Goal: Task Accomplishment & Management: Use online tool/utility

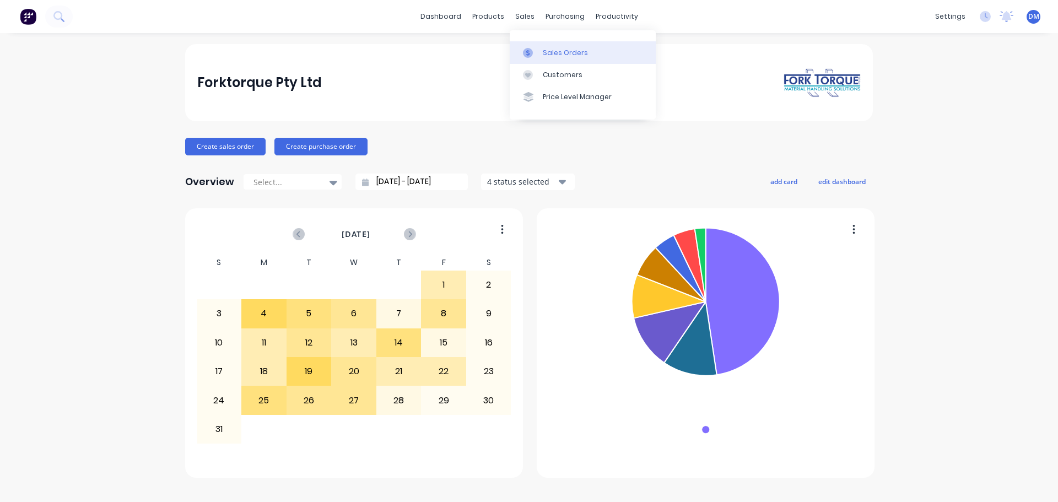
click at [560, 51] on div "Sales Orders" at bounding box center [565, 53] width 45 height 10
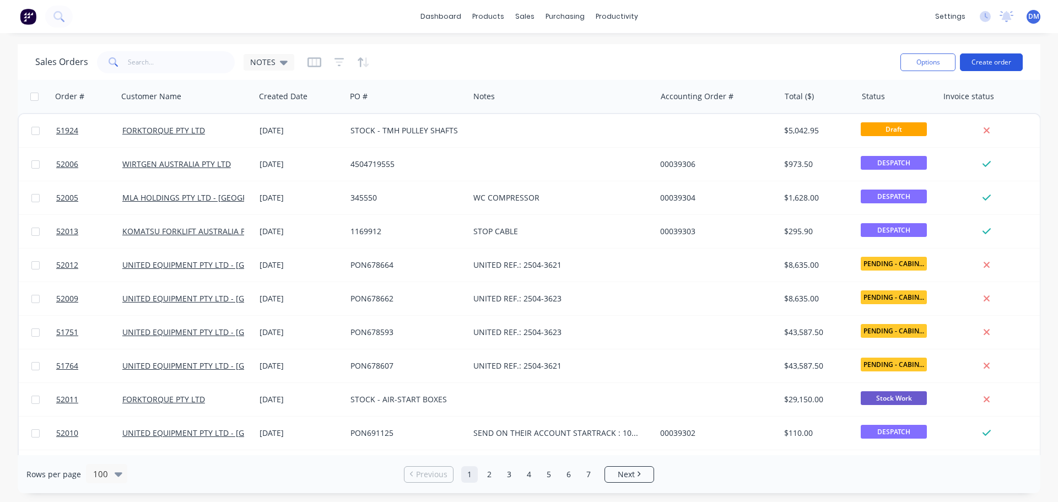
click at [992, 64] on button "Create order" at bounding box center [991, 62] width 63 height 18
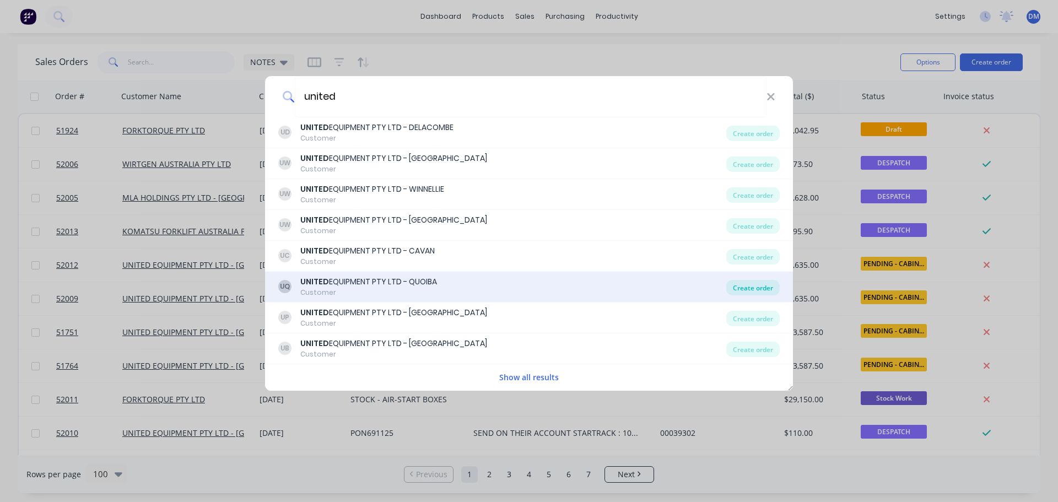
type input "united"
click at [750, 287] on div "Create order" at bounding box center [752, 287] width 53 height 15
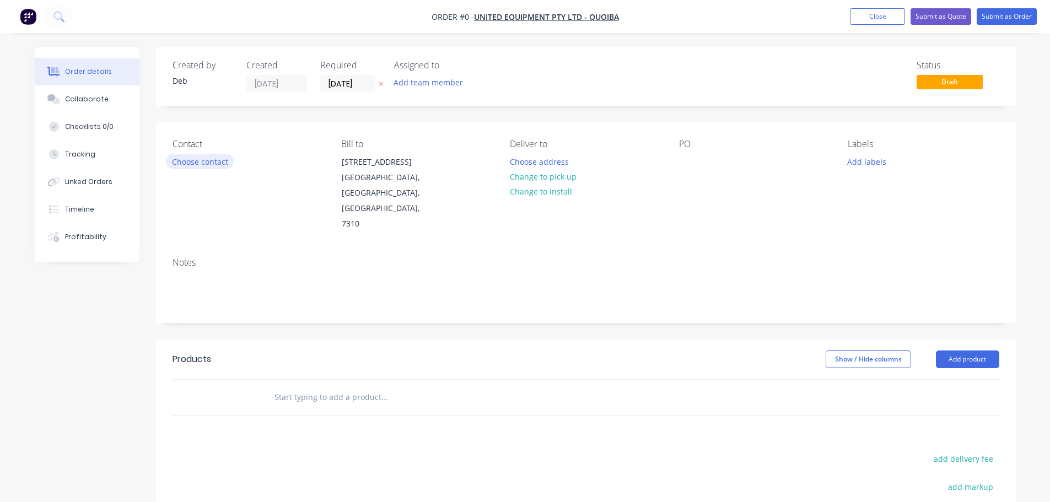
click at [195, 157] on button "Choose contact" at bounding box center [200, 161] width 68 height 15
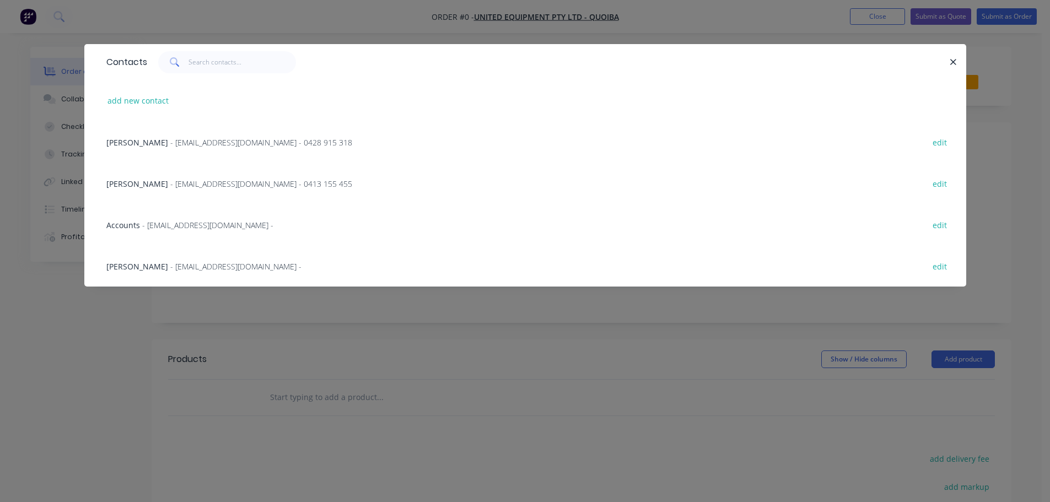
click at [198, 179] on span "- [EMAIL_ADDRESS][DOMAIN_NAME] - 0413 155 455" at bounding box center [261, 184] width 182 height 10
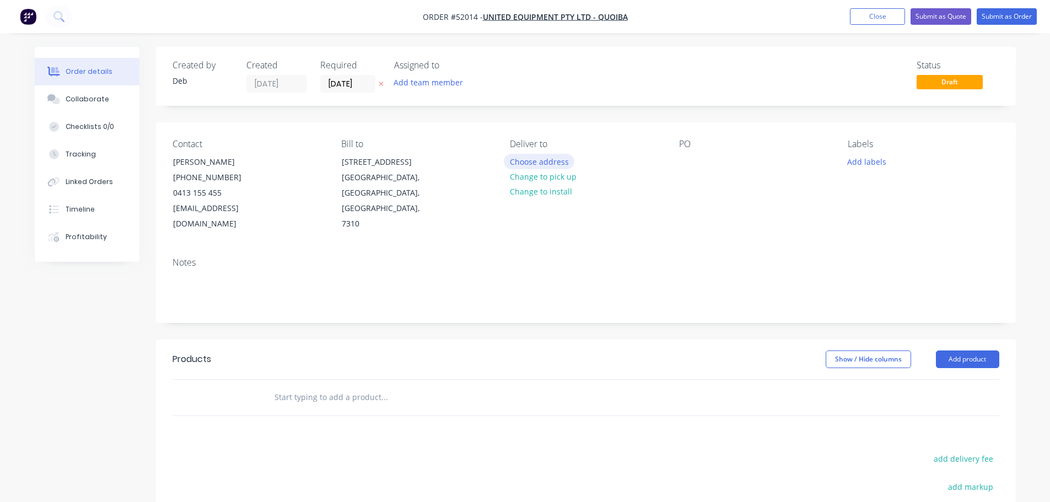
click at [524, 162] on button "Choose address" at bounding box center [539, 161] width 71 height 15
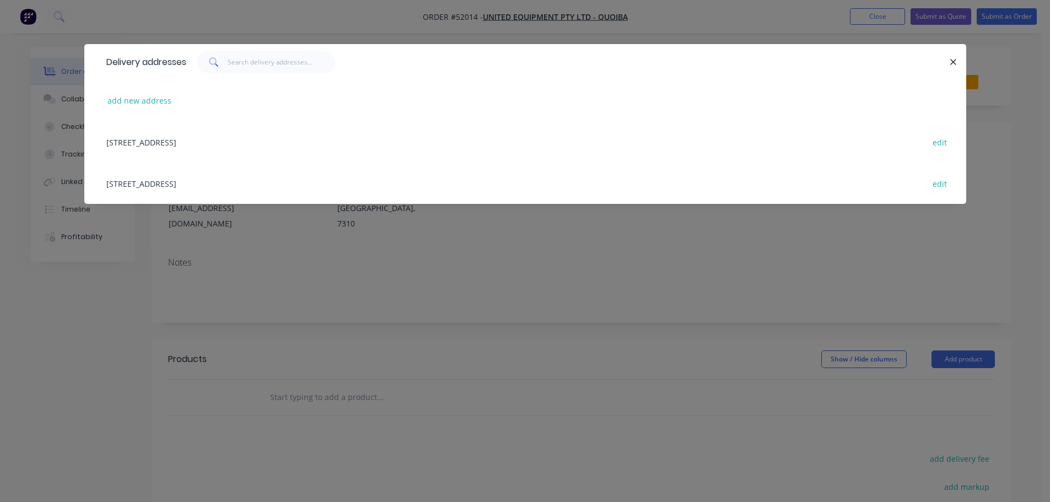
click at [220, 143] on div "[STREET_ADDRESS] edit" at bounding box center [525, 141] width 849 height 41
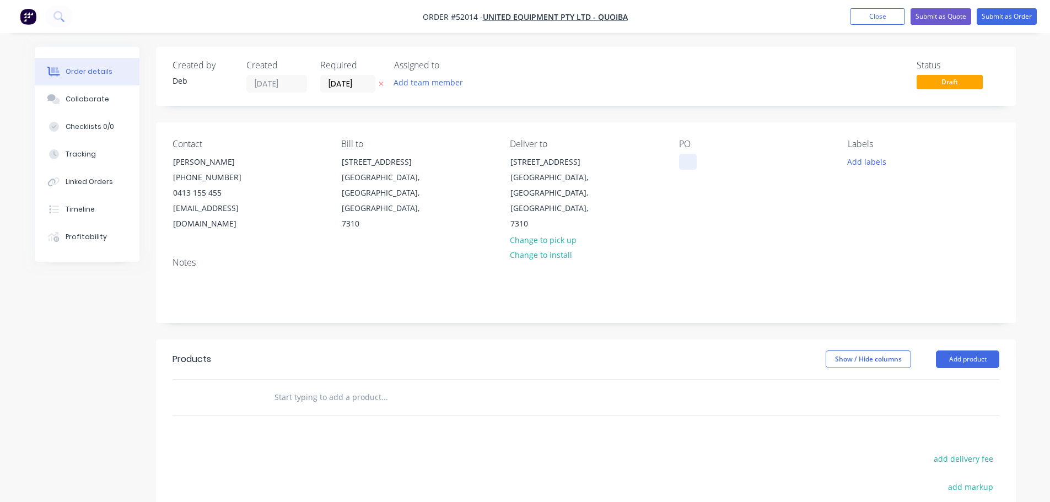
click at [686, 161] on div at bounding box center [688, 162] width 18 height 16
click at [316, 386] on input "text" at bounding box center [384, 397] width 220 height 22
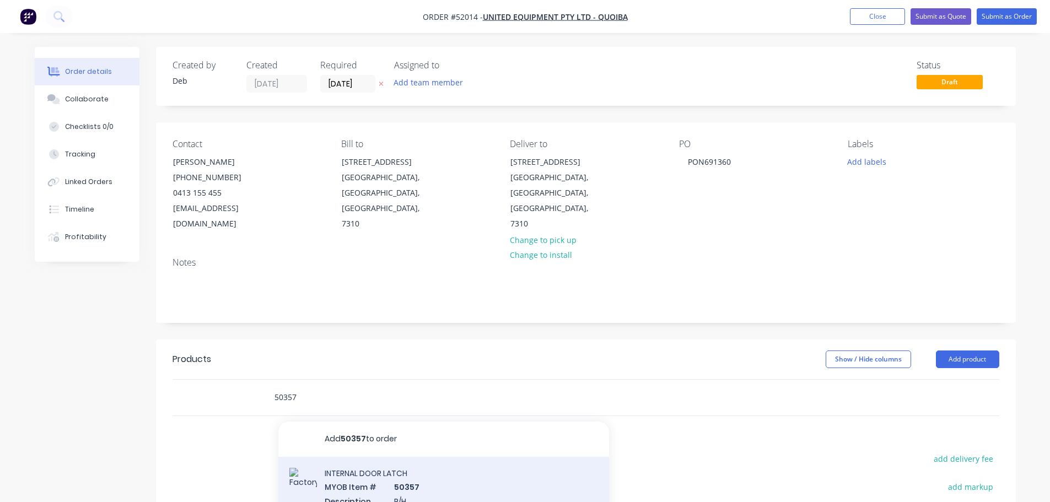
type input "50357"
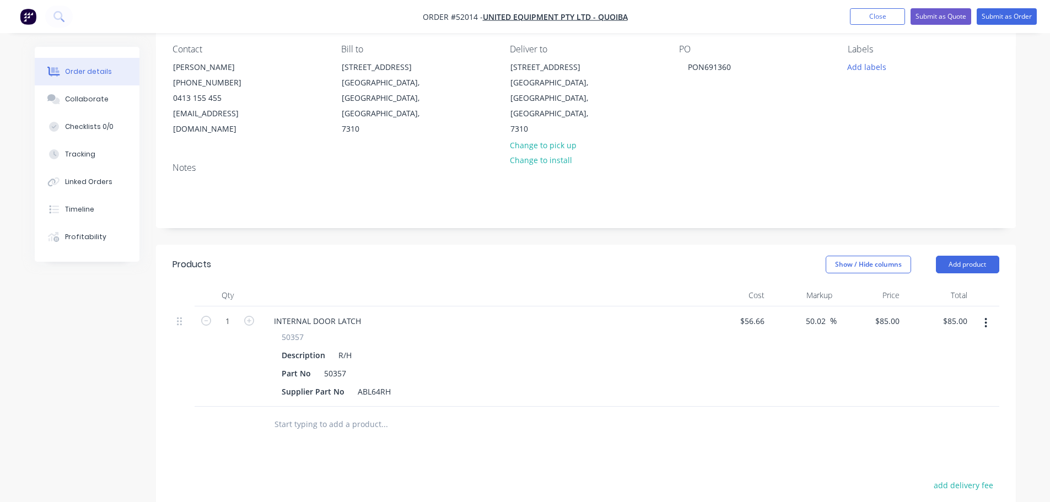
scroll to position [110, 0]
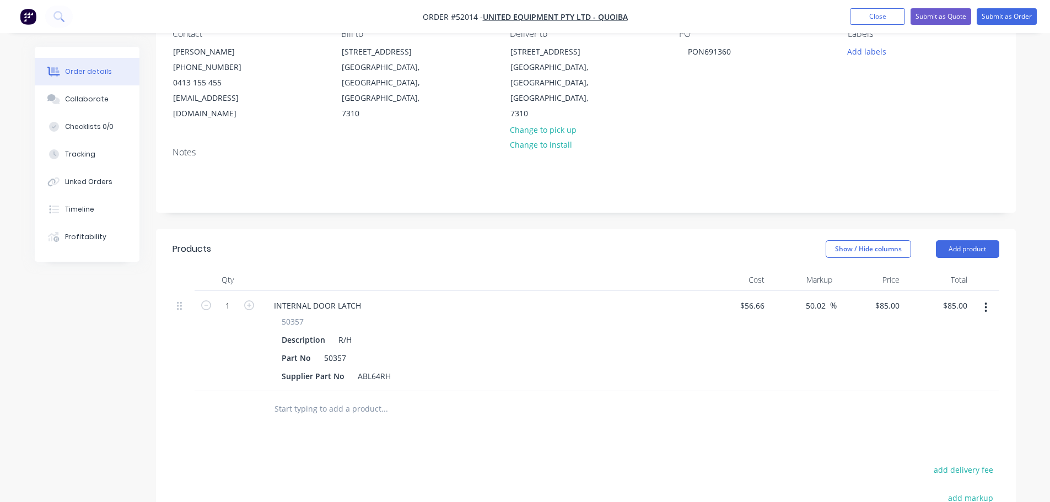
click at [295, 398] on input "text" at bounding box center [384, 409] width 220 height 22
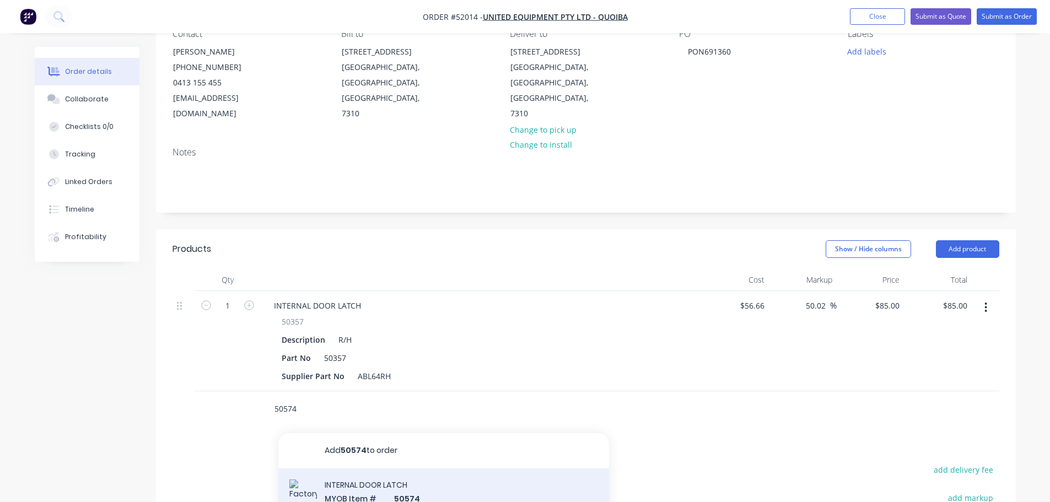
type input "50574"
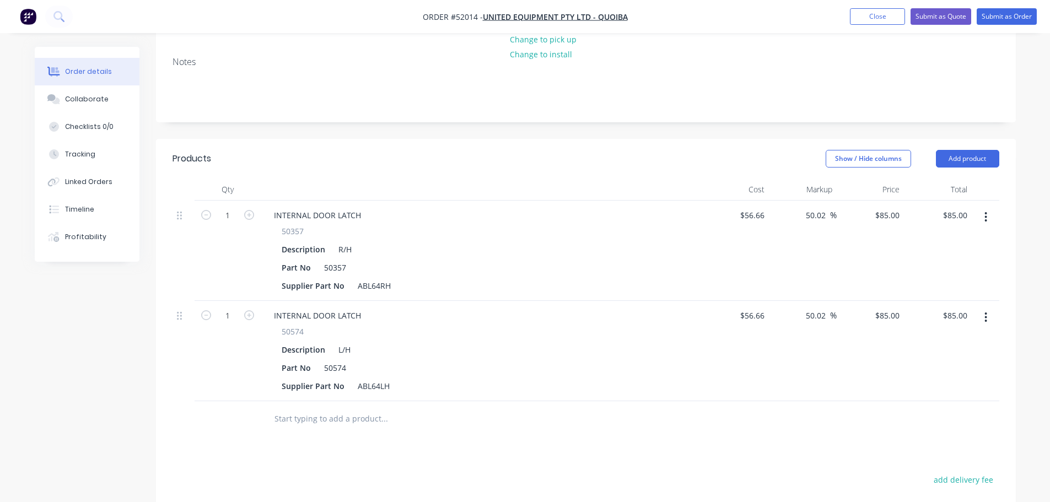
scroll to position [0, 0]
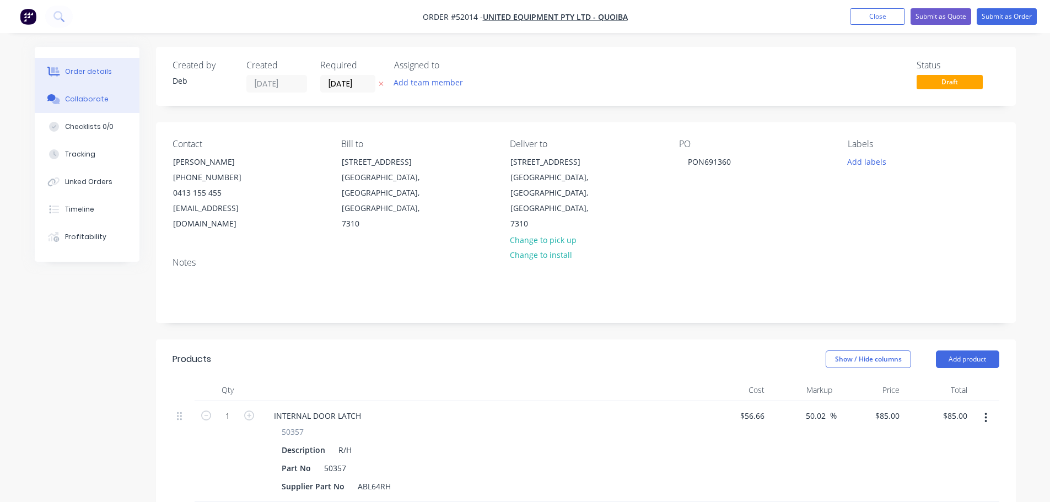
click at [87, 99] on div "Collaborate" at bounding box center [87, 99] width 44 height 10
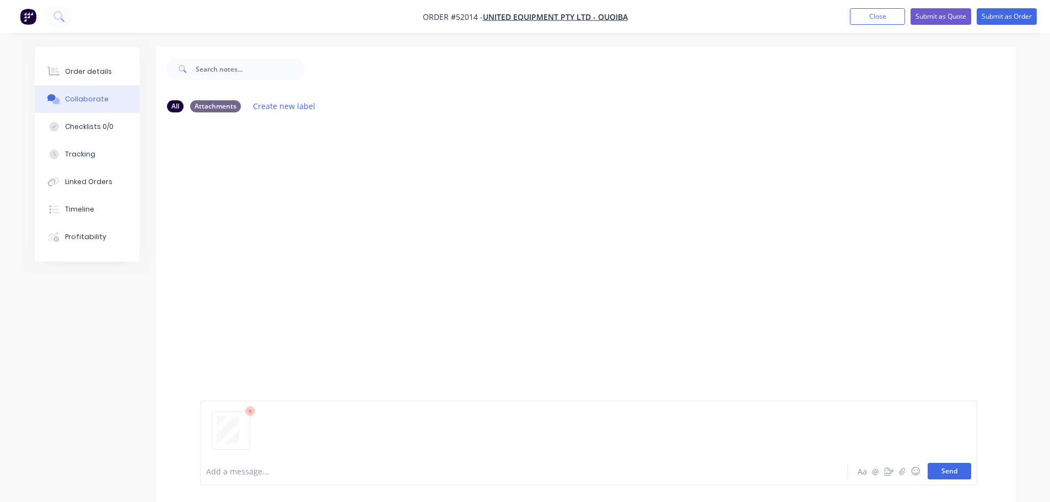
click at [965, 468] on button "Send" at bounding box center [949, 471] width 44 height 17
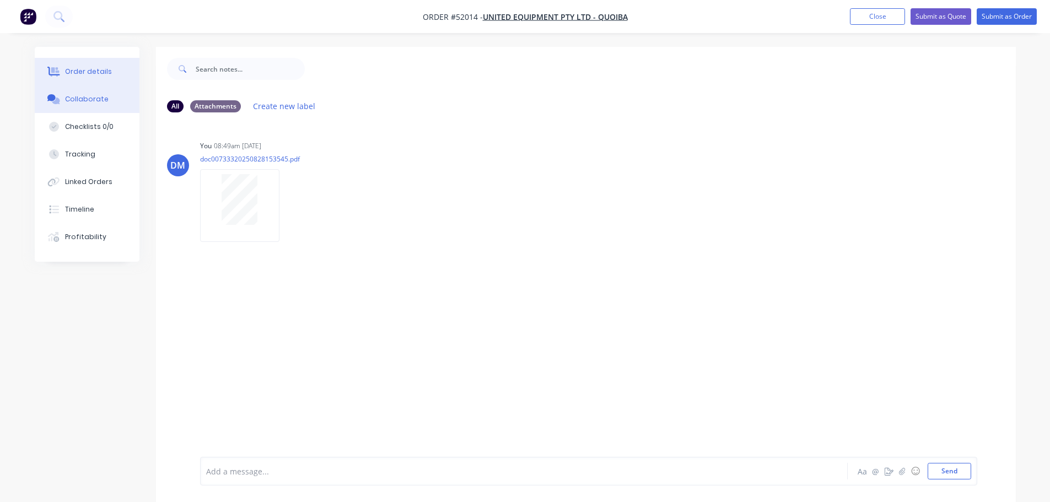
click at [74, 72] on div "Order details" at bounding box center [88, 72] width 47 height 10
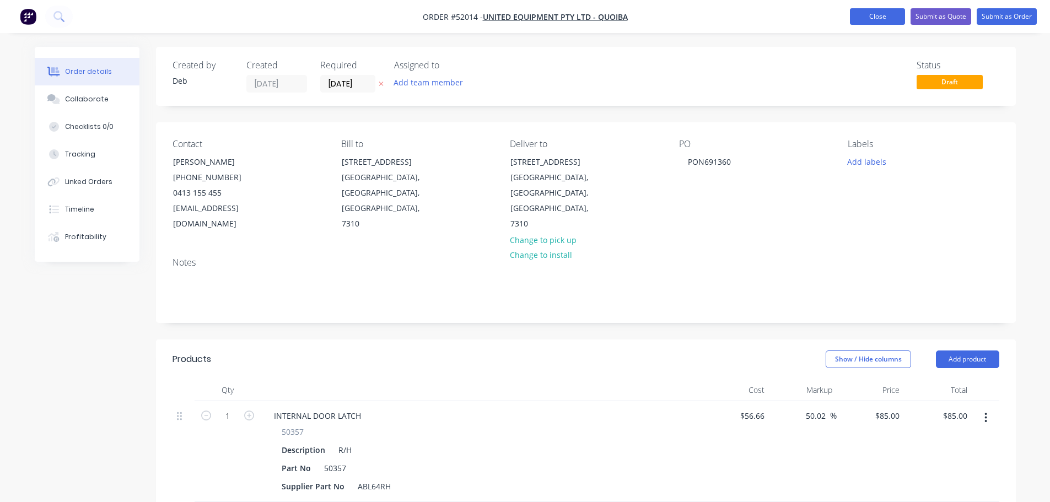
click at [877, 17] on button "Close" at bounding box center [877, 16] width 55 height 17
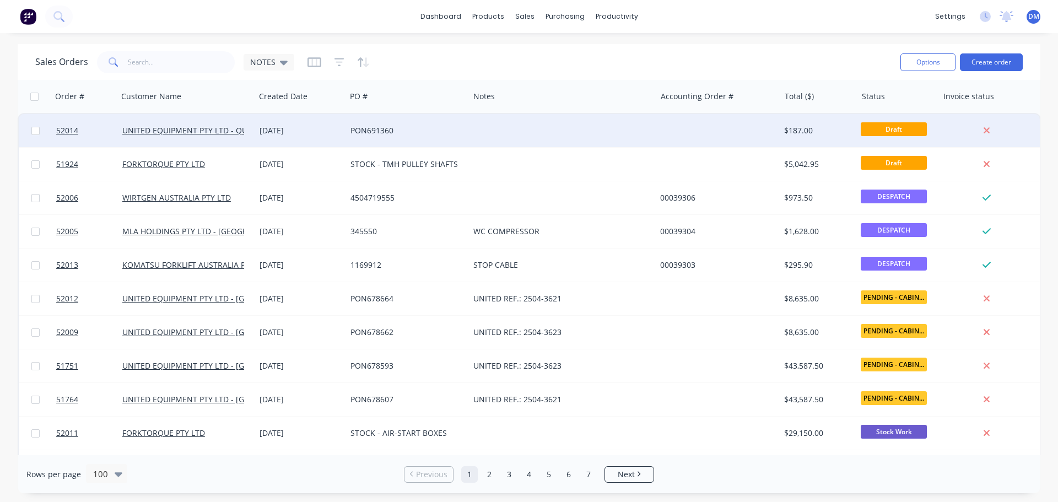
click at [370, 133] on div "PON691360" at bounding box center [404, 130] width 109 height 11
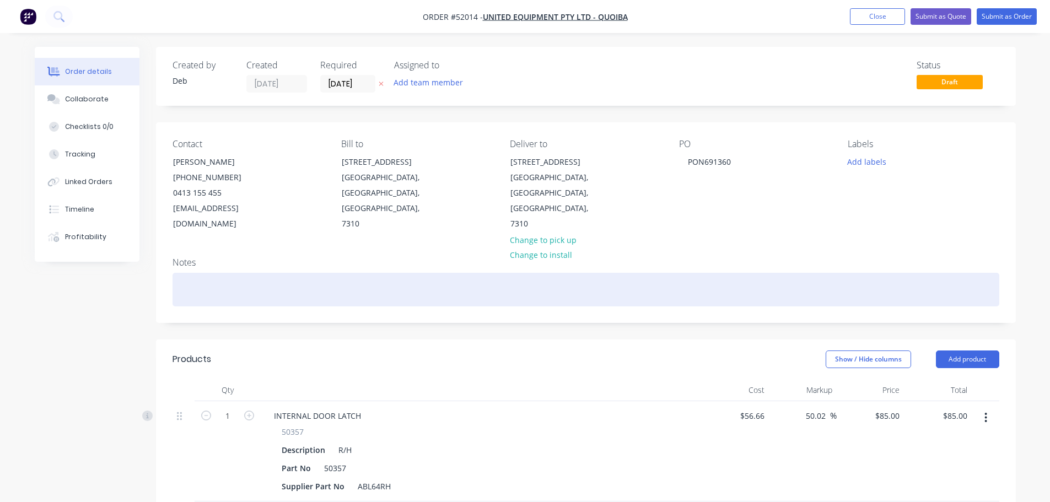
click at [233, 273] on div at bounding box center [585, 290] width 827 height 34
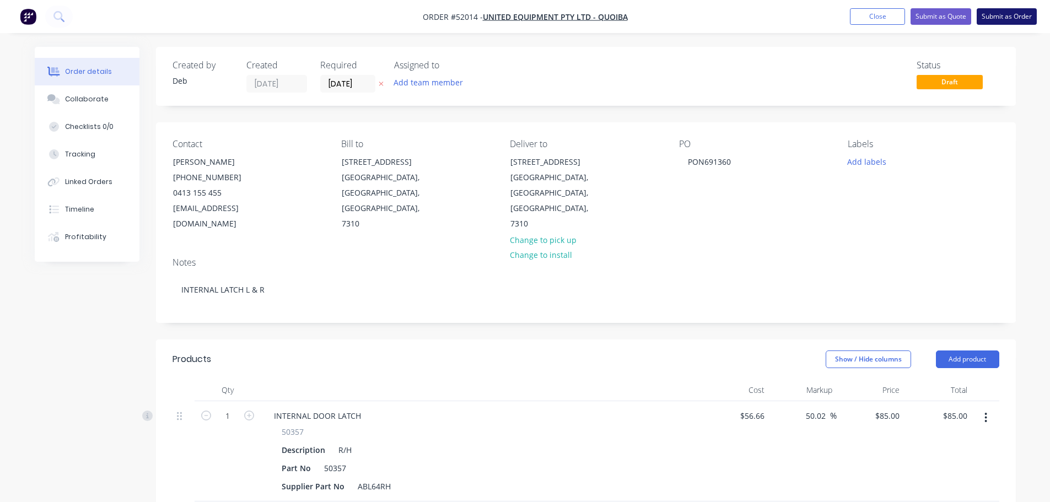
click at [995, 17] on button "Submit as Order" at bounding box center [1006, 16] width 60 height 17
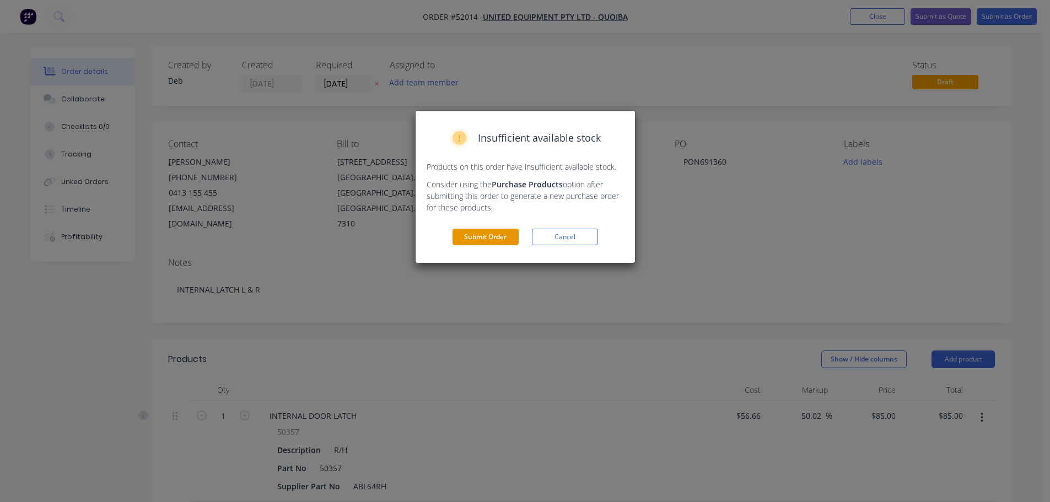
click at [477, 241] on button "Submit Order" at bounding box center [485, 237] width 66 height 17
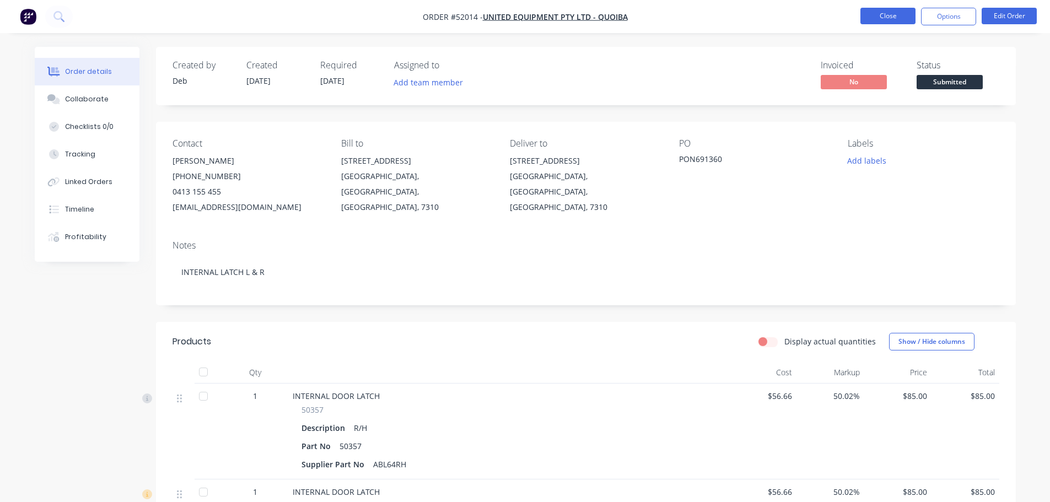
click at [877, 18] on button "Close" at bounding box center [887, 16] width 55 height 17
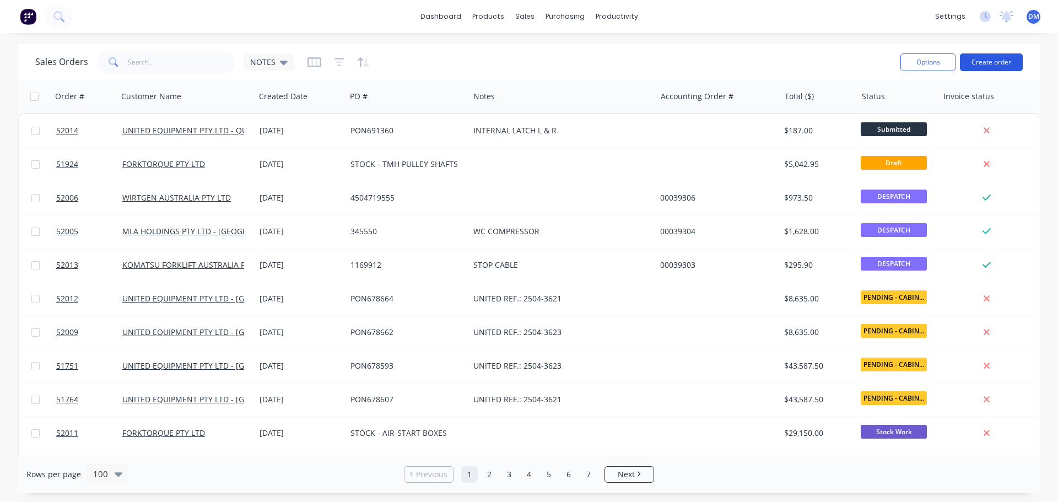
click at [984, 60] on button "Create order" at bounding box center [991, 62] width 63 height 18
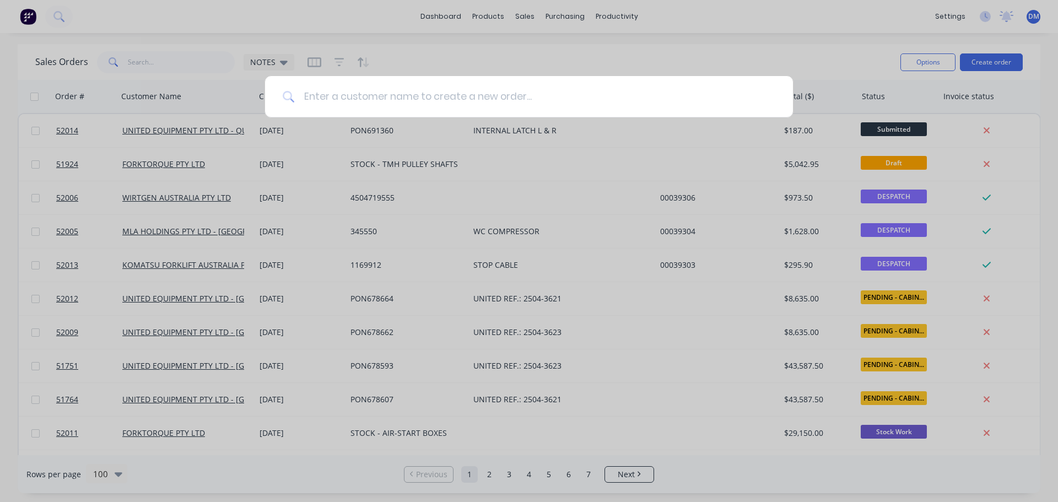
click at [334, 98] on input at bounding box center [535, 96] width 481 height 41
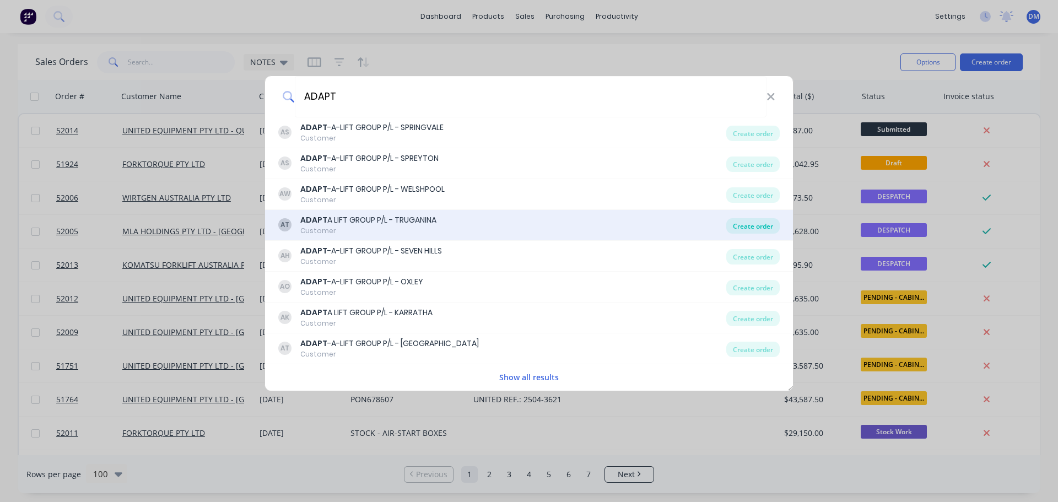
type input "ADAPT"
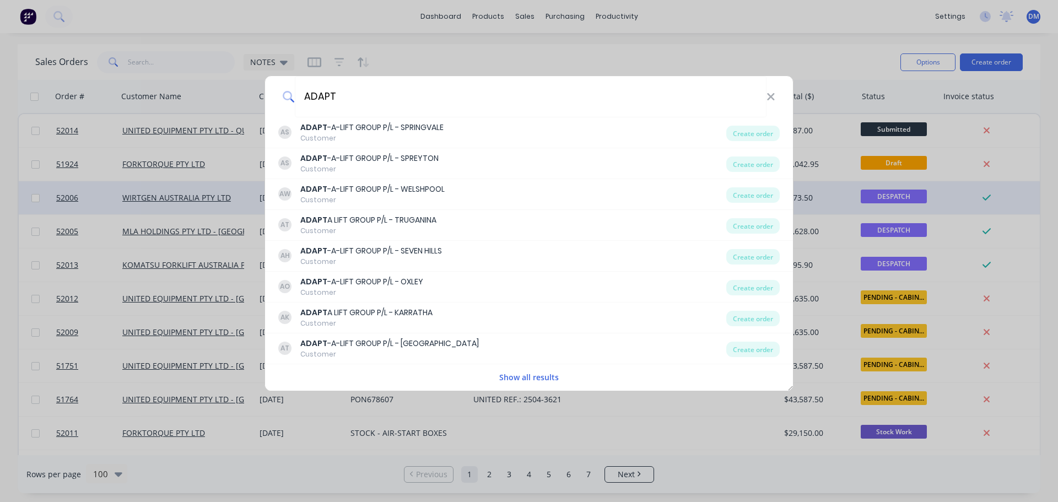
drag, startPoint x: 751, startPoint y: 222, endPoint x: 634, endPoint y: 213, distance: 117.7
click at [751, 222] on div "Create order" at bounding box center [752, 225] width 53 height 15
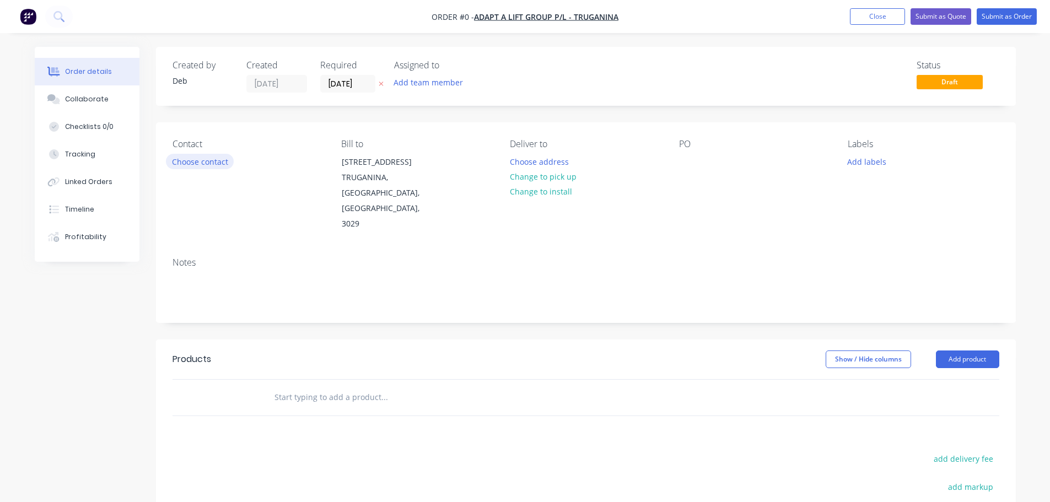
click at [184, 167] on button "Choose contact" at bounding box center [200, 161] width 68 height 15
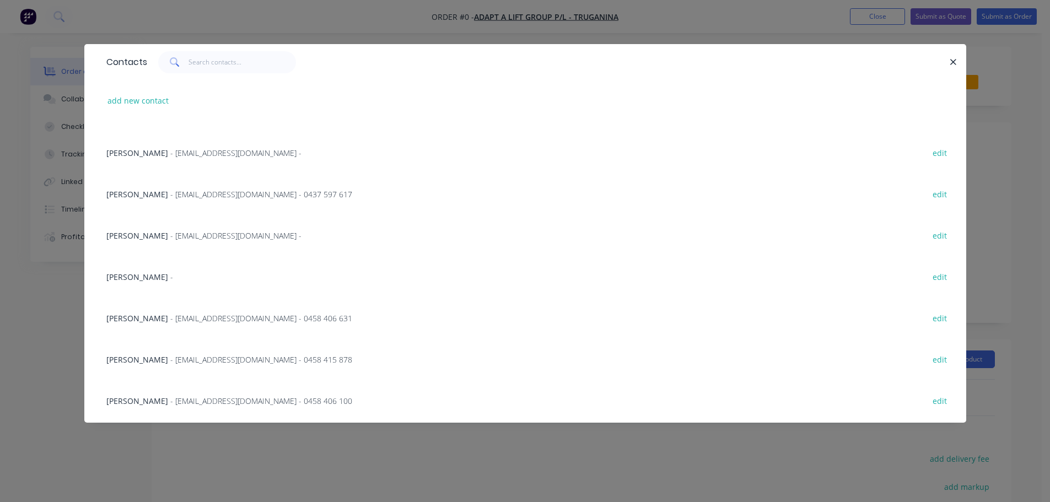
scroll to position [195, 0]
click at [175, 196] on span "- [EMAIL_ADDRESS][DOMAIN_NAME] -" at bounding box center [235, 195] width 131 height 10
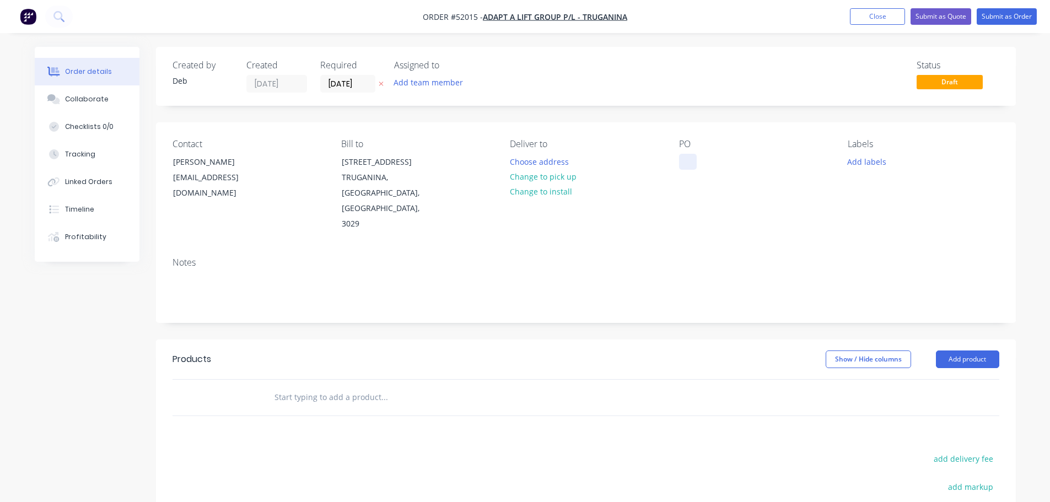
click at [685, 156] on div at bounding box center [688, 162] width 18 height 16
click at [528, 159] on button "Choose address" at bounding box center [539, 161] width 71 height 15
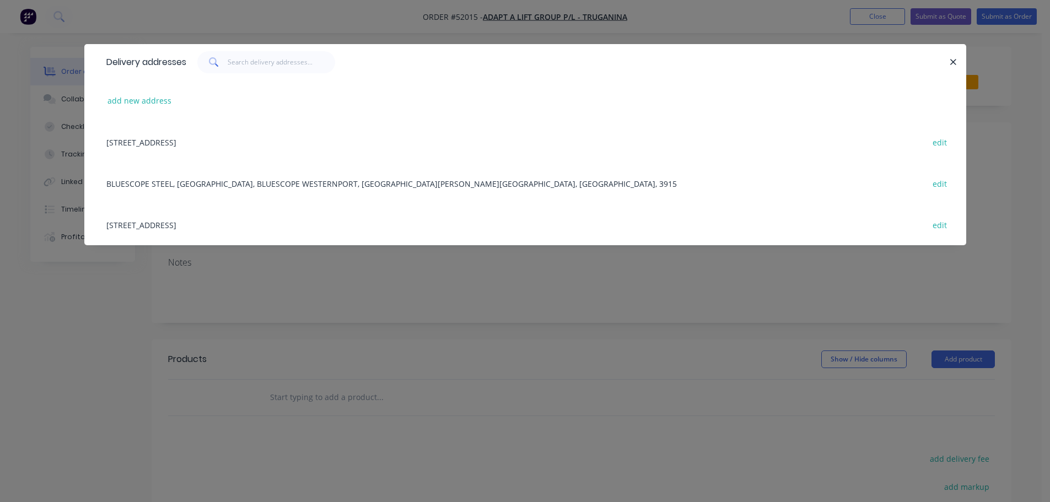
click at [216, 142] on div "[STREET_ADDRESS] edit" at bounding box center [525, 141] width 849 height 41
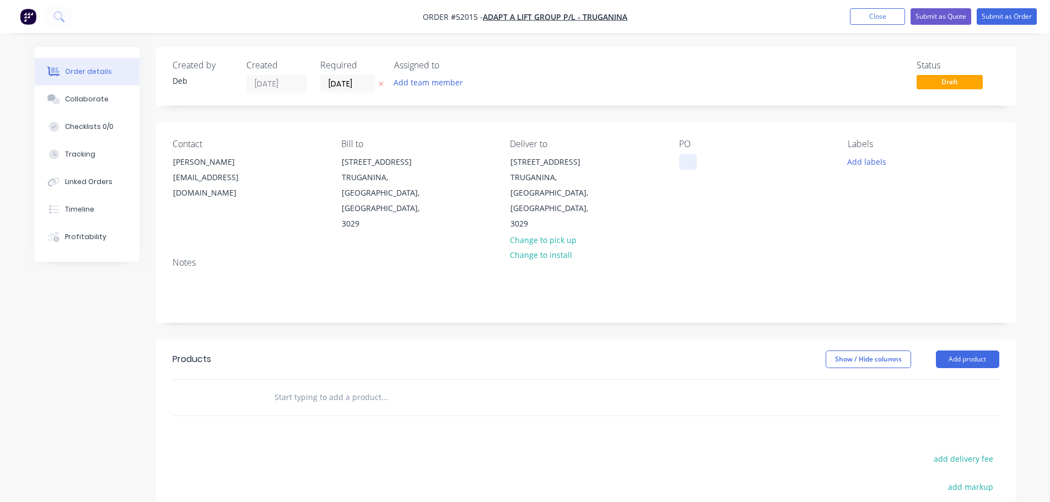
click at [683, 165] on div at bounding box center [688, 162] width 18 height 16
click at [332, 386] on input "text" at bounding box center [384, 397] width 220 height 22
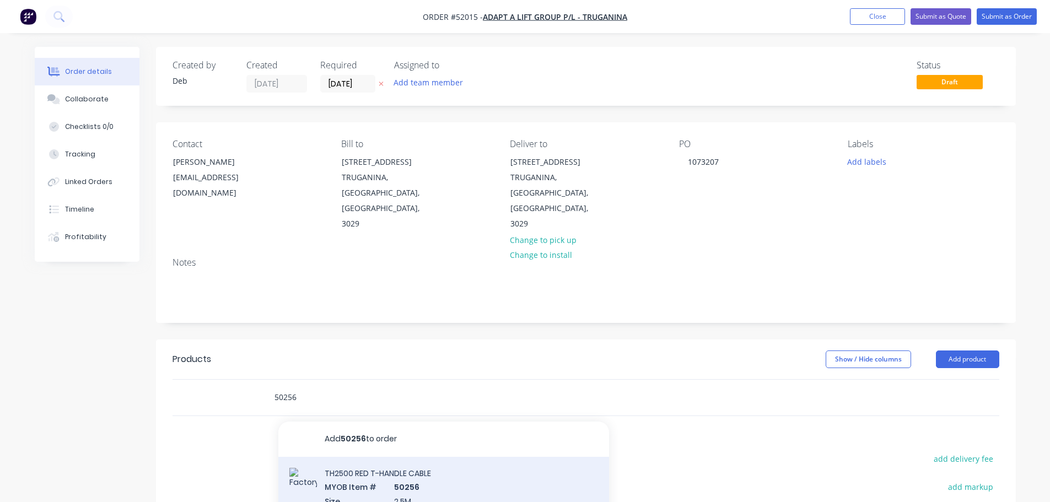
type input "50256"
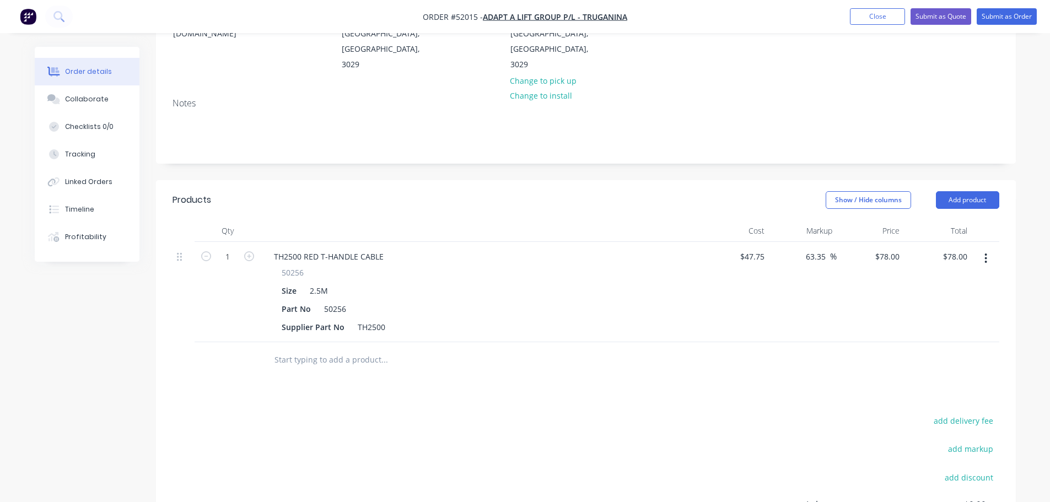
scroll to position [165, 0]
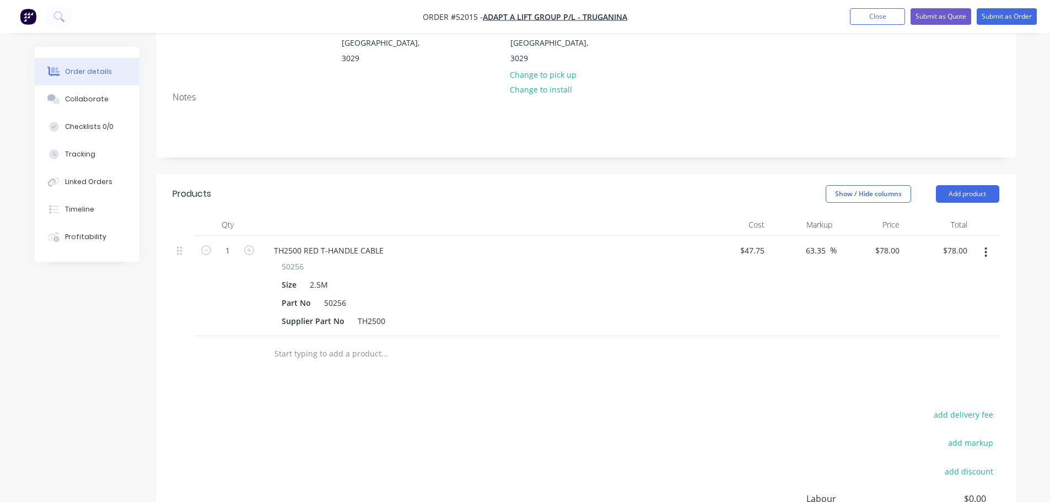
drag, startPoint x: 326, startPoint y: 321, endPoint x: 334, endPoint y: 324, distance: 8.2
click at [327, 343] on input "text" at bounding box center [384, 354] width 220 height 22
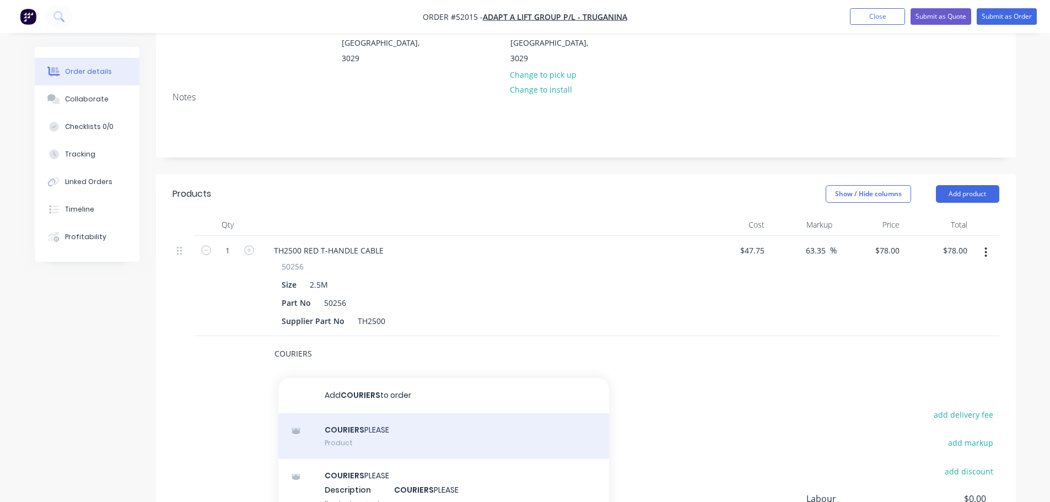
type input "COURIERS"
click at [358, 413] on div "COURIERS PLEASE Product" at bounding box center [443, 436] width 331 height 46
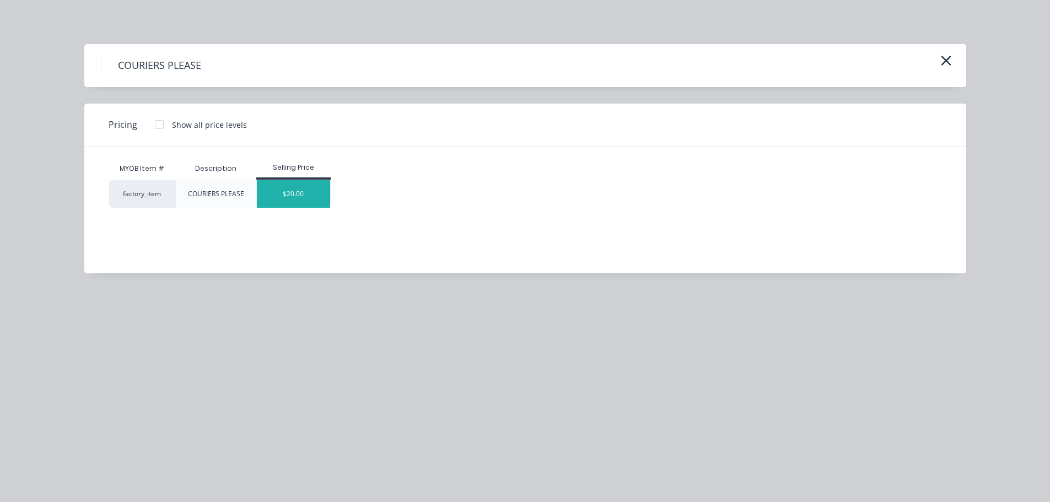
click at [305, 204] on div "$20.00" at bounding box center [293, 194] width 73 height 28
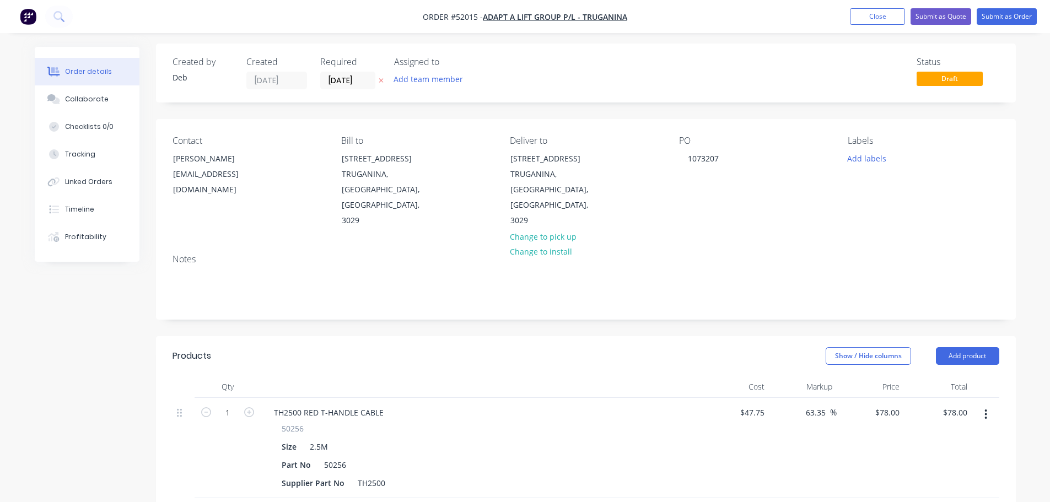
scroll to position [0, 0]
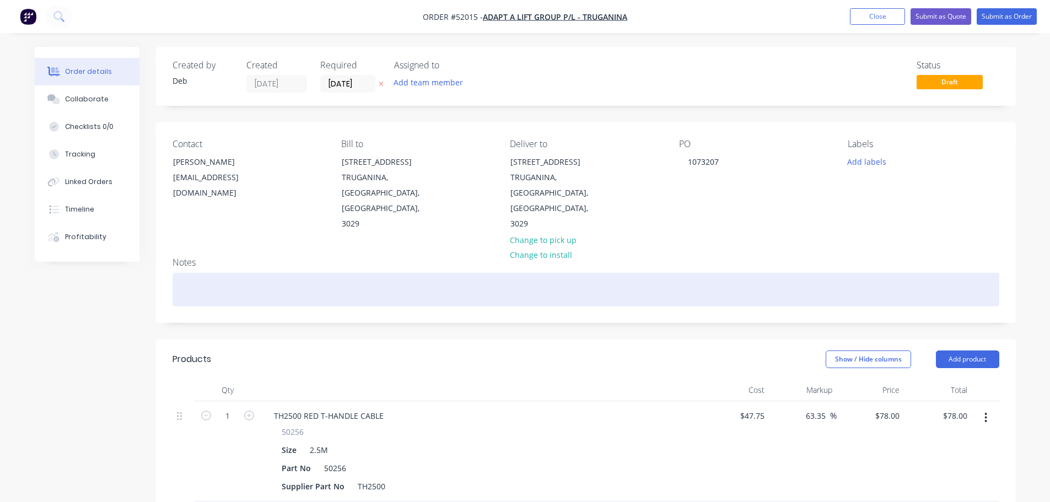
click at [206, 273] on div at bounding box center [585, 290] width 827 height 34
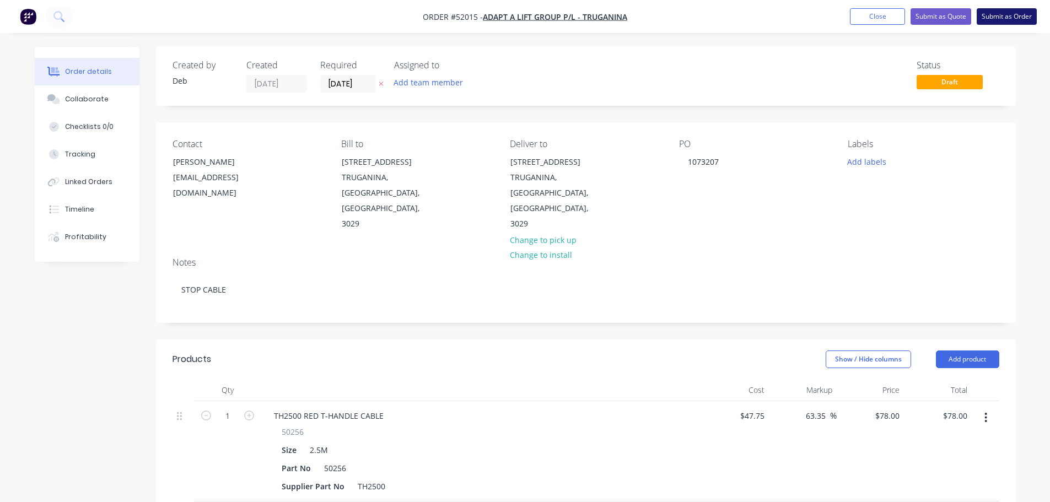
click at [999, 19] on button "Submit as Order" at bounding box center [1006, 16] width 60 height 17
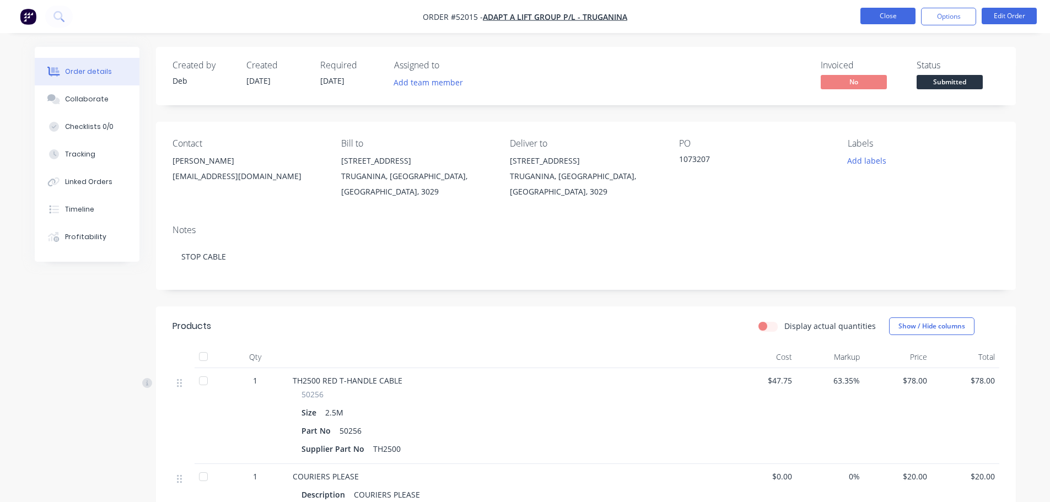
click at [899, 18] on button "Close" at bounding box center [887, 16] width 55 height 17
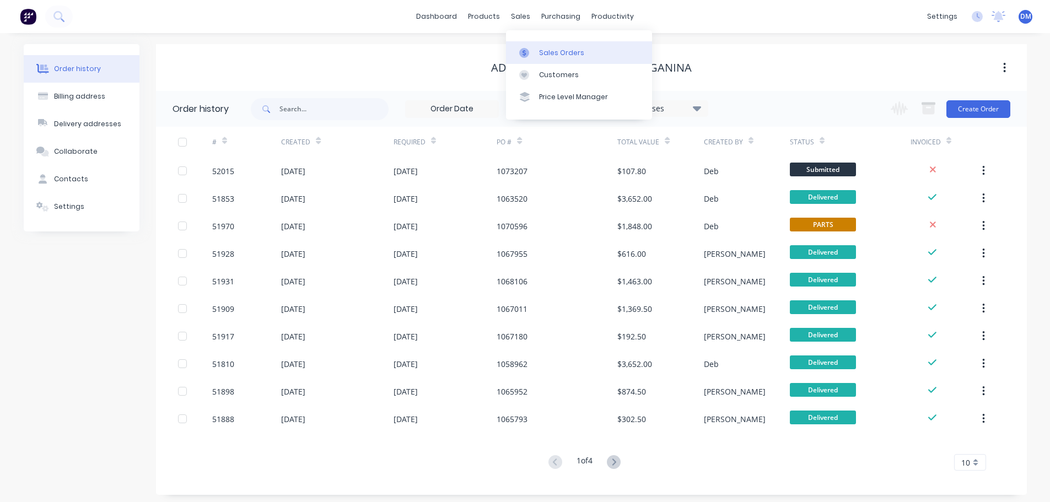
click at [551, 51] on div "Sales Orders" at bounding box center [561, 53] width 45 height 10
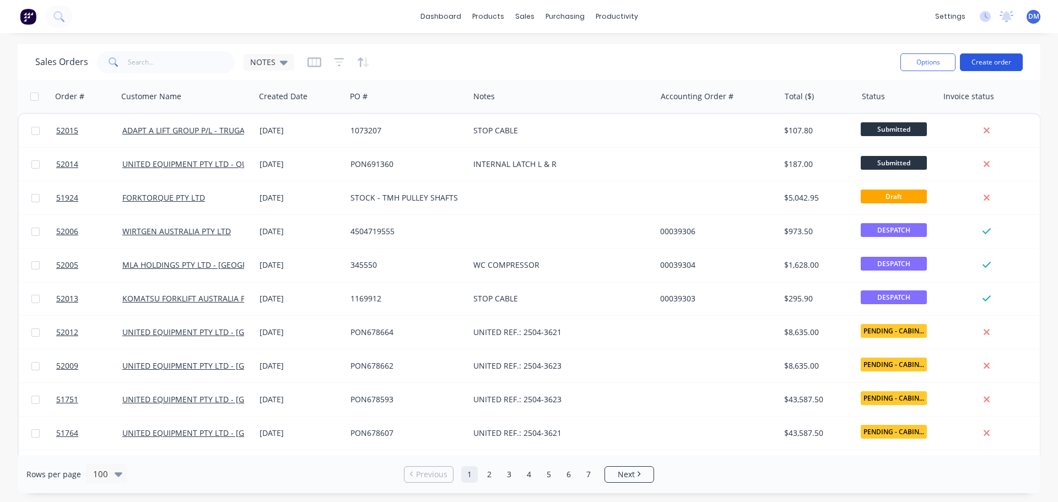
click at [1000, 62] on button "Create order" at bounding box center [991, 62] width 63 height 18
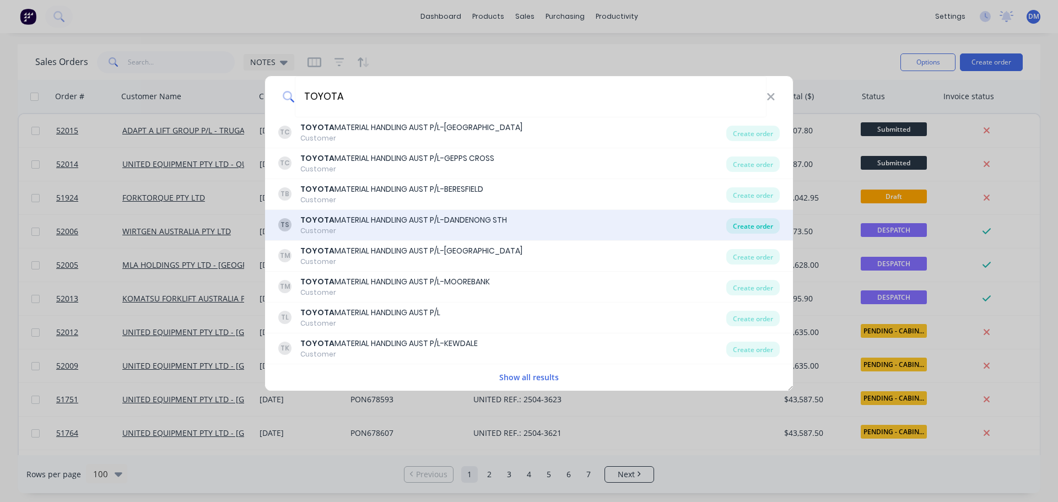
type input "TOYOTA"
click at [752, 227] on div "Create order" at bounding box center [752, 225] width 53 height 15
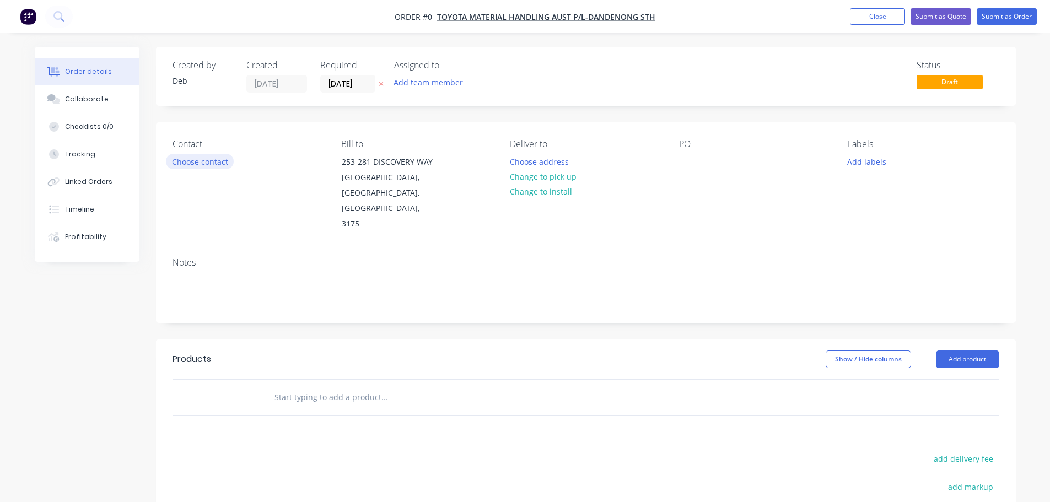
click at [178, 164] on button "Choose contact" at bounding box center [200, 161] width 68 height 15
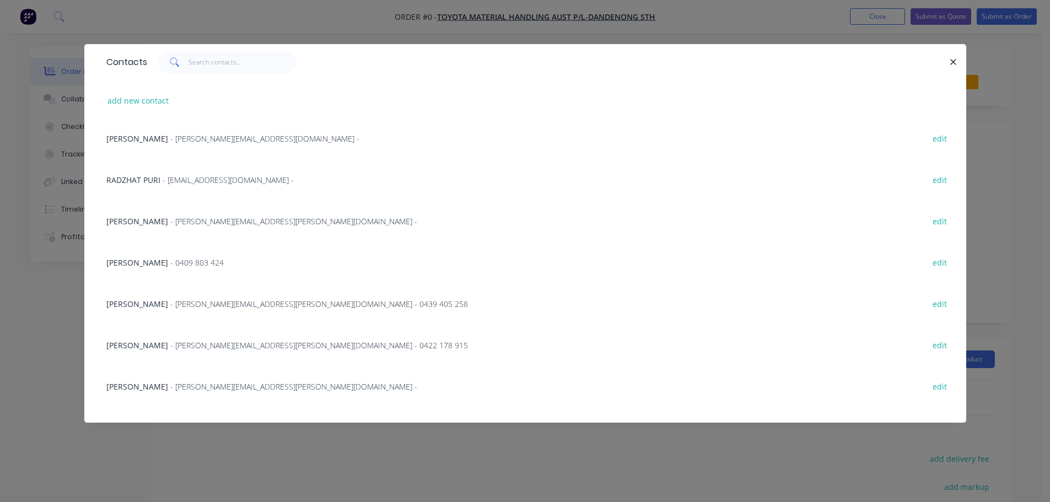
scroll to position [386, 0]
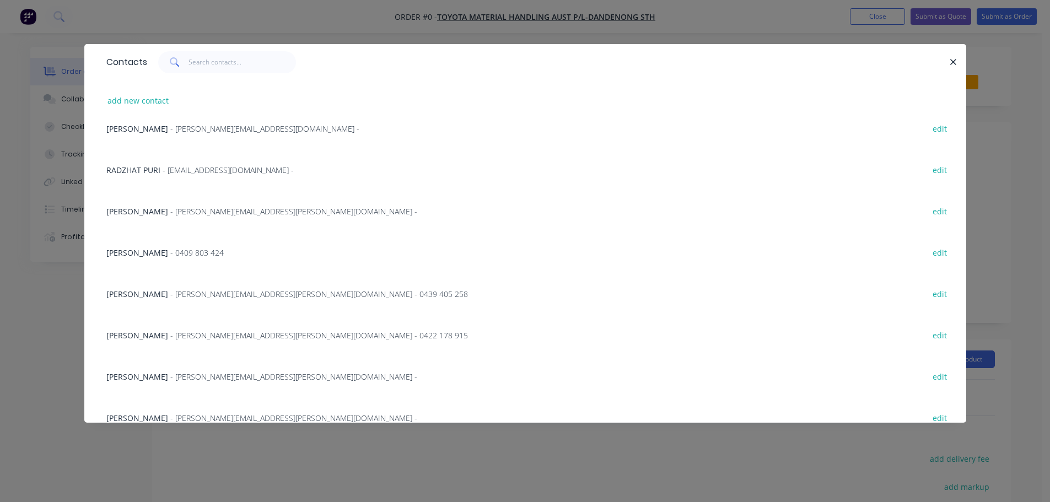
click at [188, 219] on div "DALE LANGSHAW - [EMAIL_ADDRESS][PERSON_NAME][DOMAIN_NAME] - edit" at bounding box center [525, 210] width 849 height 41
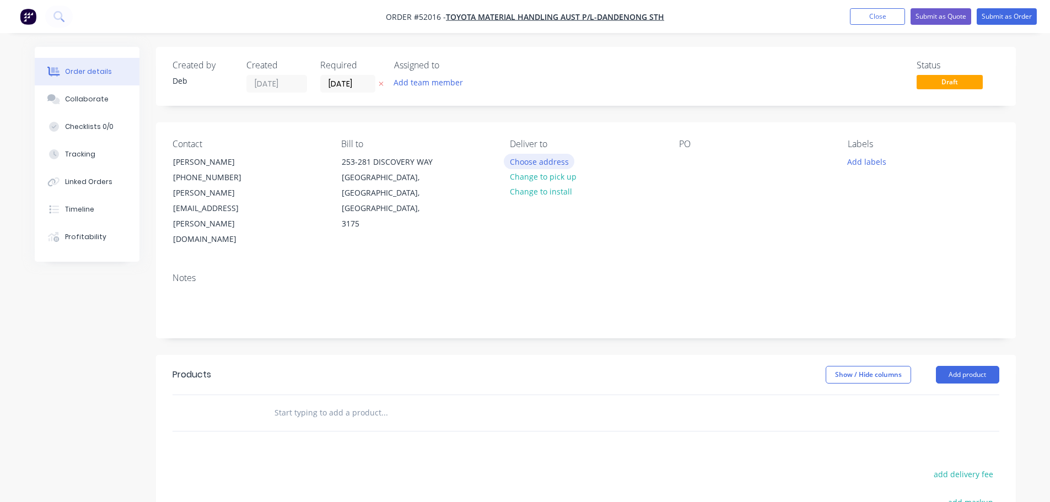
click at [532, 159] on button "Choose address" at bounding box center [539, 161] width 71 height 15
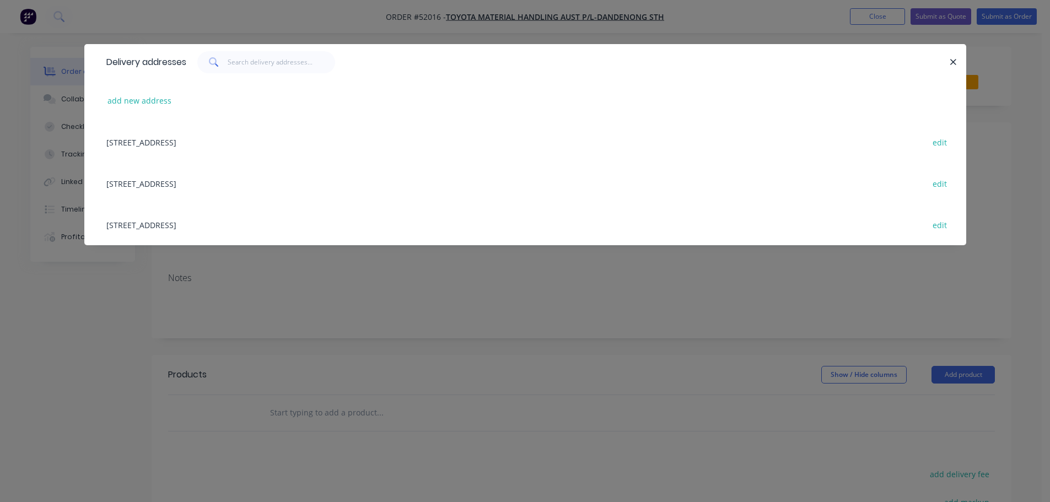
drag, startPoint x: 247, startPoint y: 139, endPoint x: 326, endPoint y: 134, distance: 78.4
click at [247, 140] on div "[STREET_ADDRESS] edit" at bounding box center [525, 141] width 849 height 41
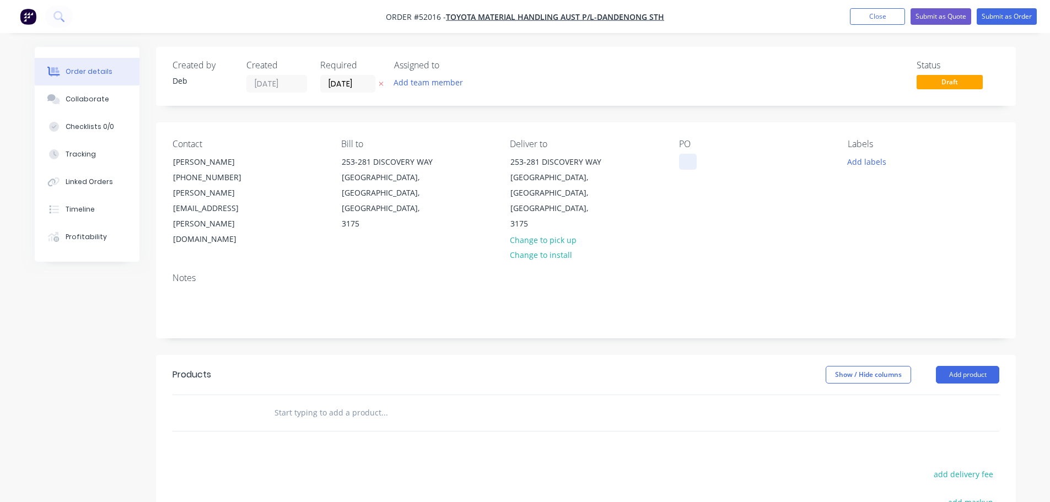
click at [690, 166] on div at bounding box center [688, 162] width 18 height 16
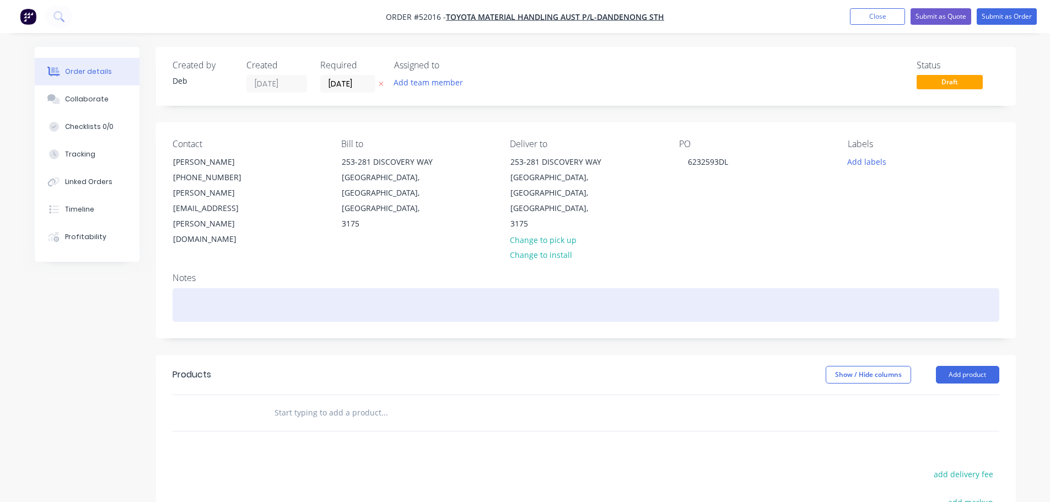
click at [201, 288] on div at bounding box center [585, 305] width 827 height 34
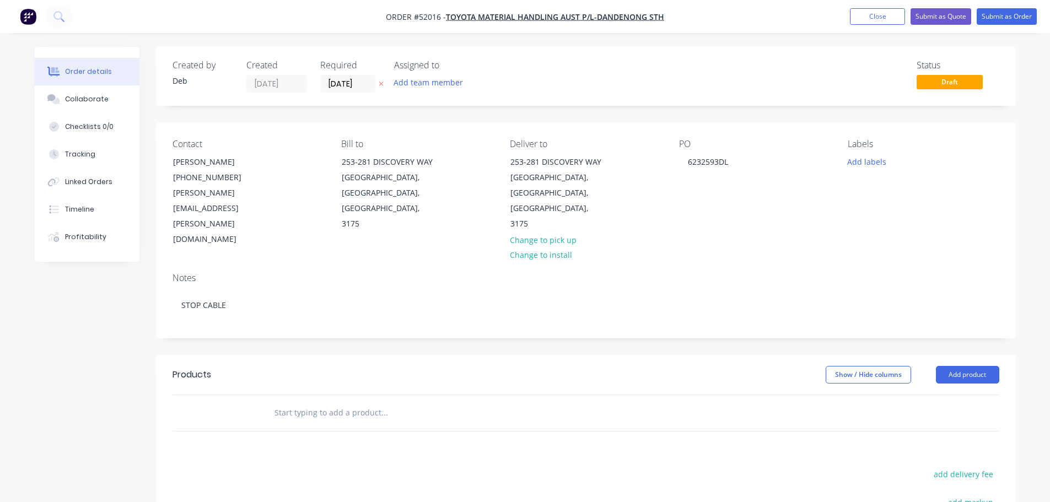
click at [289, 402] on input "text" at bounding box center [384, 413] width 220 height 22
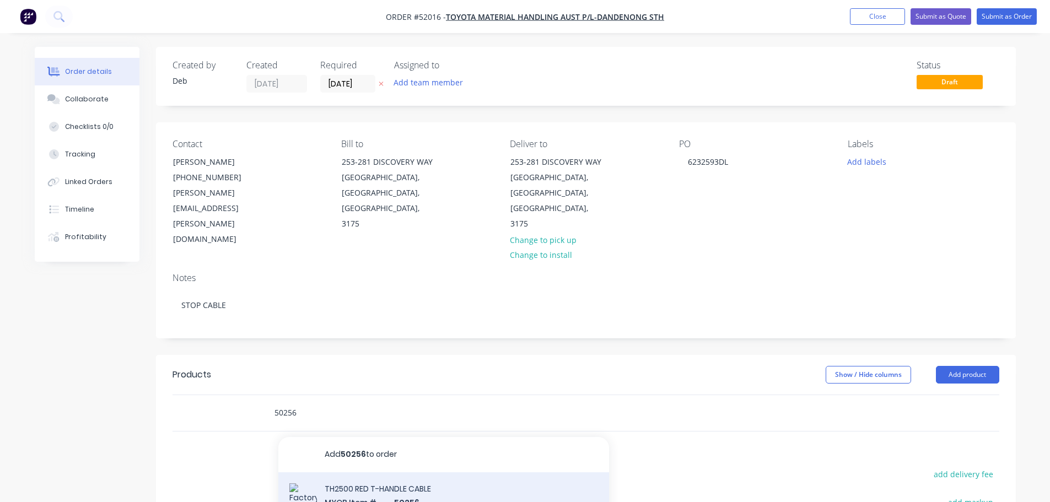
type input "50256"
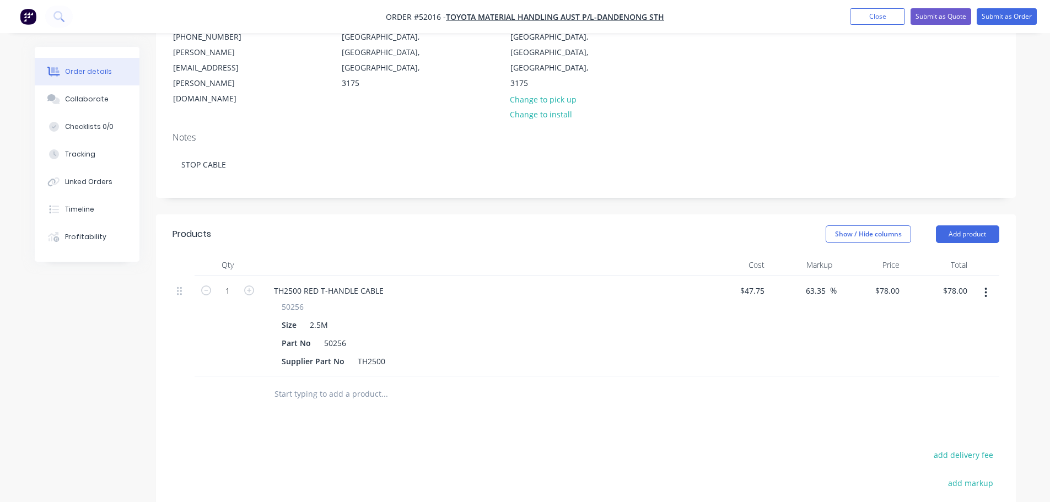
scroll to position [165, 0]
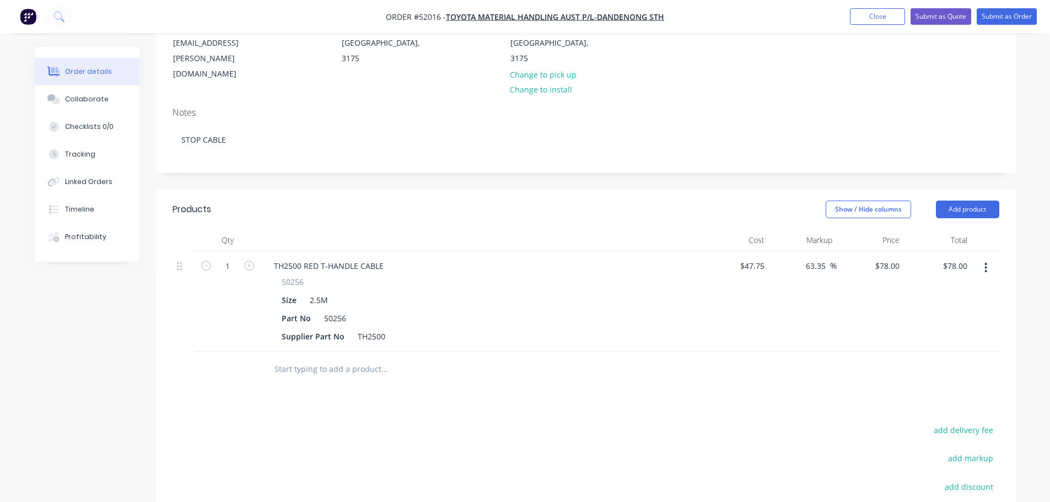
click at [325, 358] on input "text" at bounding box center [384, 369] width 220 height 22
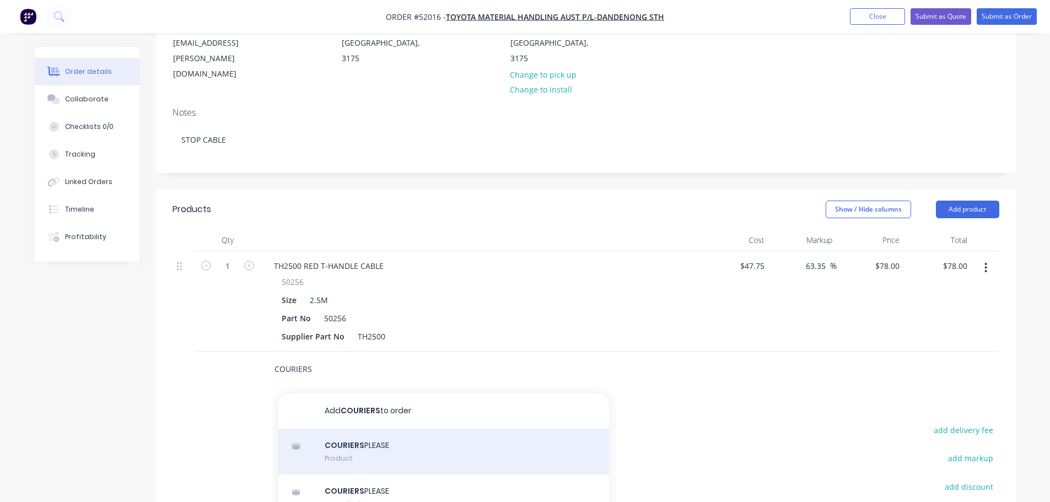
type input "COURIERS"
click at [349, 429] on div "COURIERS PLEASE Product" at bounding box center [443, 452] width 331 height 46
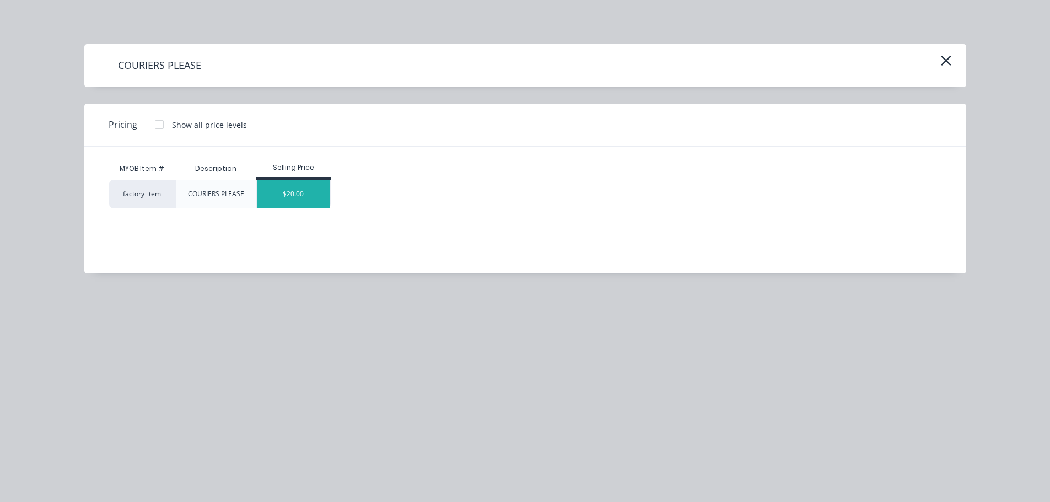
click at [309, 191] on div "$20.00" at bounding box center [293, 194] width 73 height 28
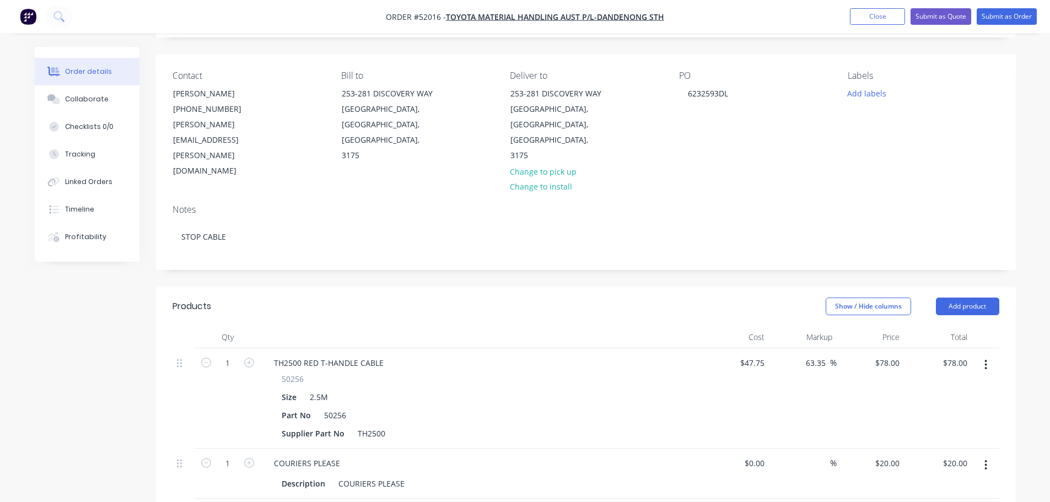
scroll to position [0, 0]
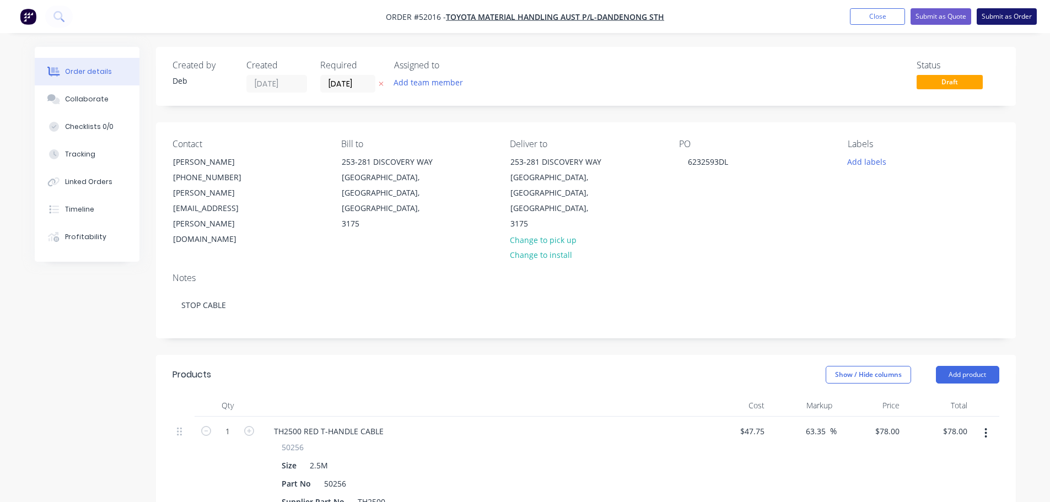
click at [1005, 16] on button "Submit as Order" at bounding box center [1006, 16] width 60 height 17
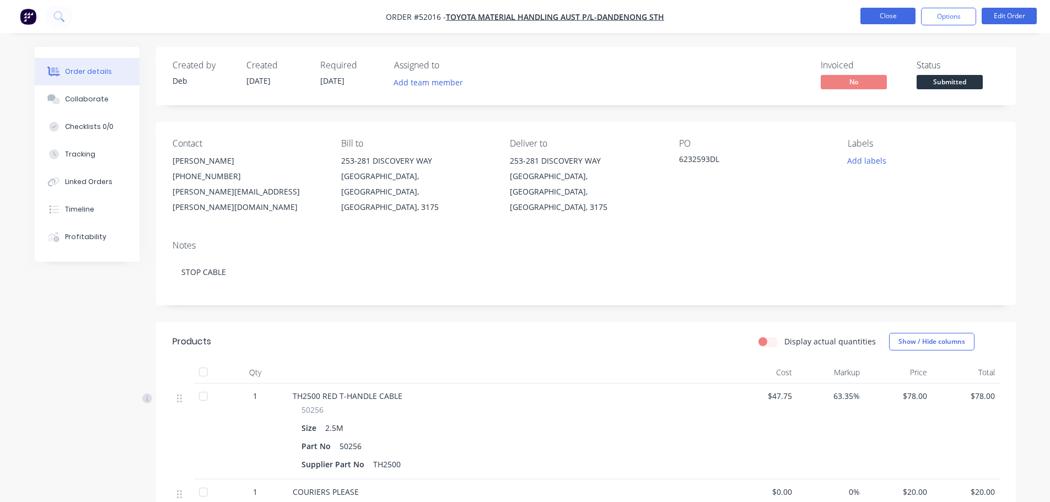
click at [893, 10] on button "Close" at bounding box center [887, 16] width 55 height 17
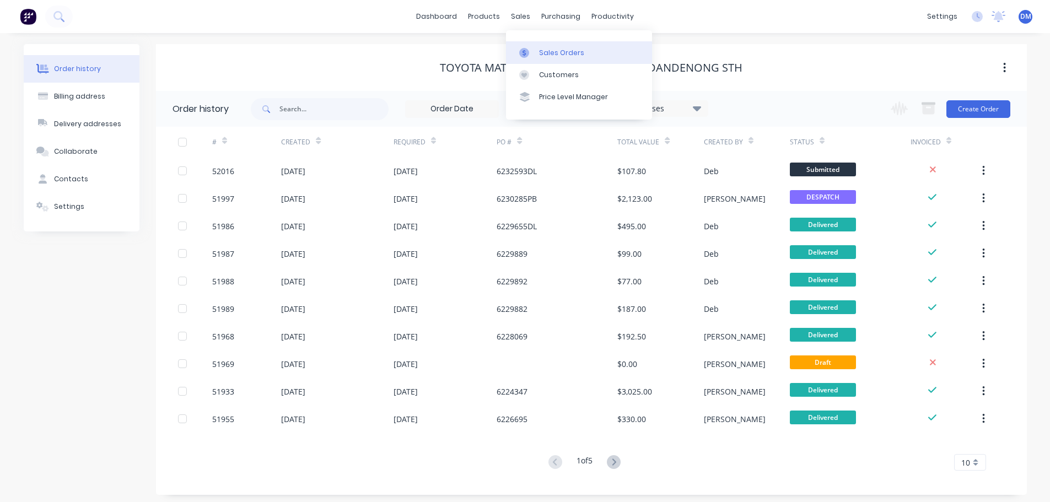
click at [539, 52] on div "Sales Orders" at bounding box center [561, 53] width 45 height 10
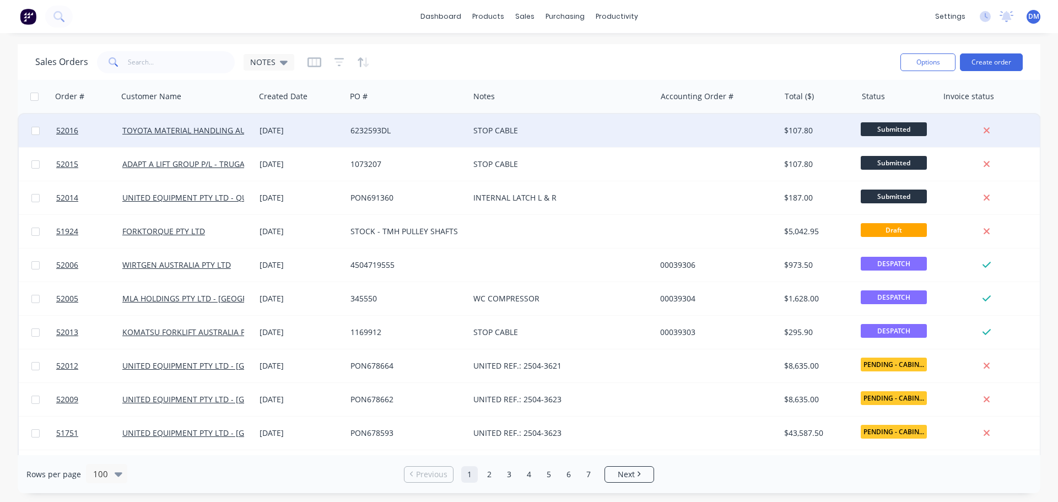
click at [364, 135] on div "6232593DL" at bounding box center [404, 130] width 109 height 11
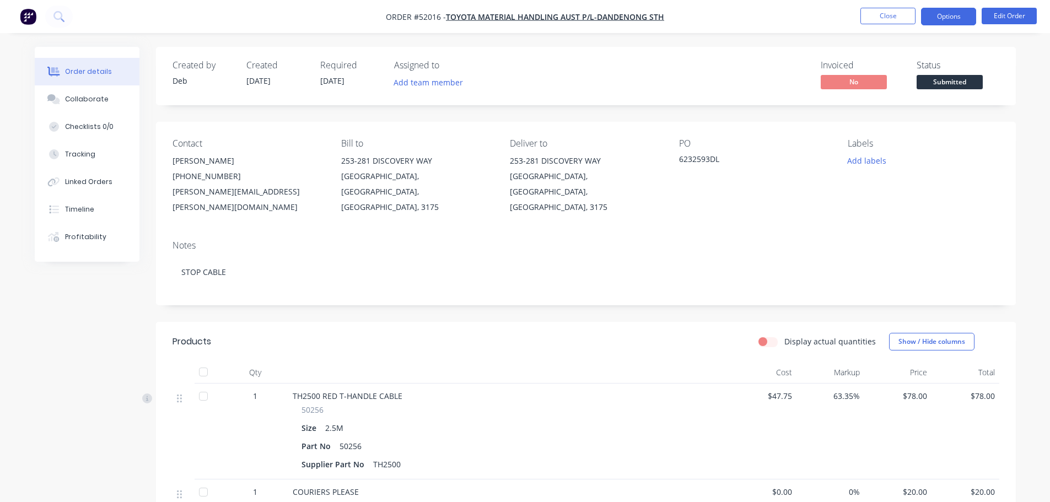
click at [946, 23] on button "Options" at bounding box center [948, 17] width 55 height 18
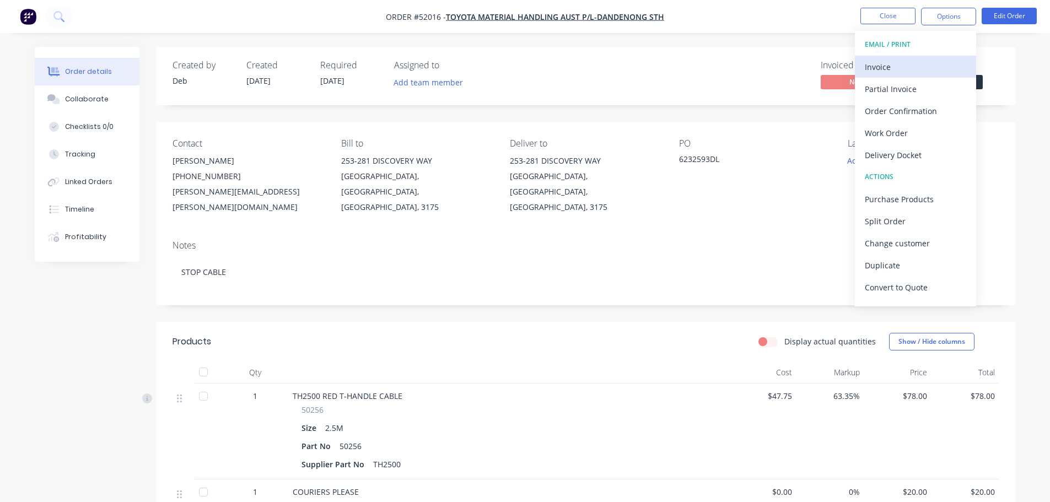
click at [883, 71] on div "Invoice" at bounding box center [915, 67] width 101 height 16
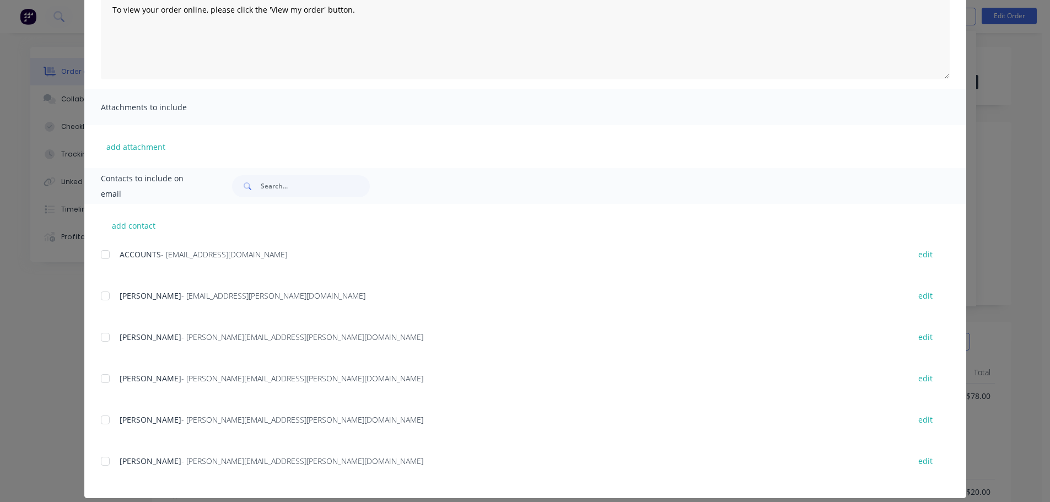
scroll to position [168, 0]
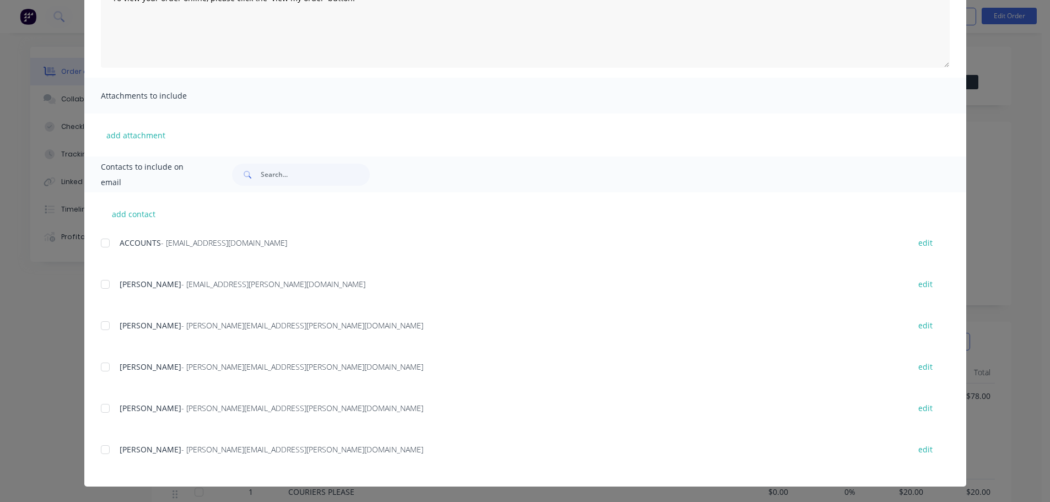
click at [101, 245] on div at bounding box center [105, 243] width 22 height 22
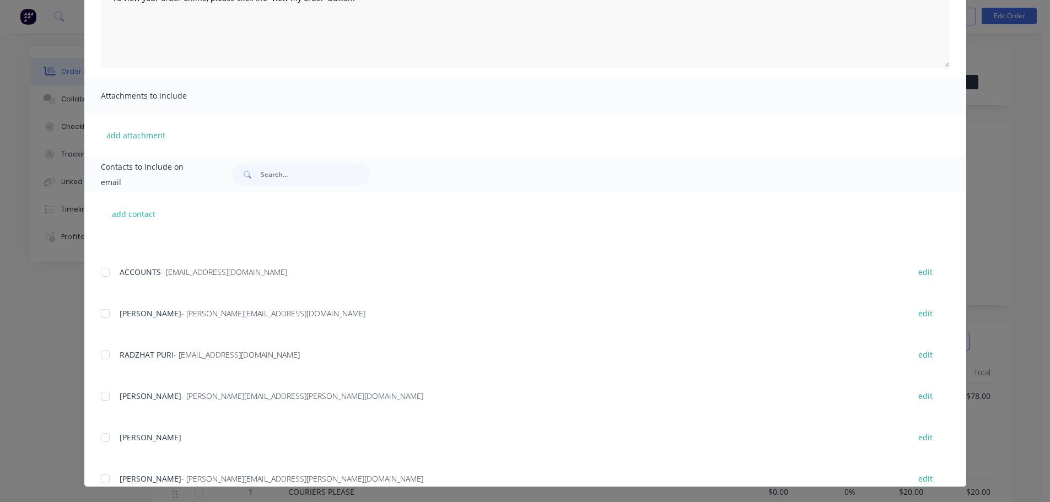
scroll to position [300, 0]
click at [99, 400] on div at bounding box center [105, 398] width 22 height 22
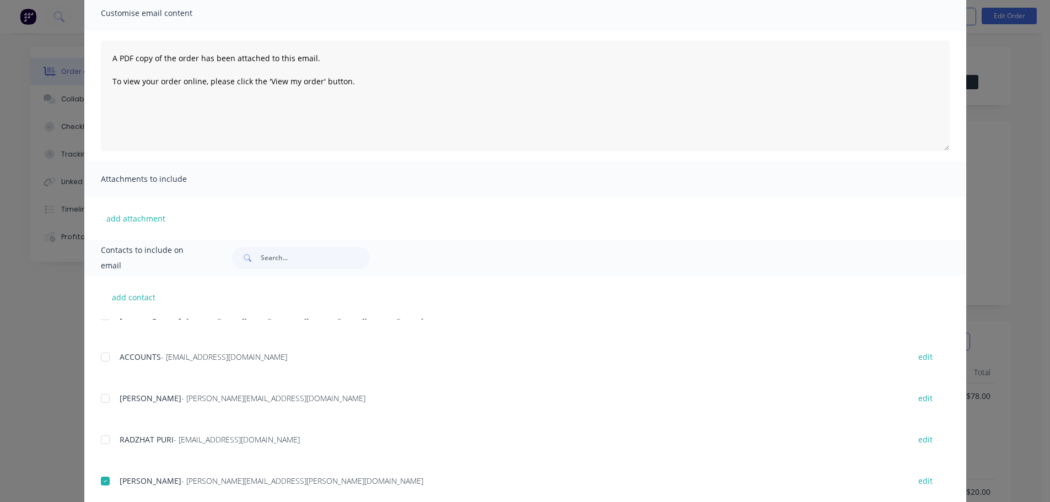
scroll to position [0, 0]
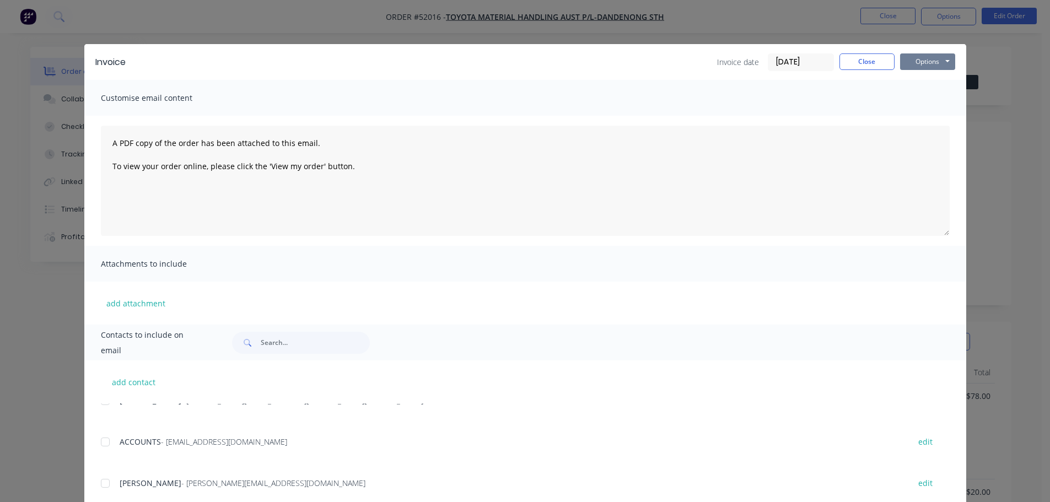
click at [919, 61] on button "Options" at bounding box center [927, 61] width 55 height 17
click at [931, 116] on button "Email" at bounding box center [935, 118] width 71 height 18
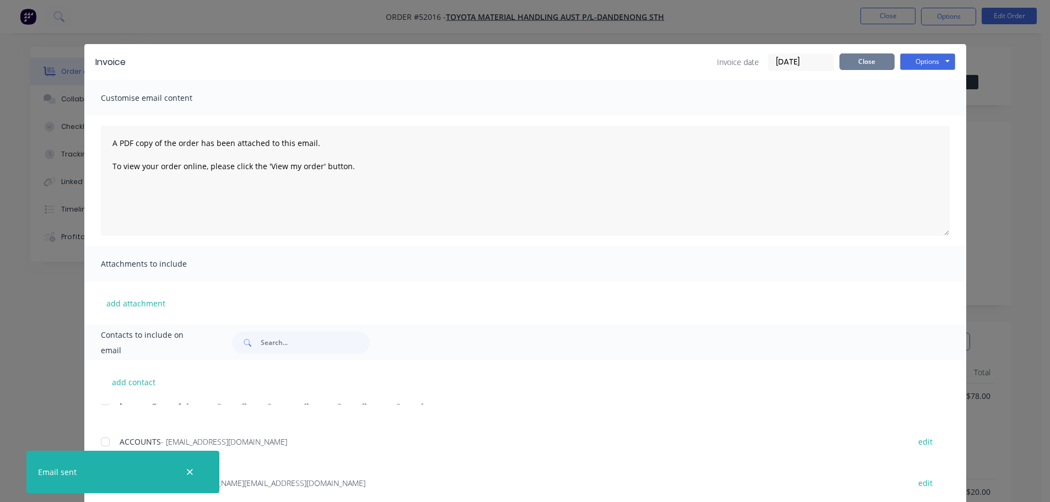
click at [855, 63] on button "Close" at bounding box center [866, 61] width 55 height 17
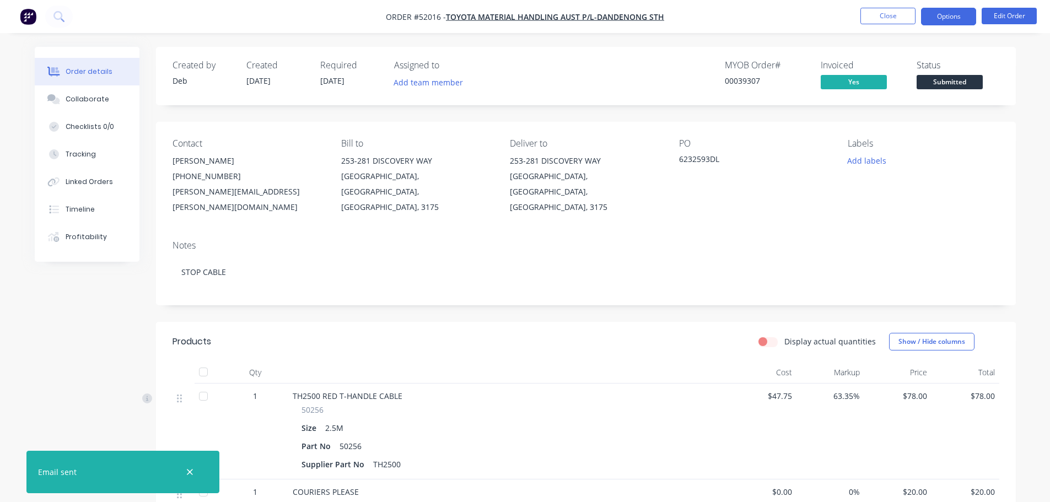
click at [937, 19] on button "Options" at bounding box center [948, 17] width 55 height 18
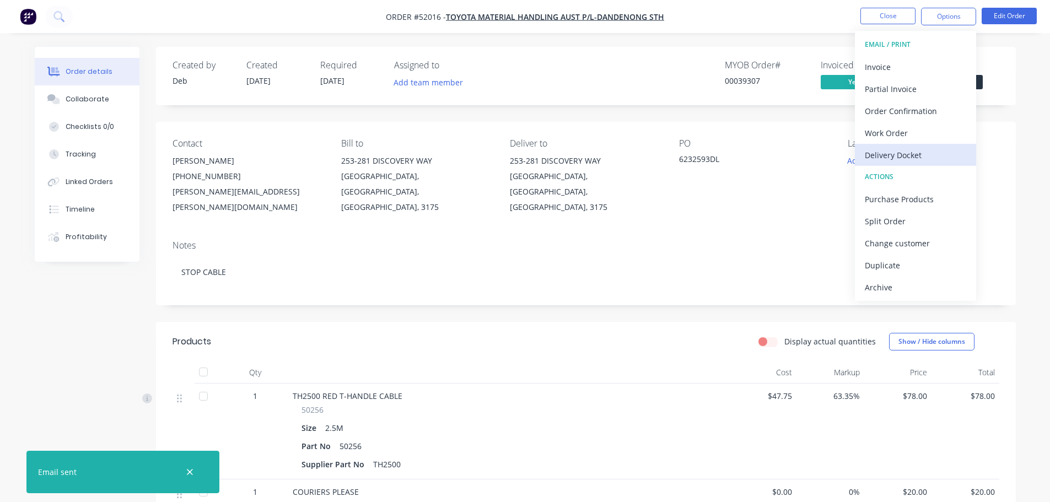
click at [907, 150] on div "Delivery Docket" at bounding box center [915, 155] width 101 height 16
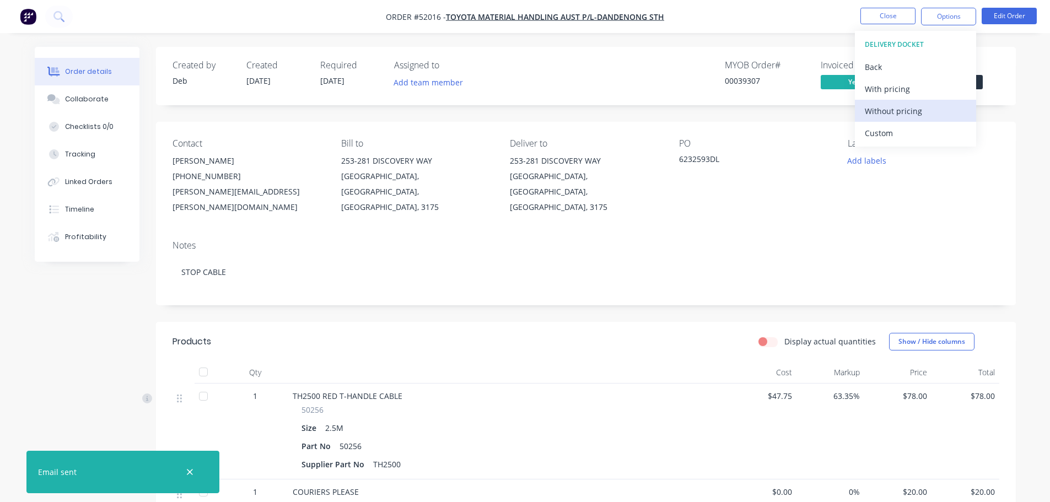
click at [904, 110] on div "Without pricing" at bounding box center [915, 111] width 101 height 16
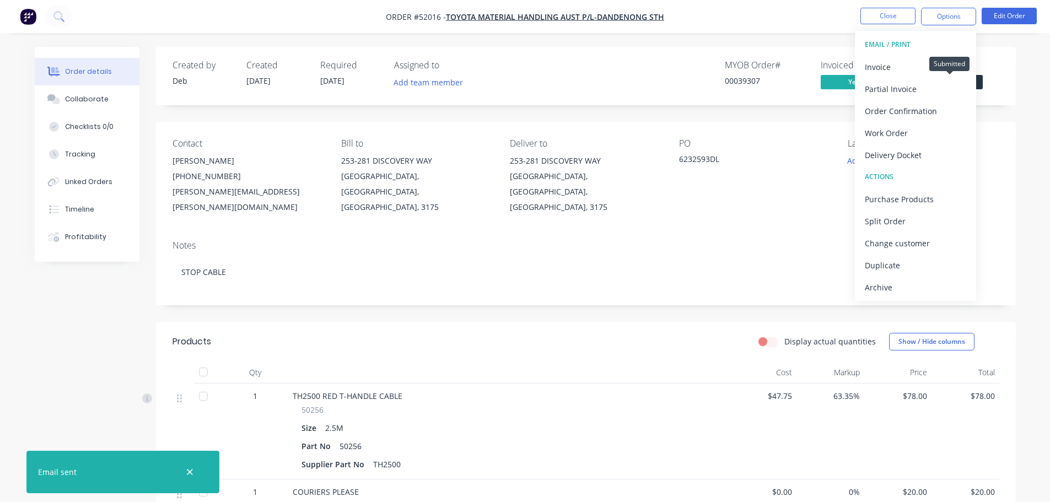
click at [979, 80] on span "Submitted" at bounding box center [949, 82] width 66 height 14
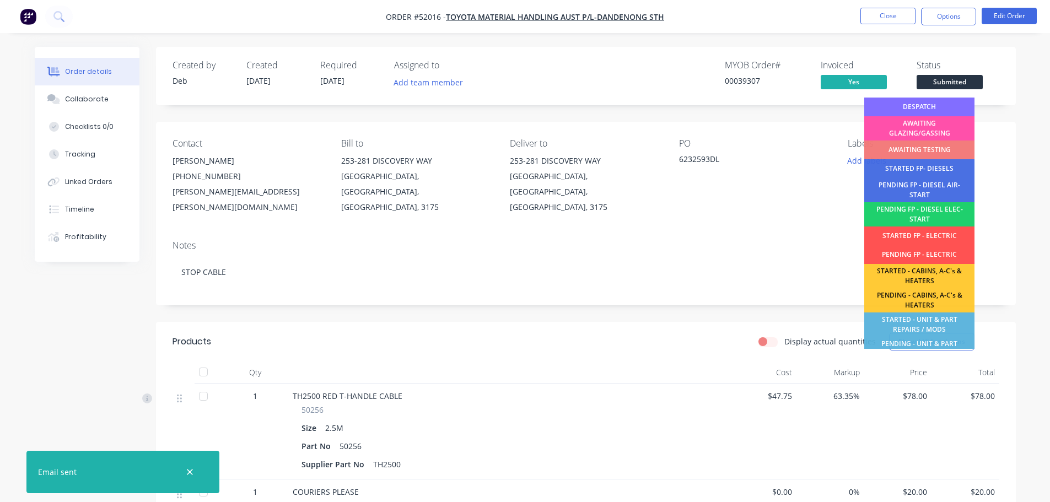
click at [926, 105] on div "DESPATCH" at bounding box center [919, 107] width 110 height 19
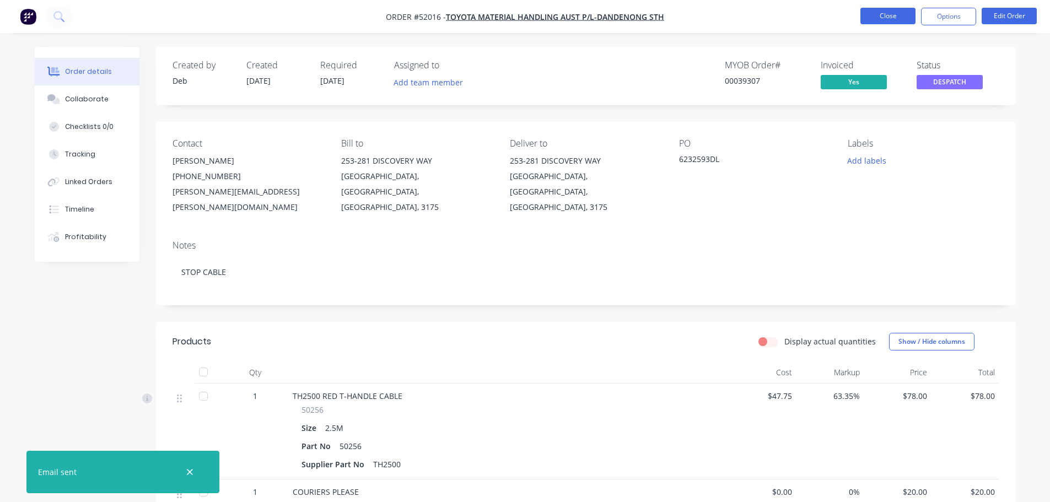
click at [891, 20] on button "Close" at bounding box center [887, 16] width 55 height 17
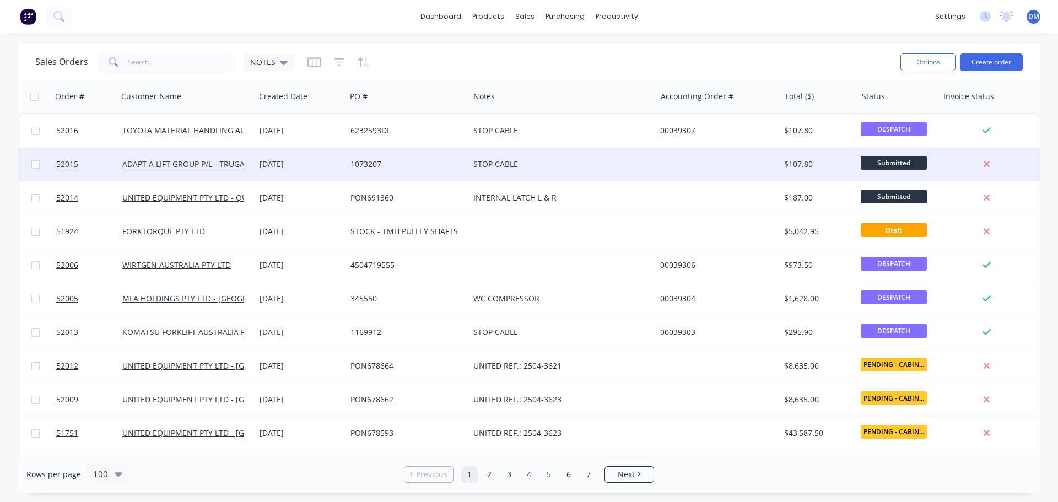
click at [406, 168] on div "1073207" at bounding box center [404, 164] width 109 height 11
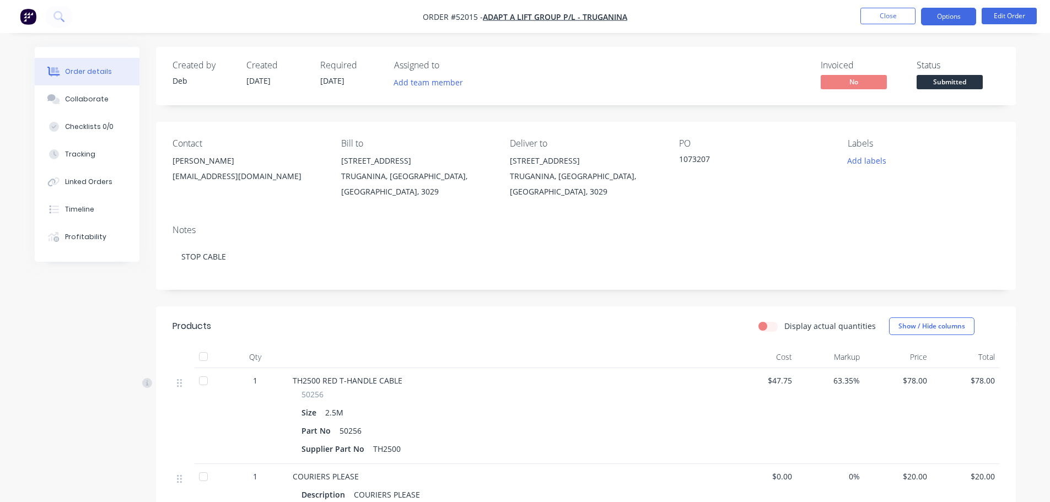
click at [951, 14] on button "Options" at bounding box center [948, 17] width 55 height 18
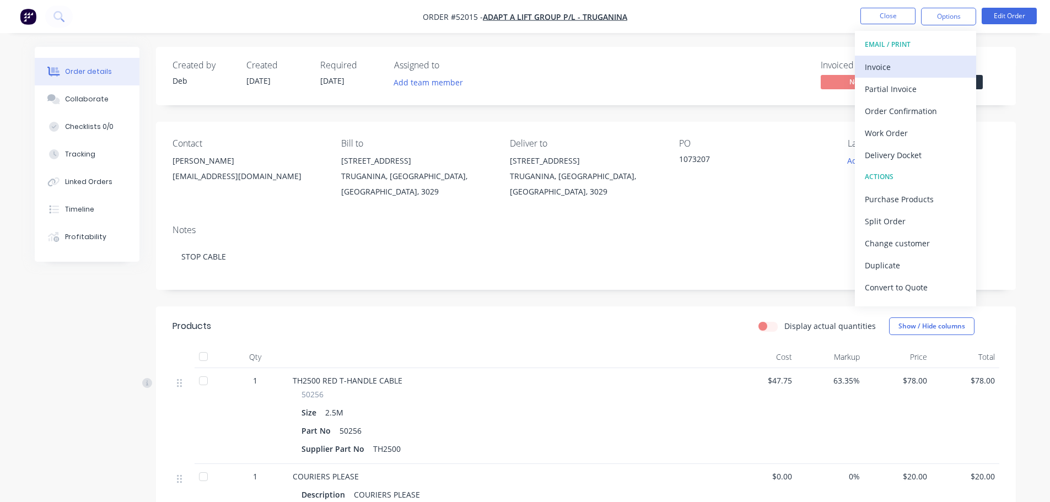
click at [873, 67] on div "Invoice" at bounding box center [915, 67] width 101 height 16
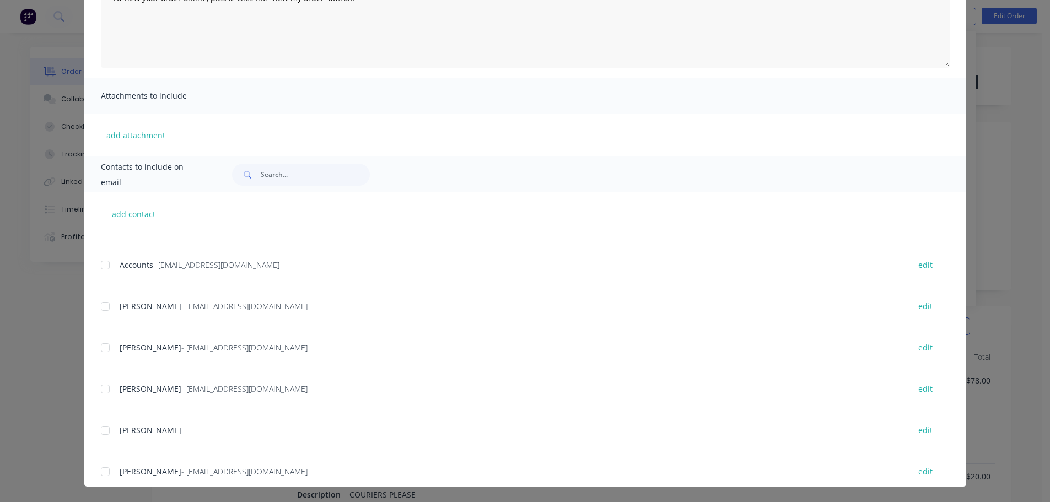
scroll to position [165, 0]
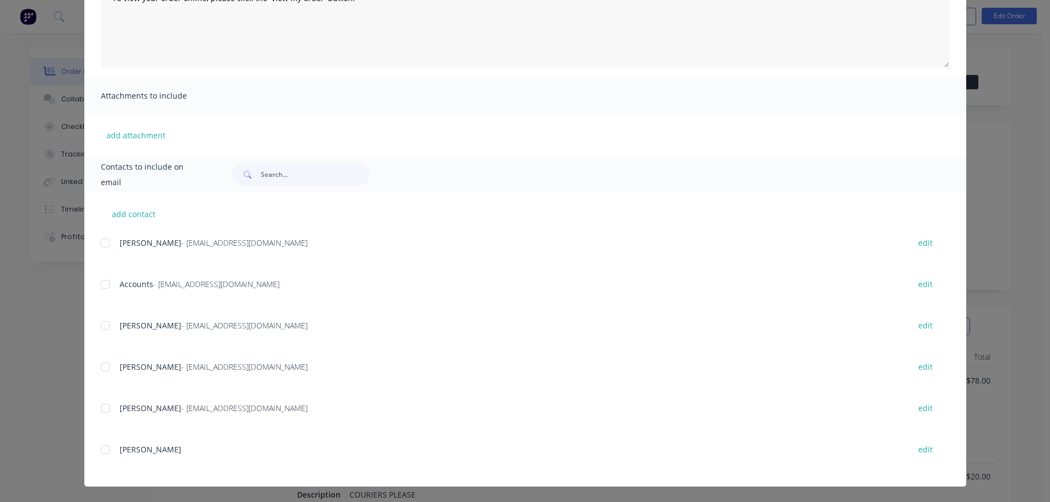
click at [98, 285] on div at bounding box center [105, 284] width 22 height 22
click at [100, 327] on div at bounding box center [105, 326] width 22 height 22
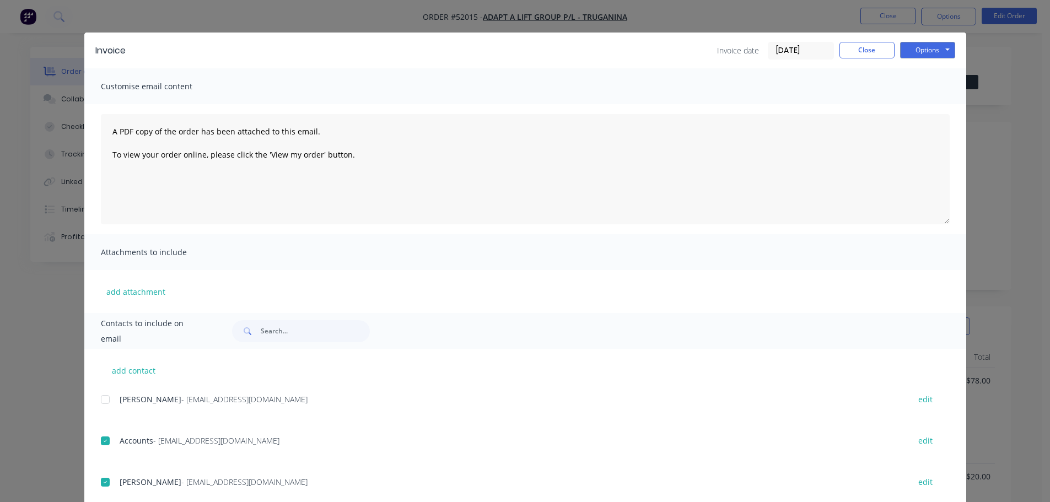
scroll to position [0, 0]
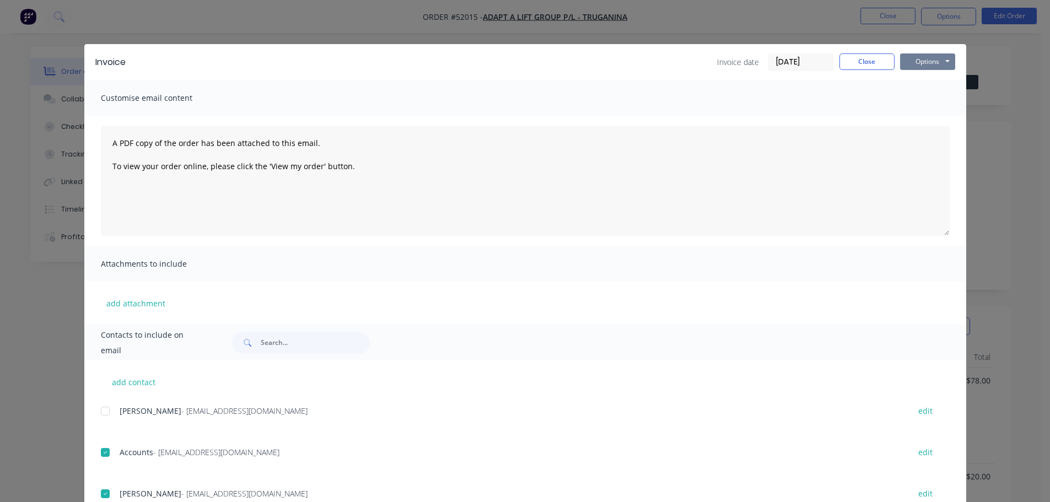
click at [934, 58] on button "Options" at bounding box center [927, 61] width 55 height 17
click at [930, 118] on button "Email" at bounding box center [935, 118] width 71 height 18
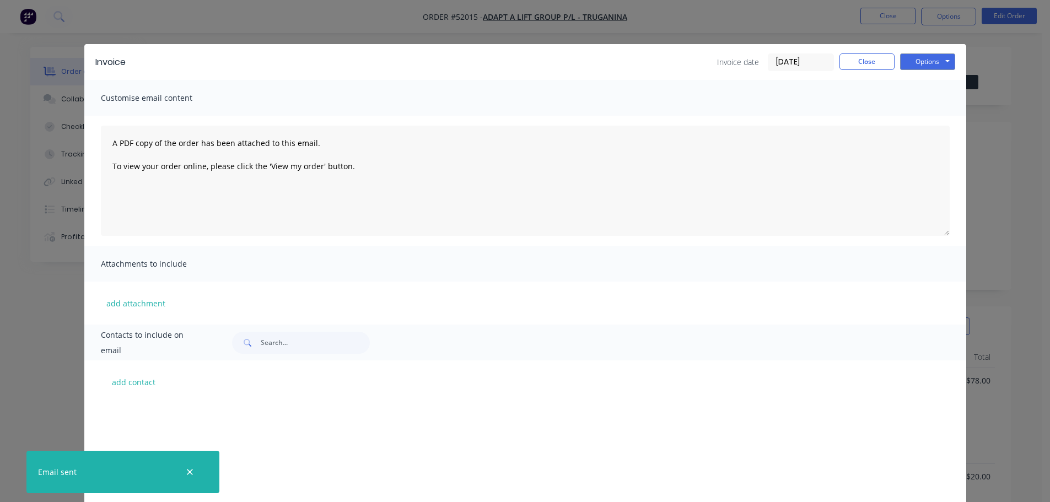
scroll to position [165, 0]
click at [859, 61] on button "Close" at bounding box center [866, 61] width 55 height 17
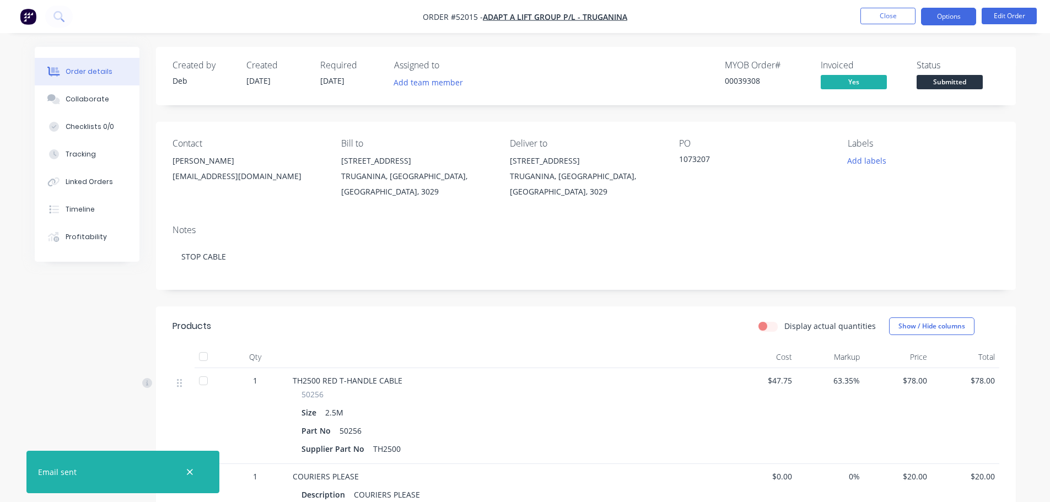
click at [938, 14] on button "Options" at bounding box center [948, 17] width 55 height 18
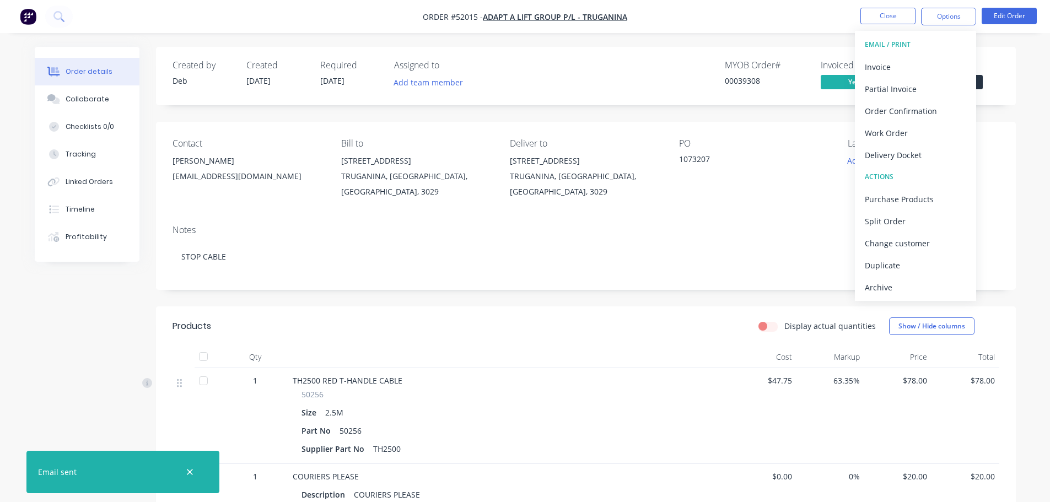
click at [902, 153] on div "Delivery Docket" at bounding box center [915, 155] width 101 height 16
click at [889, 107] on div "Without pricing" at bounding box center [915, 111] width 101 height 16
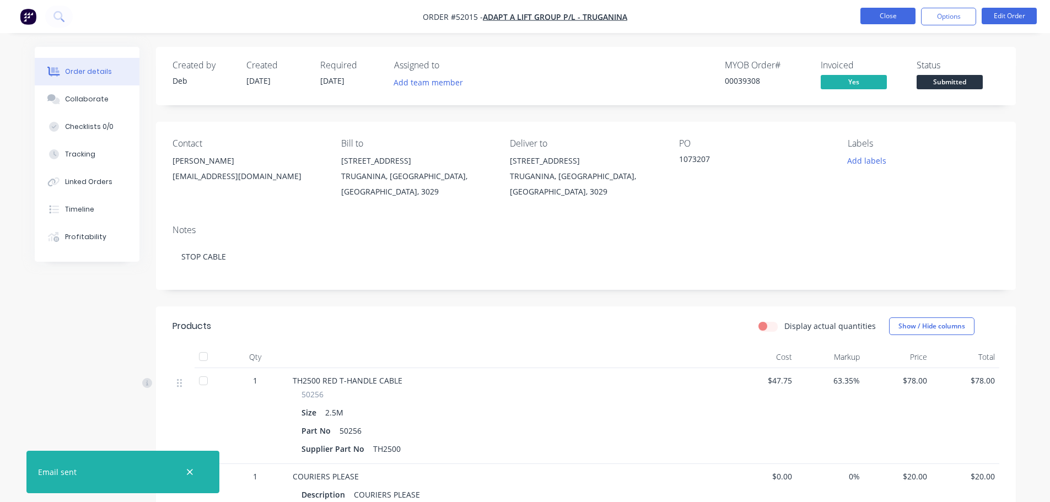
click at [893, 16] on button "Close" at bounding box center [887, 16] width 55 height 17
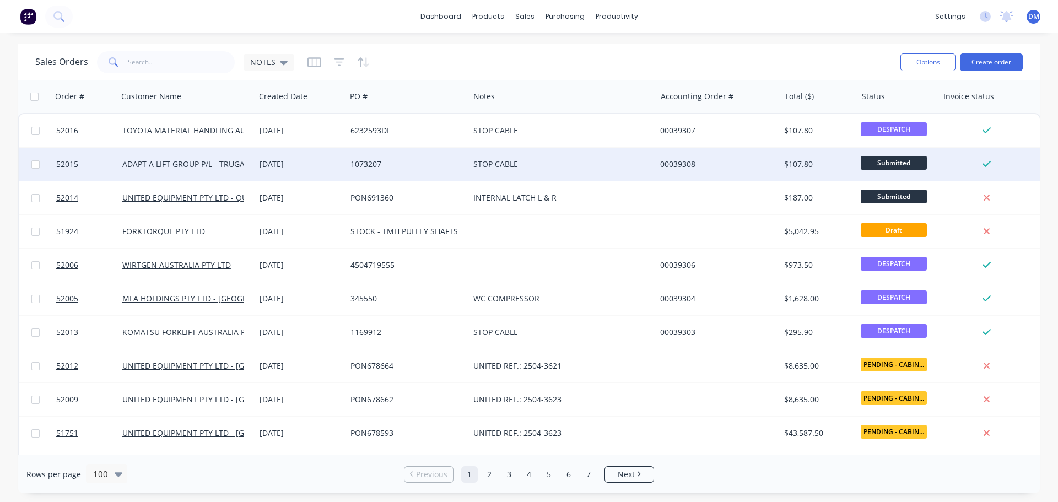
click at [883, 160] on span "Submitted" at bounding box center [894, 163] width 66 height 14
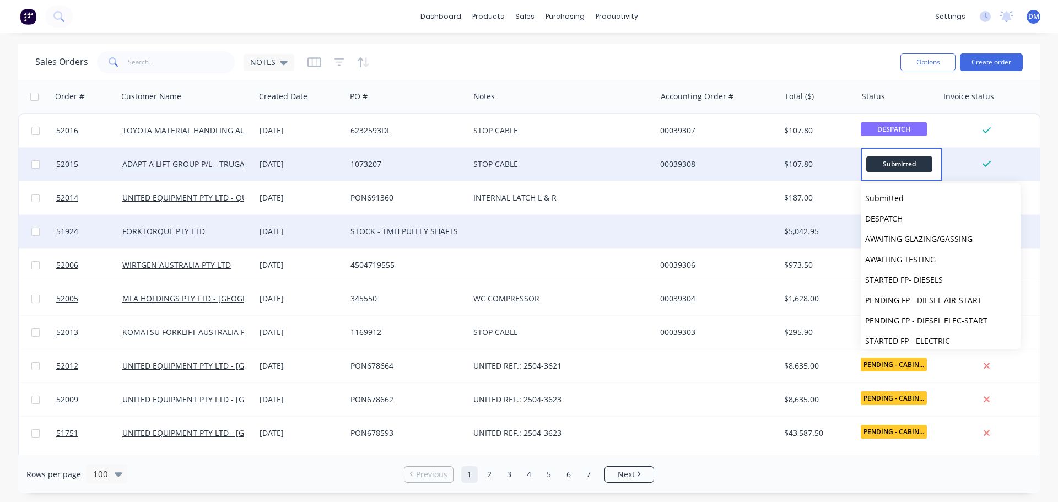
drag, startPoint x: 878, startPoint y: 223, endPoint x: 877, endPoint y: 218, distance: 5.6
click at [878, 223] on span "DESPATCH" at bounding box center [883, 218] width 37 height 10
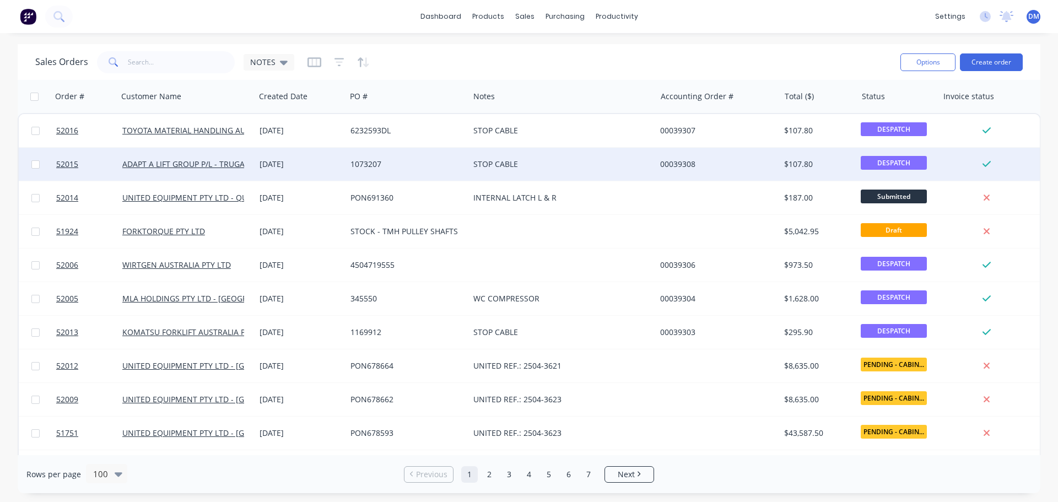
click at [359, 162] on div "1073207" at bounding box center [404, 164] width 109 height 11
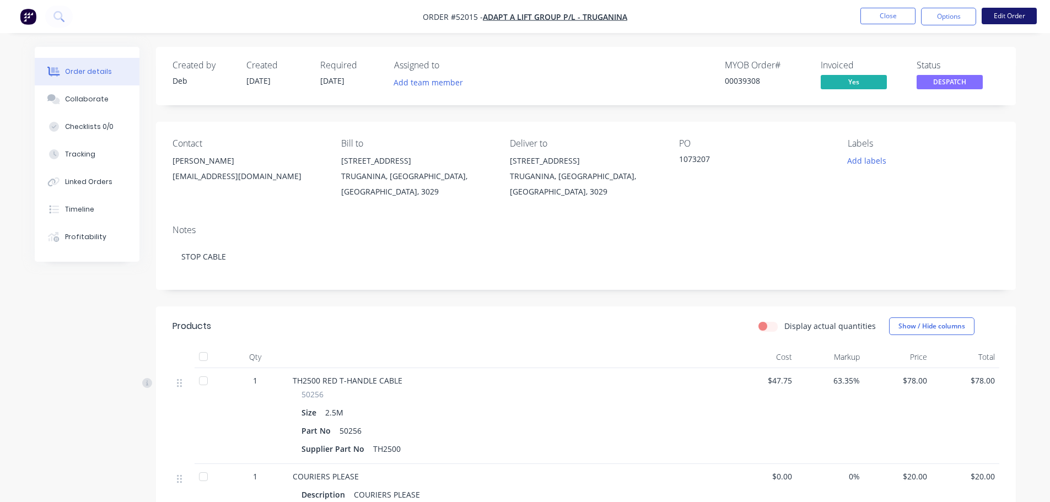
click at [991, 17] on button "Edit Order" at bounding box center [1008, 16] width 55 height 17
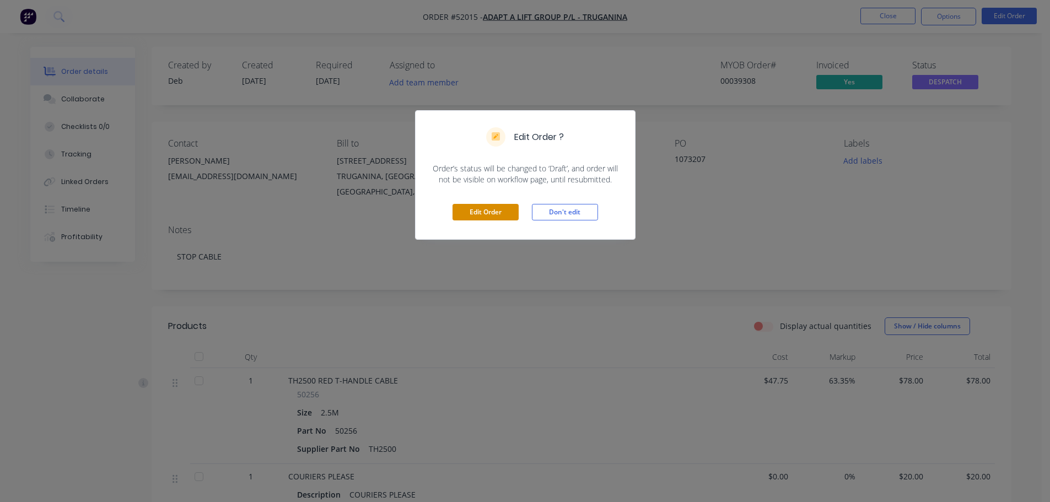
click at [500, 212] on button "Edit Order" at bounding box center [485, 212] width 66 height 17
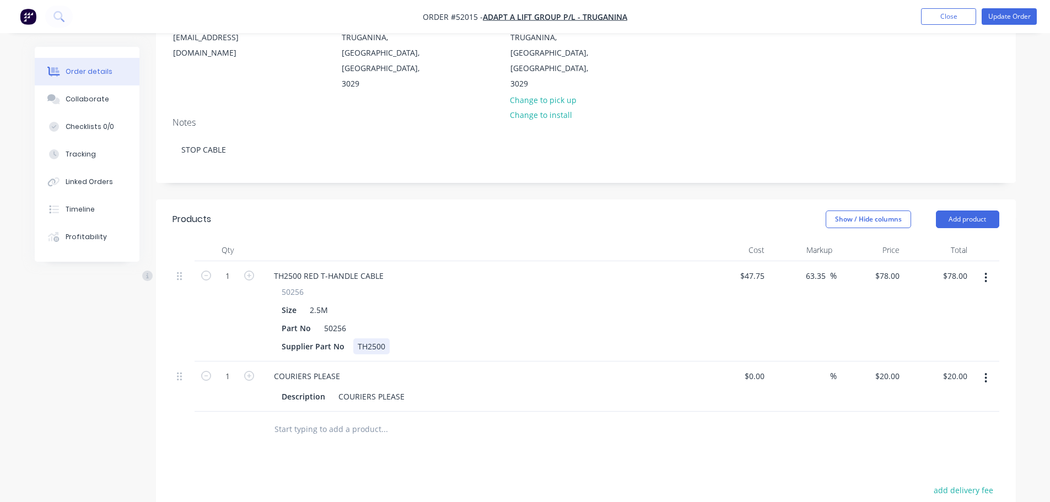
scroll to position [165, 0]
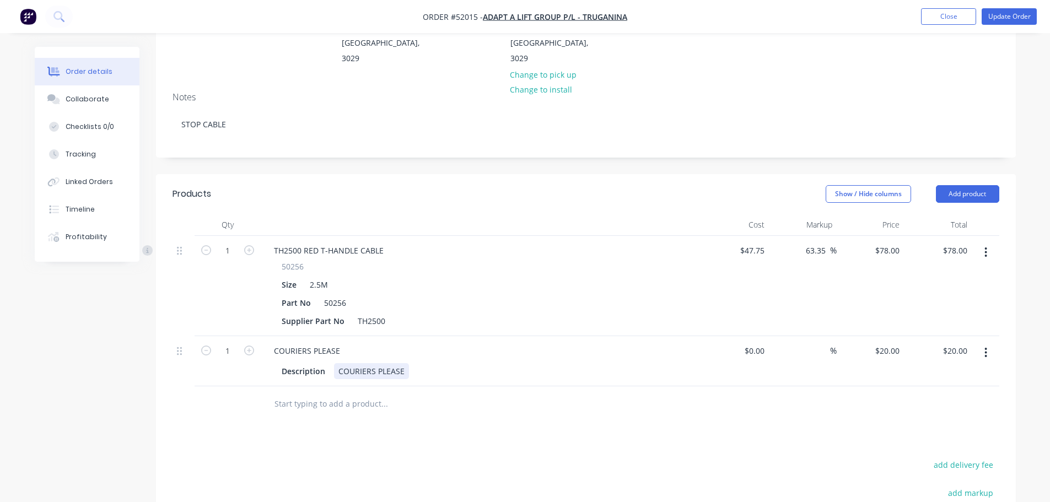
click at [422, 363] on div "Description COURIERS PLEASE" at bounding box center [478, 371] width 403 height 16
click at [996, 18] on button "Update Order" at bounding box center [1008, 16] width 55 height 17
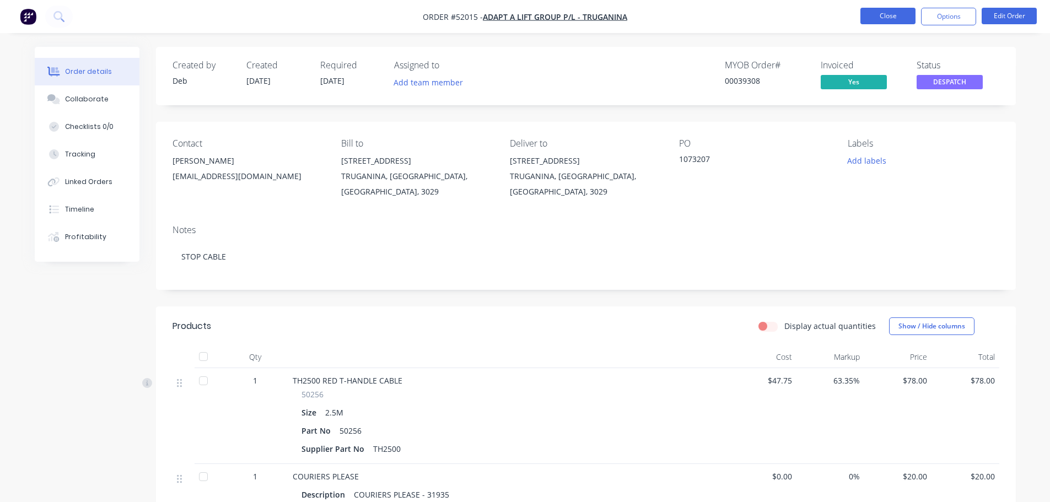
click at [882, 21] on button "Close" at bounding box center [887, 16] width 55 height 17
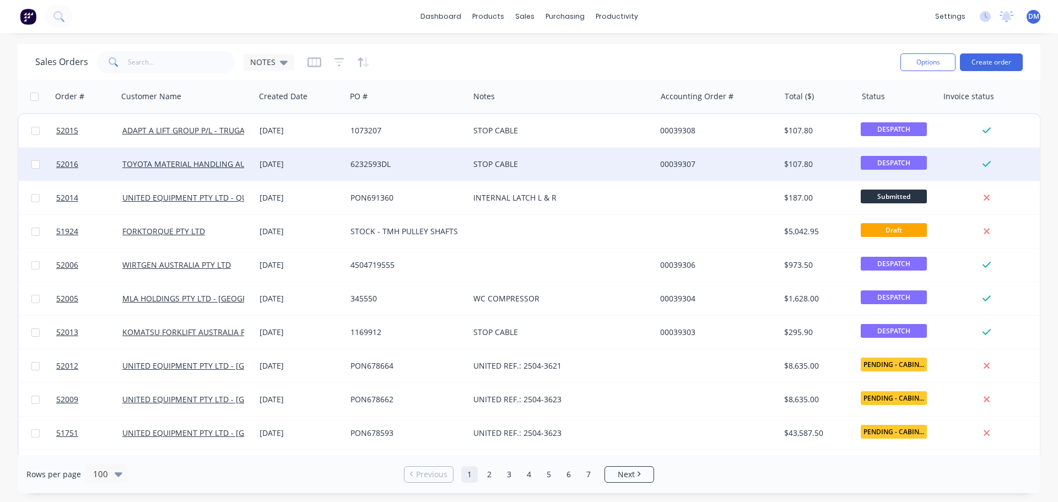
click at [382, 157] on div "6232593DL" at bounding box center [407, 164] width 123 height 33
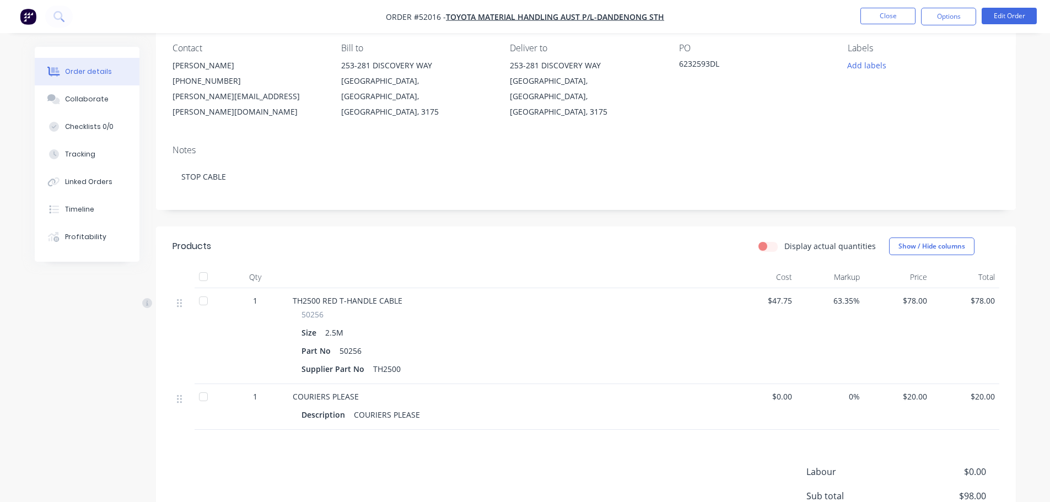
scroll to position [110, 0]
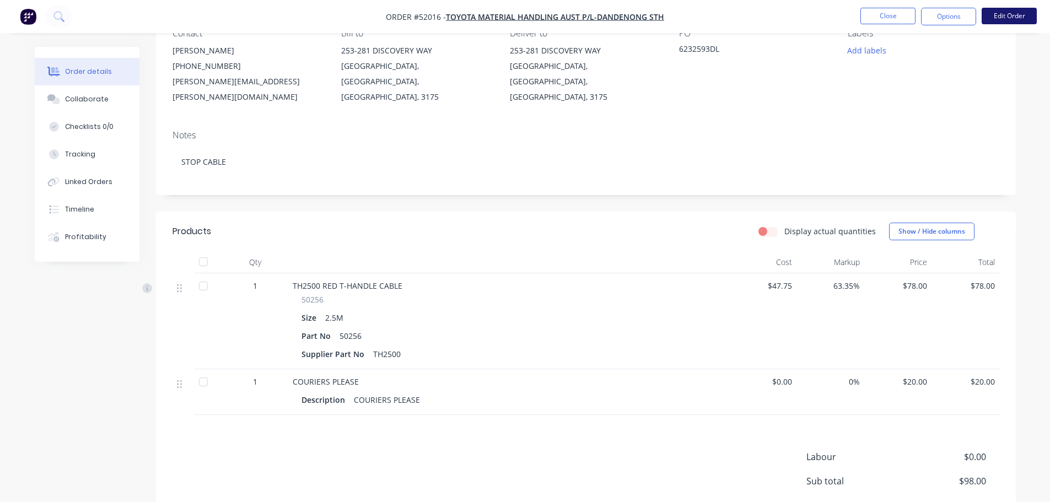
click at [1007, 17] on button "Edit Order" at bounding box center [1008, 16] width 55 height 17
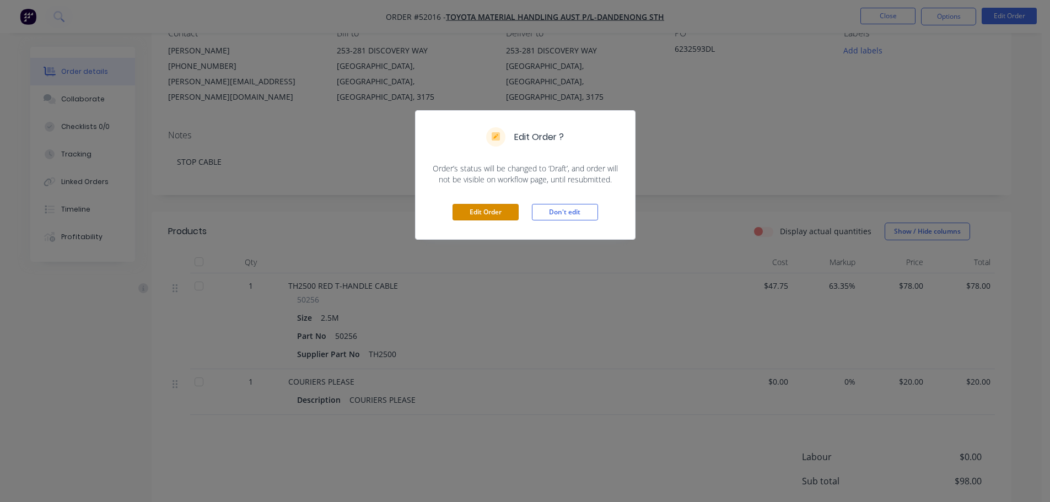
drag, startPoint x: 488, startPoint y: 210, endPoint x: 496, endPoint y: 272, distance: 62.2
click at [488, 211] on button "Edit Order" at bounding box center [485, 212] width 66 height 17
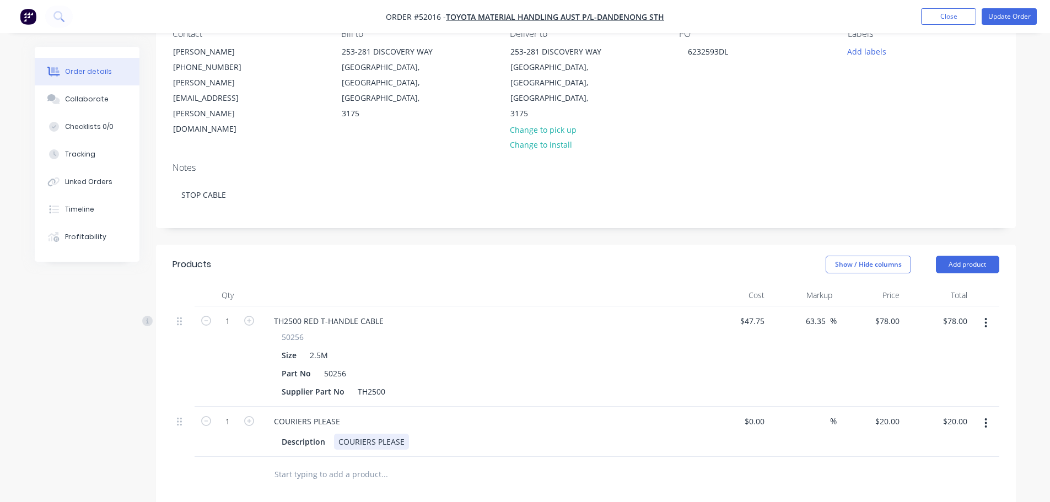
click at [412, 434] on div "Description COURIERS PLEASE" at bounding box center [478, 442] width 403 height 16
click at [1002, 14] on button "Update Order" at bounding box center [1008, 16] width 55 height 17
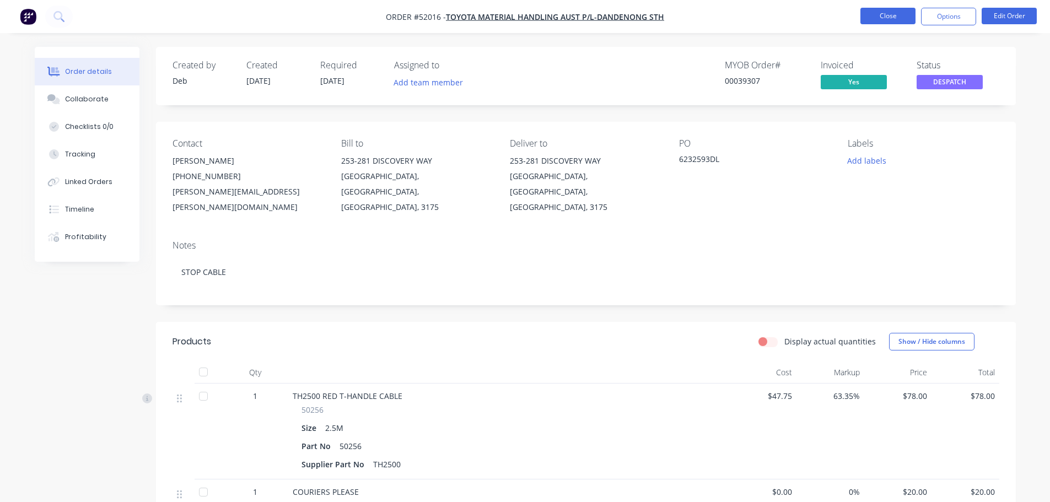
click at [891, 18] on button "Close" at bounding box center [887, 16] width 55 height 17
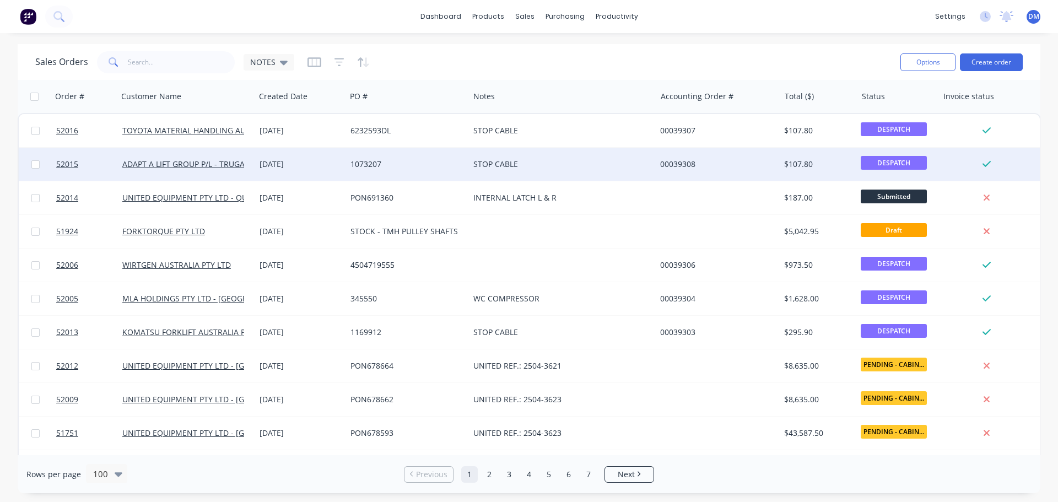
click at [315, 165] on div "[DATE]" at bounding box center [301, 164] width 82 height 11
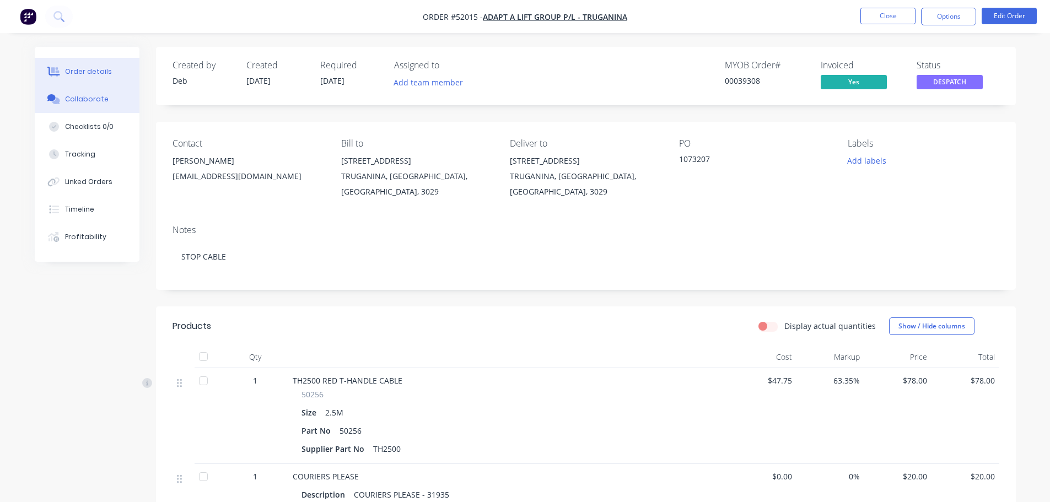
click at [104, 95] on div "Collaborate" at bounding box center [87, 99] width 44 height 10
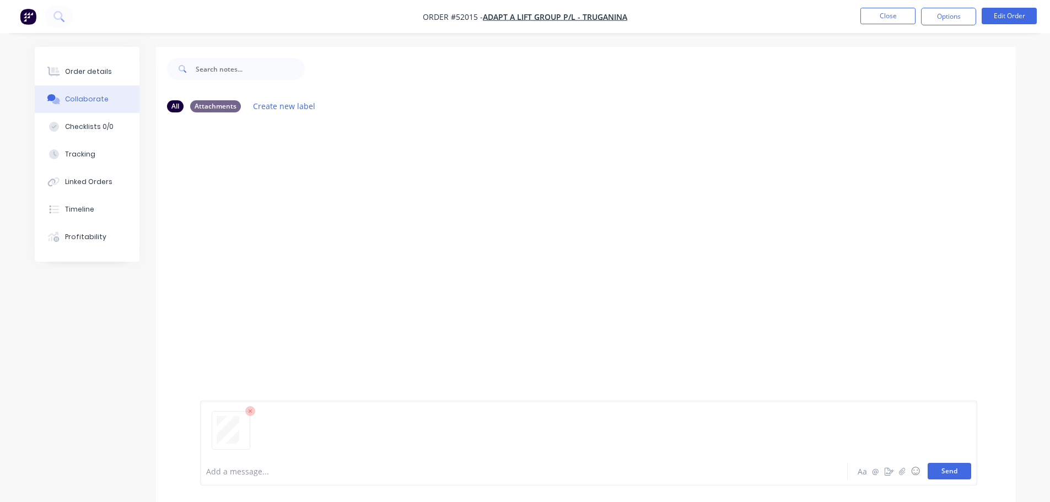
click at [936, 470] on button "Send" at bounding box center [949, 471] width 44 height 17
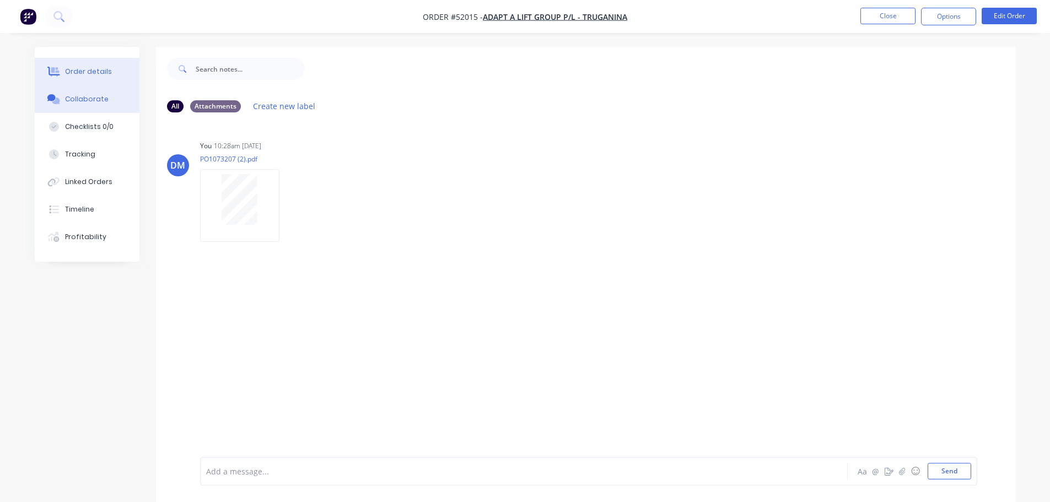
click at [99, 69] on div "Order details" at bounding box center [88, 72] width 47 height 10
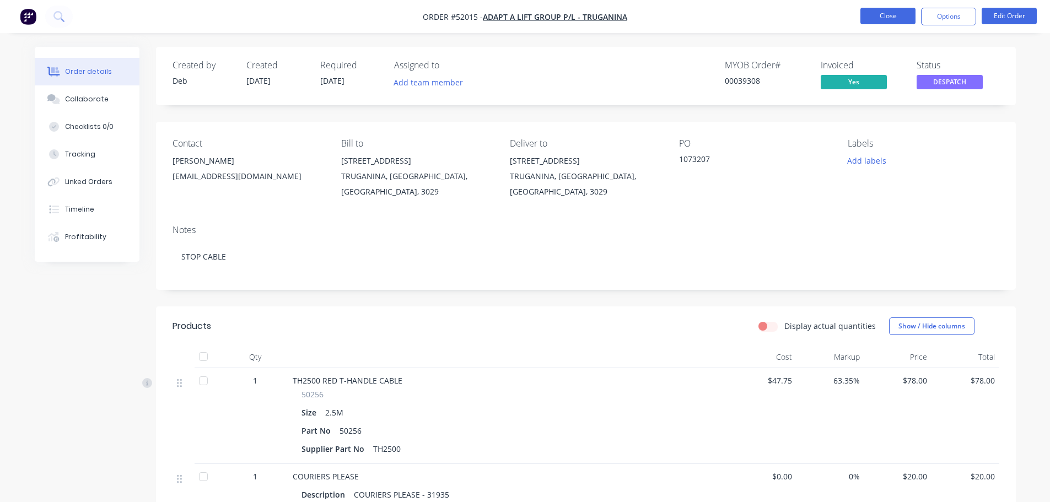
click at [905, 16] on button "Close" at bounding box center [887, 16] width 55 height 17
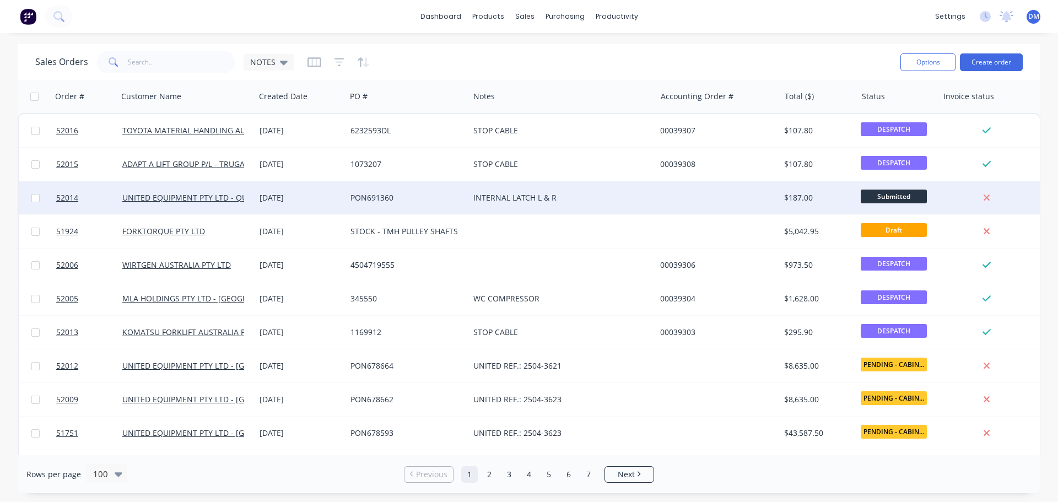
click at [302, 201] on div "[DATE]" at bounding box center [301, 197] width 82 height 11
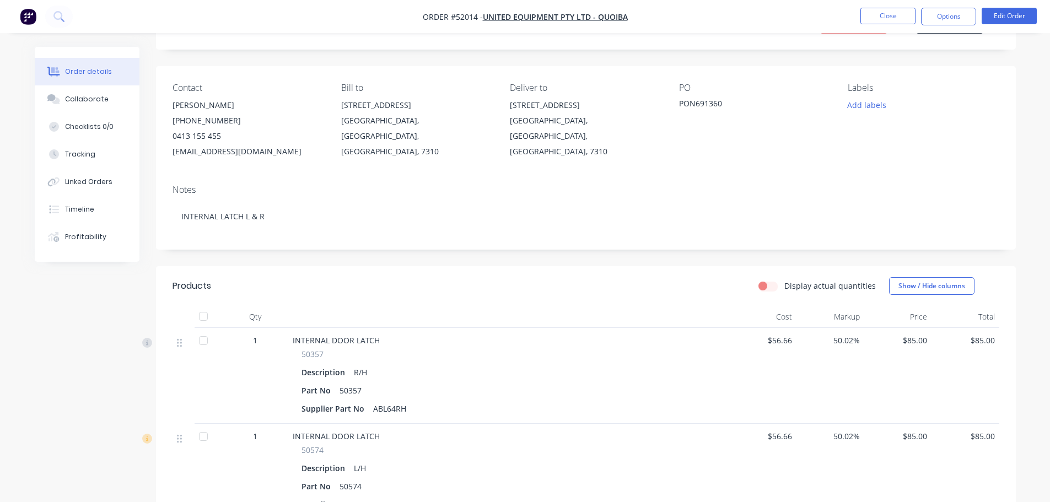
scroll to position [55, 0]
click at [1017, 18] on button "Edit Order" at bounding box center [1008, 16] width 55 height 17
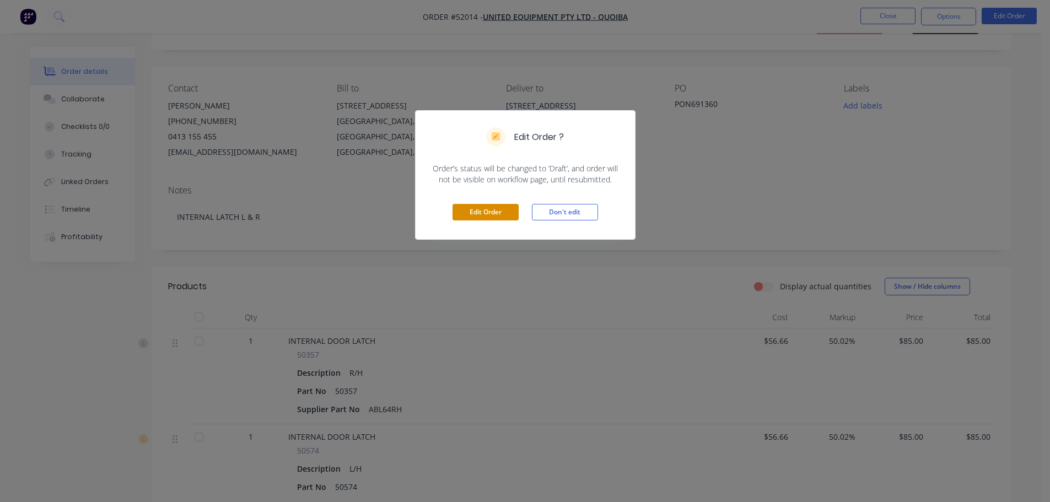
click at [483, 214] on button "Edit Order" at bounding box center [485, 212] width 66 height 17
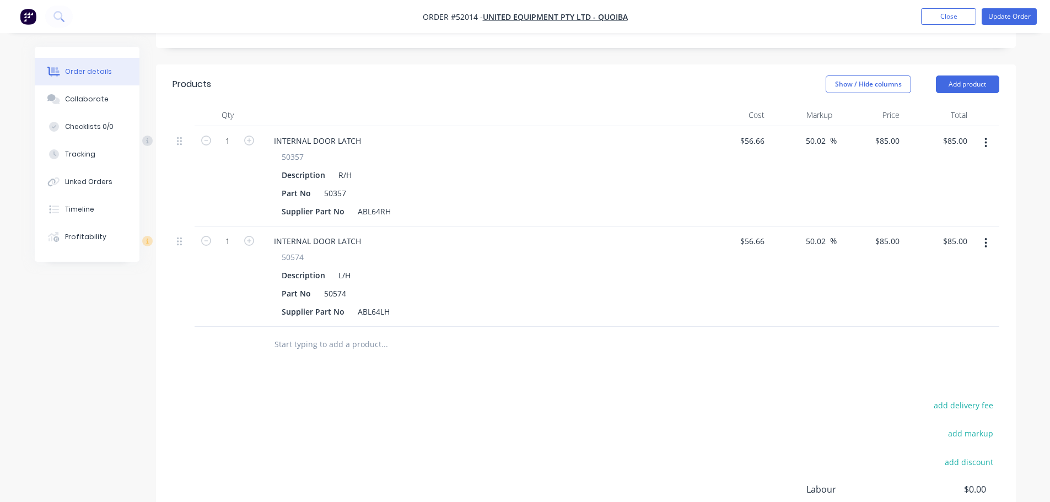
scroll to position [276, 0]
click at [329, 333] on input "text" at bounding box center [384, 344] width 220 height 22
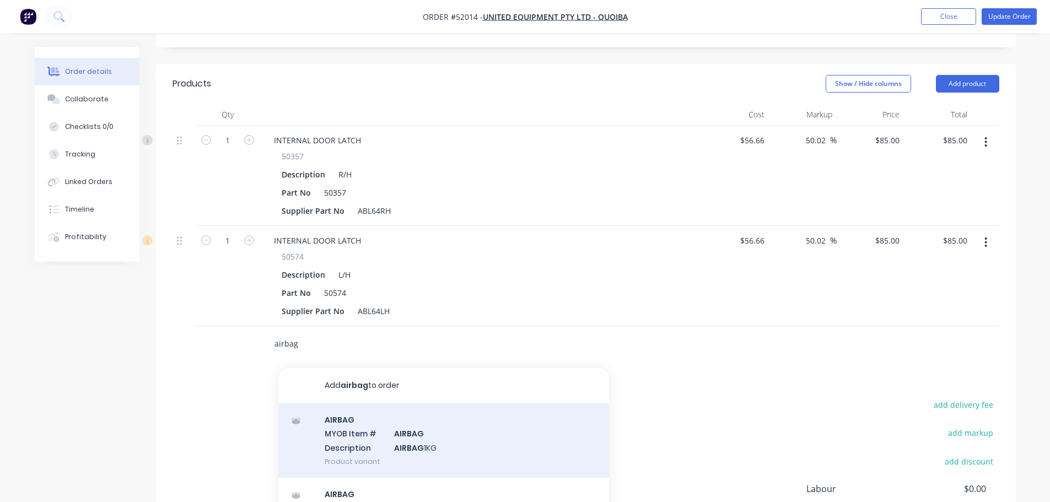
type input "airbag"
click at [380, 423] on div "AIRBAG MYOB Item # AIRBAG Description AIRBAG 1KG Product variant" at bounding box center [443, 440] width 331 height 74
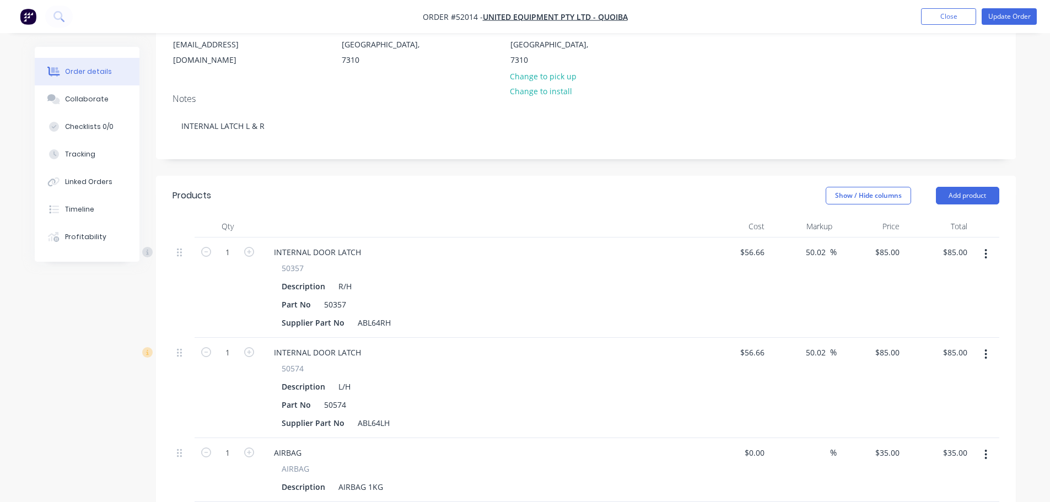
scroll to position [0, 0]
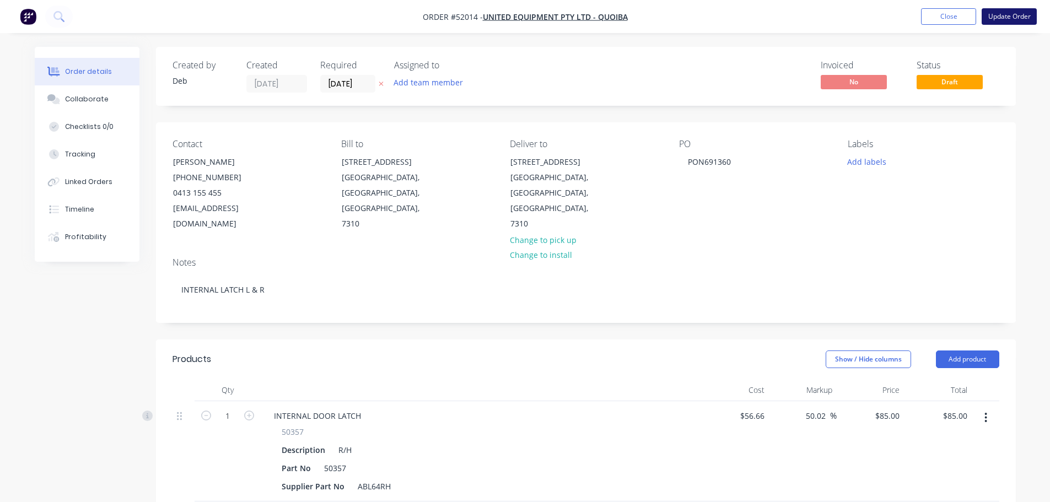
click at [1003, 20] on button "Update Order" at bounding box center [1008, 16] width 55 height 17
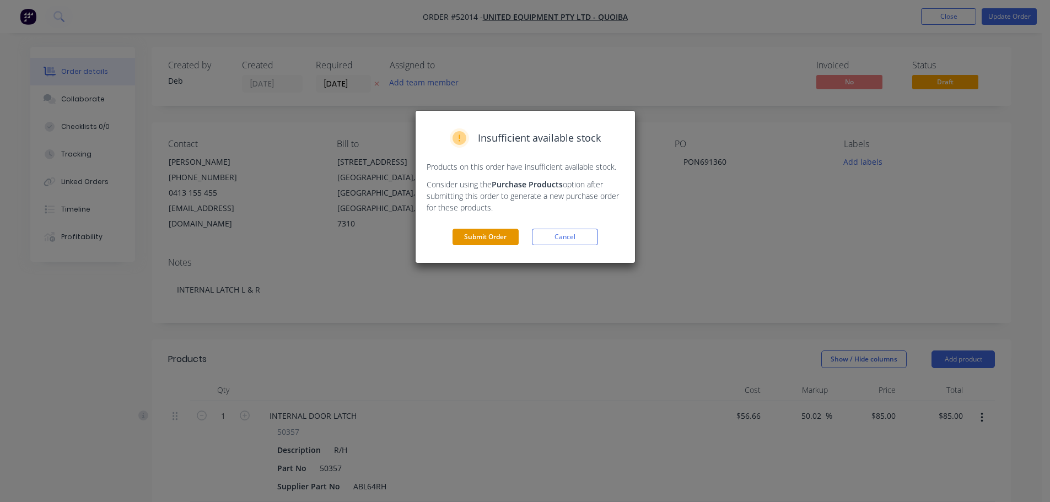
click at [491, 244] on button "Submit Order" at bounding box center [485, 237] width 66 height 17
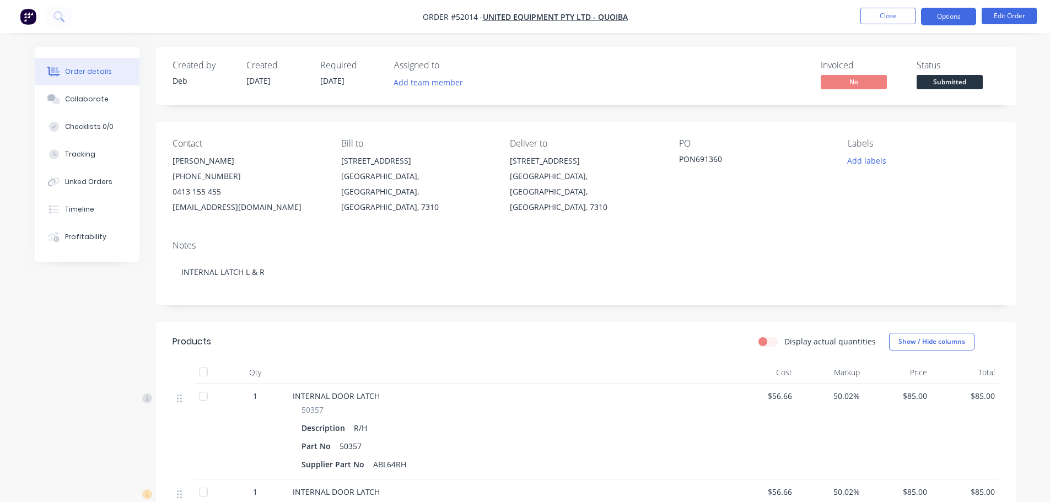
click at [959, 18] on button "Options" at bounding box center [948, 17] width 55 height 18
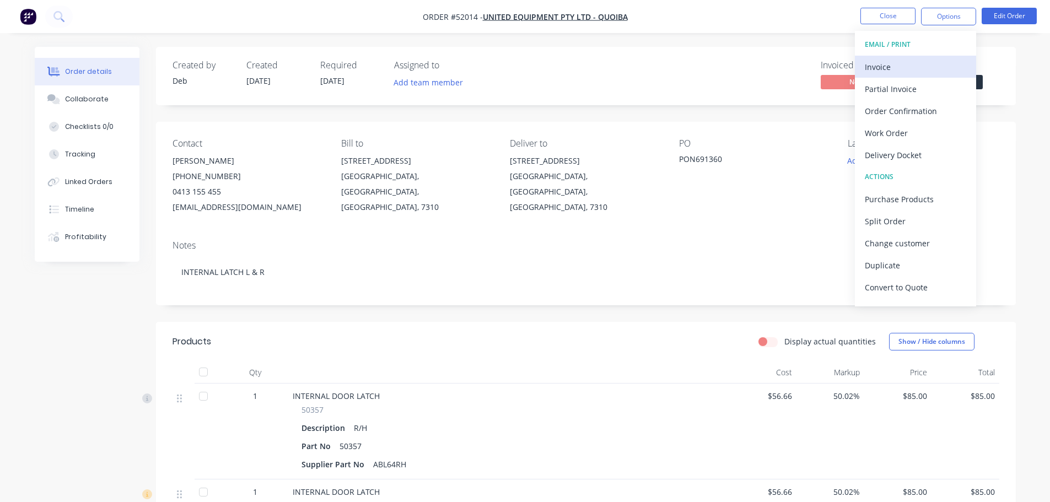
click at [891, 64] on div "Invoice" at bounding box center [915, 67] width 101 height 16
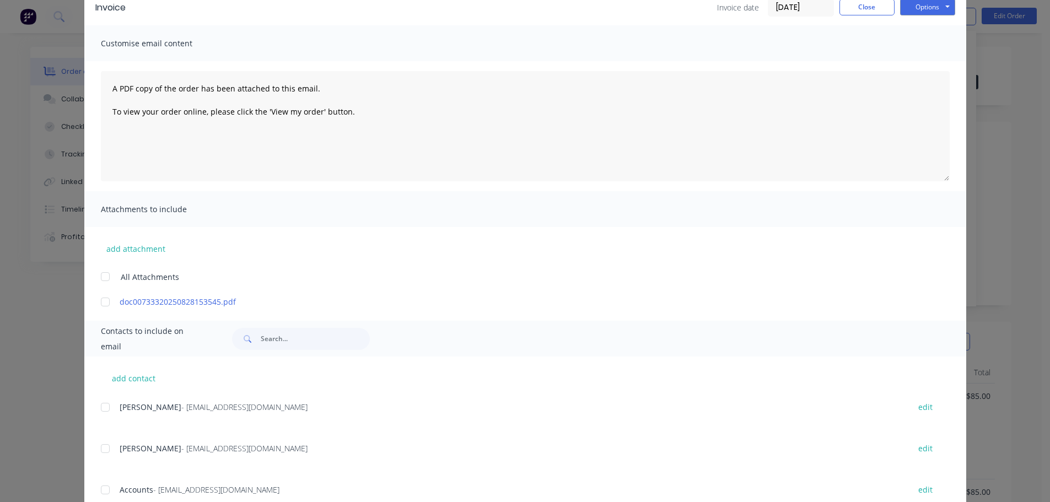
scroll to position [133, 0]
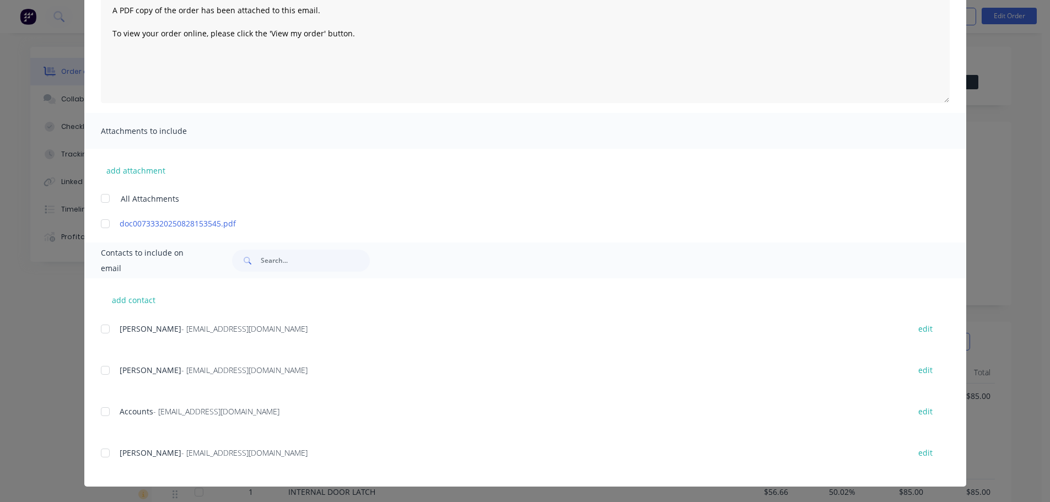
click at [100, 371] on div at bounding box center [105, 370] width 22 height 22
click at [101, 412] on div at bounding box center [105, 412] width 22 height 22
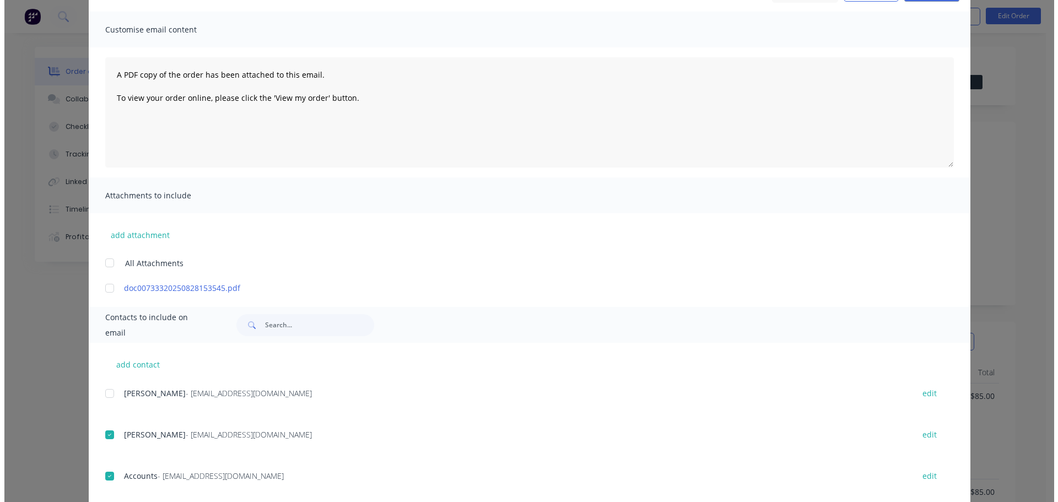
scroll to position [0, 0]
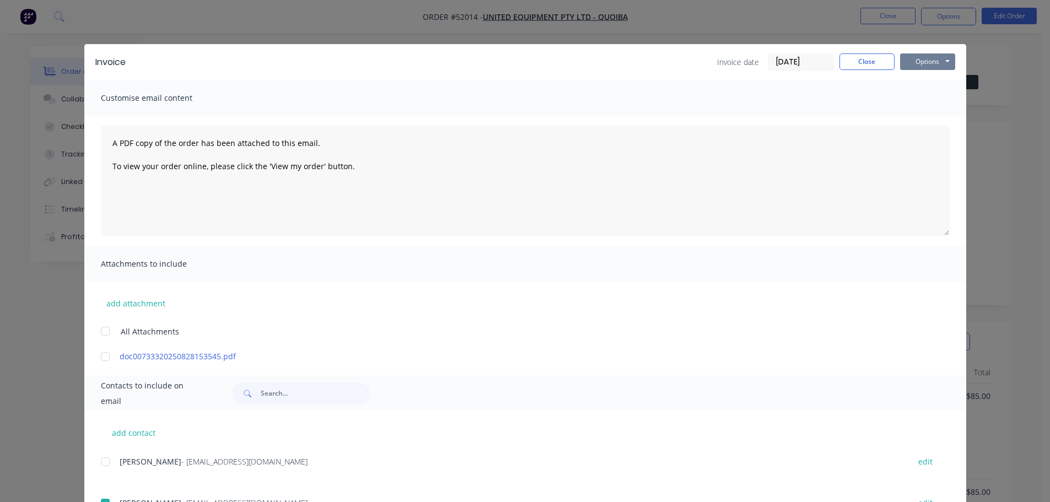
click at [942, 63] on button "Options" at bounding box center [927, 61] width 55 height 17
click at [929, 113] on button "Email" at bounding box center [935, 118] width 71 height 18
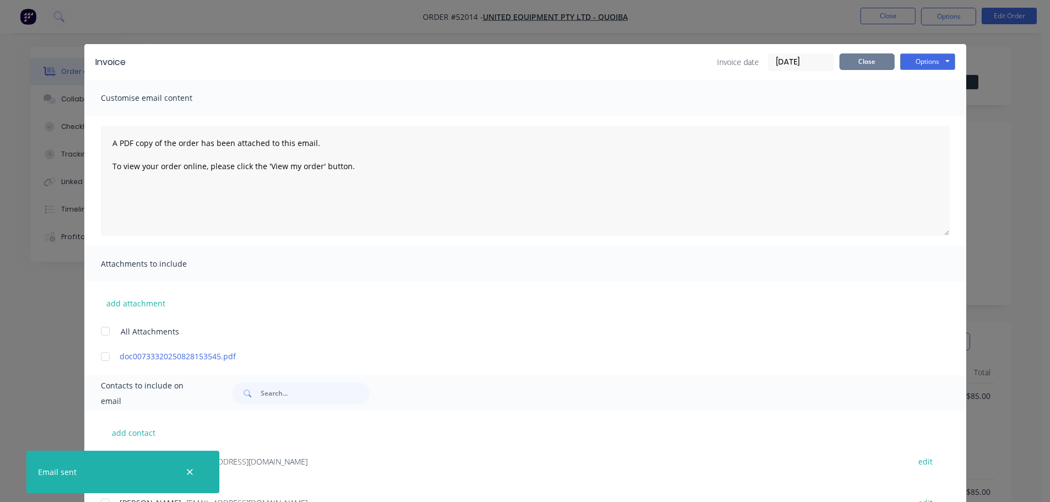
click at [875, 66] on button "Close" at bounding box center [866, 61] width 55 height 17
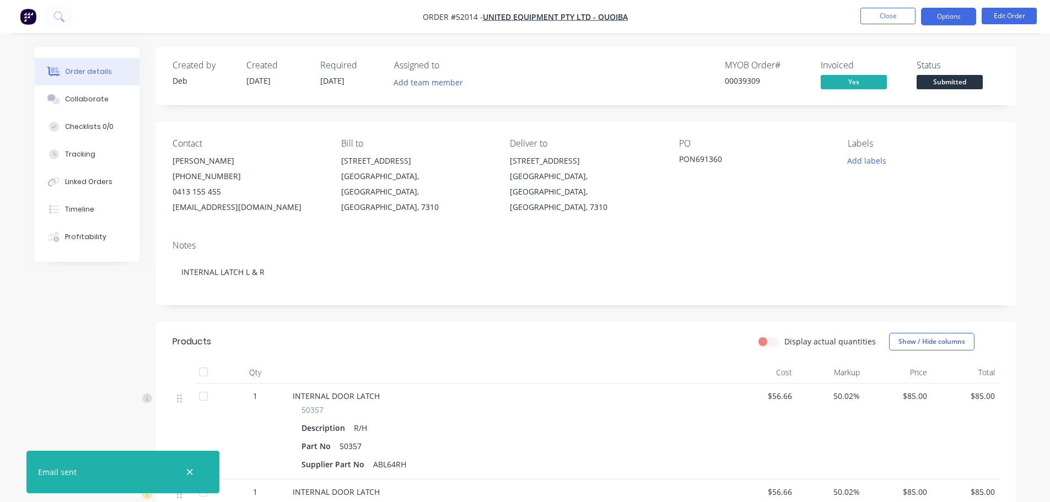
click at [949, 15] on button "Options" at bounding box center [948, 17] width 55 height 18
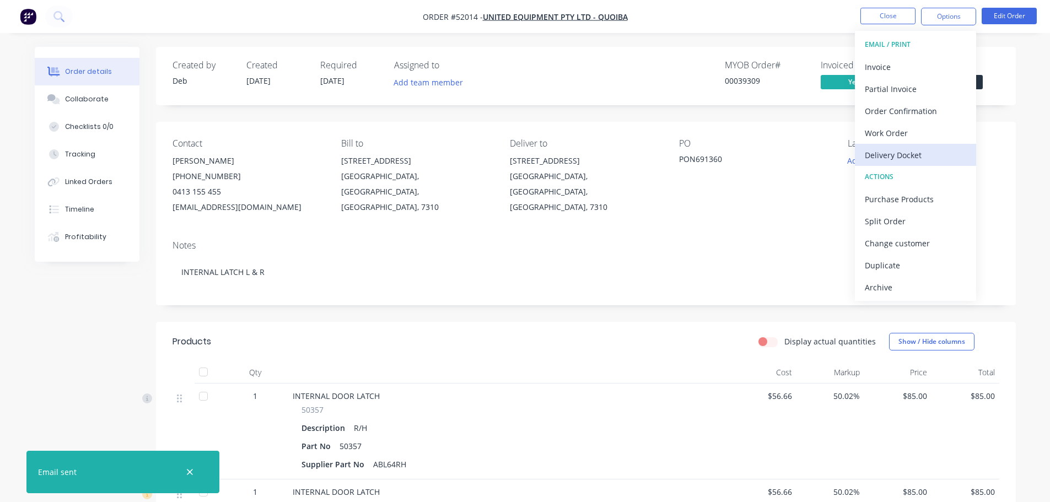
click at [895, 160] on div "Delivery Docket" at bounding box center [915, 155] width 101 height 16
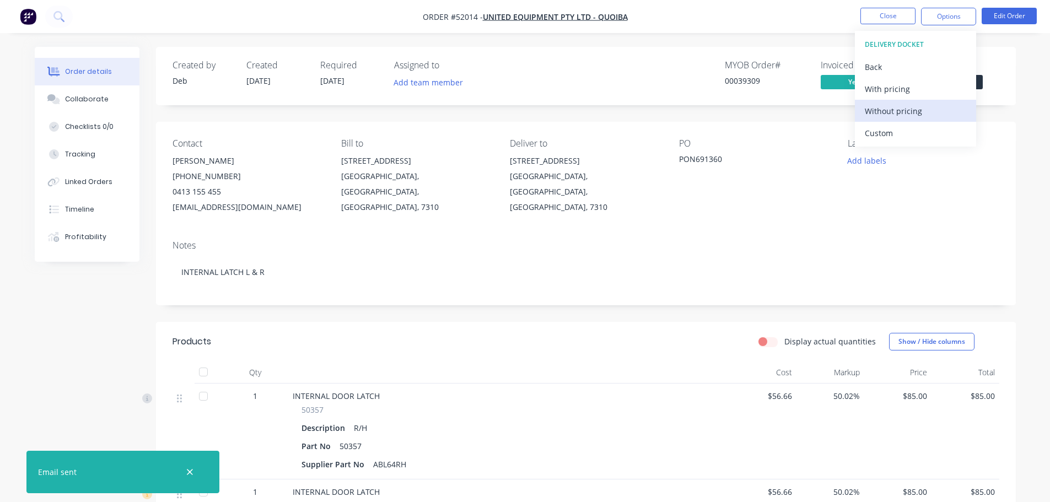
click at [893, 112] on div "Without pricing" at bounding box center [915, 111] width 101 height 16
click at [188, 474] on icon "button" at bounding box center [190, 472] width 6 height 6
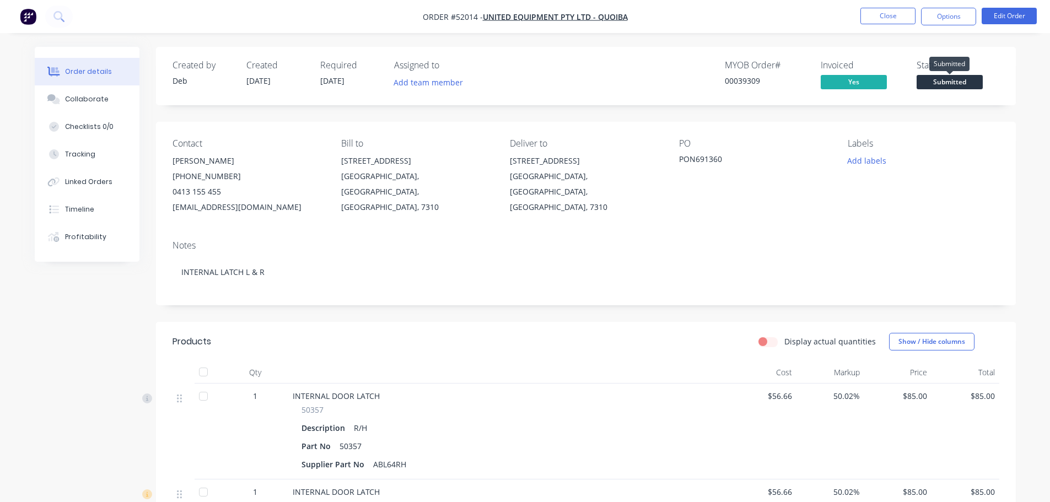
click at [945, 80] on span "Submitted" at bounding box center [949, 82] width 66 height 14
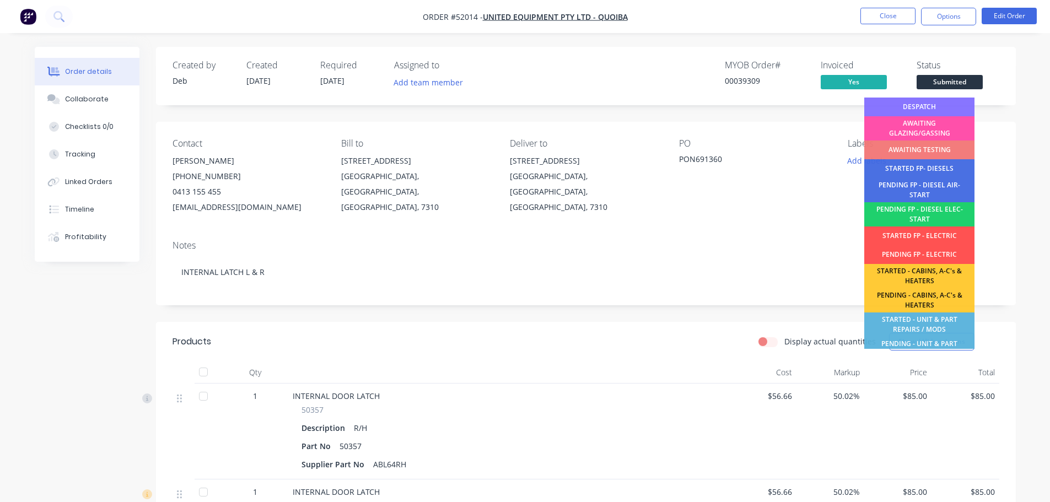
click at [908, 99] on div "DESPATCH" at bounding box center [919, 107] width 110 height 19
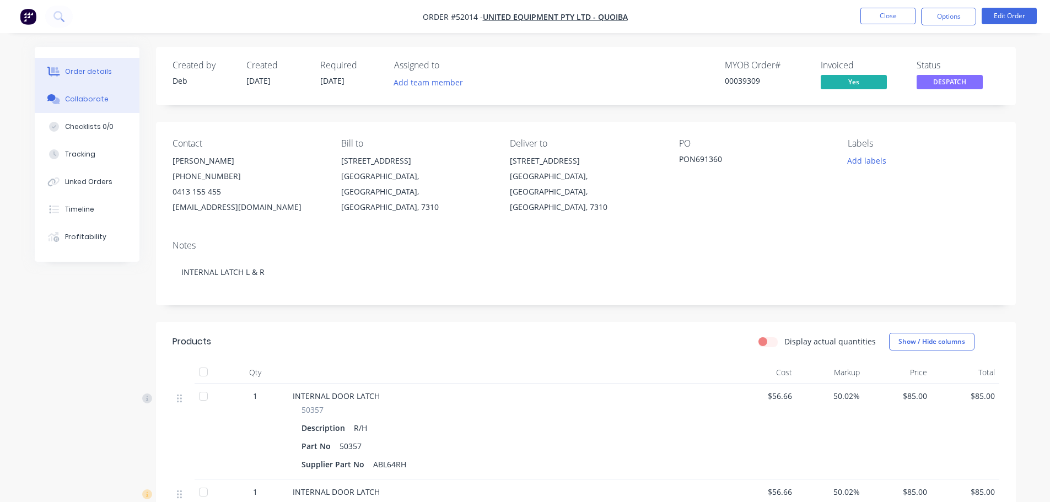
click at [97, 101] on div "Collaborate" at bounding box center [87, 99] width 44 height 10
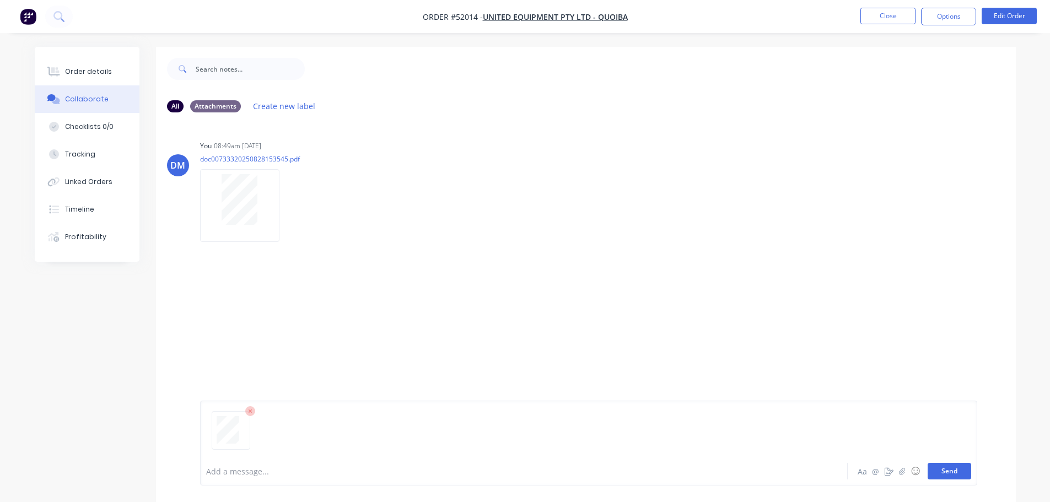
click at [945, 472] on button "Send" at bounding box center [949, 471] width 44 height 17
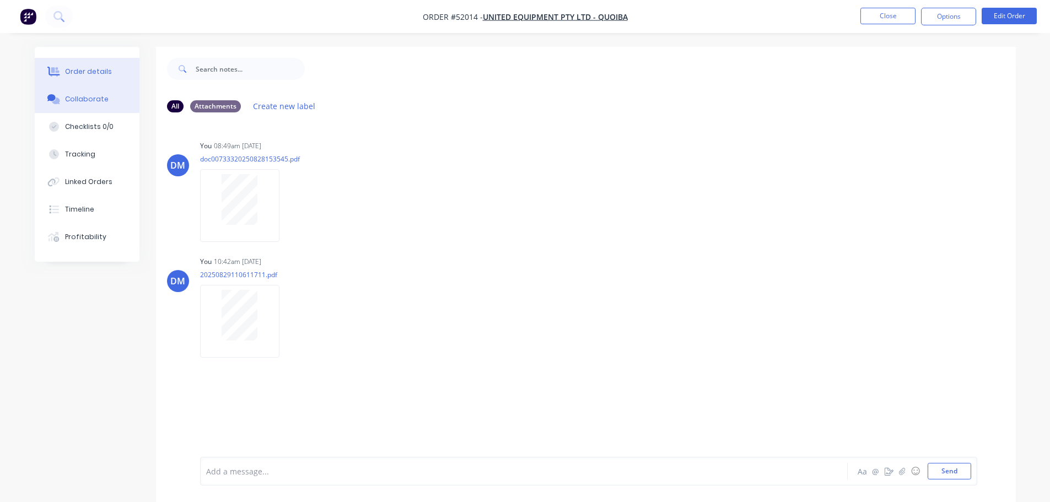
click at [105, 73] on div "Order details" at bounding box center [88, 72] width 47 height 10
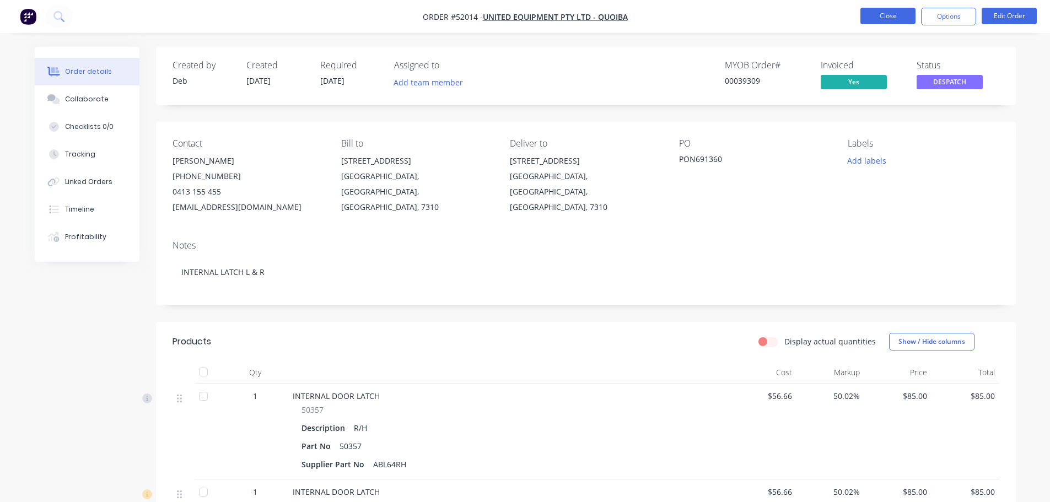
click at [892, 19] on button "Close" at bounding box center [887, 16] width 55 height 17
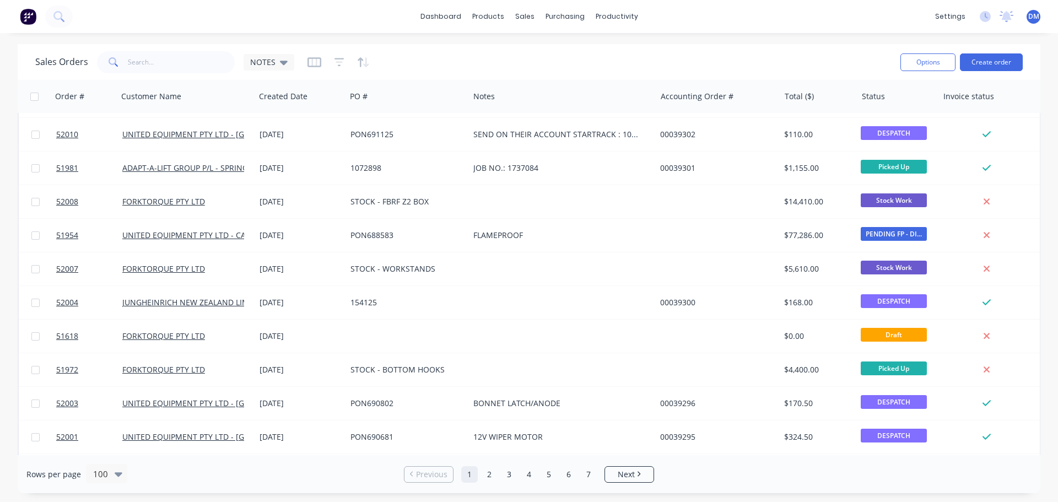
scroll to position [441, 0]
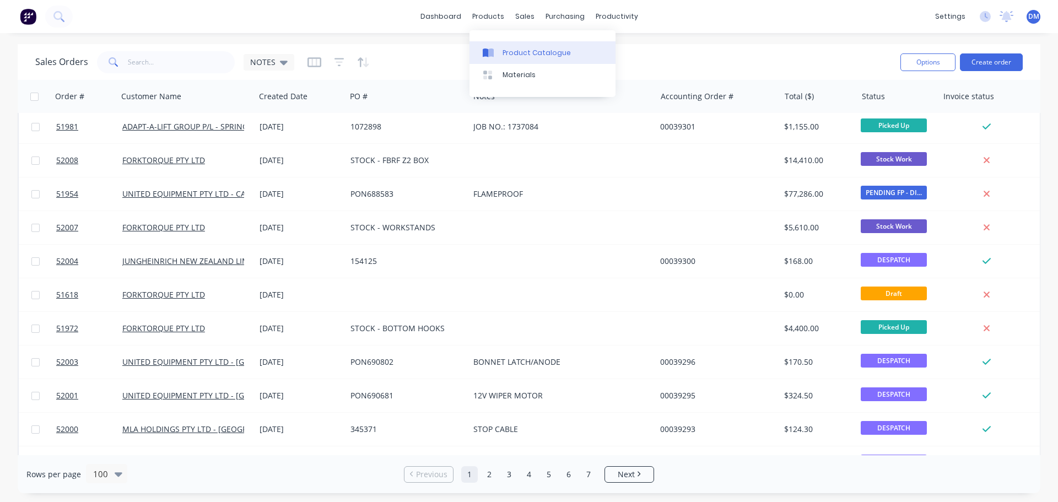
click at [527, 50] on div "Product Catalogue" at bounding box center [537, 53] width 68 height 10
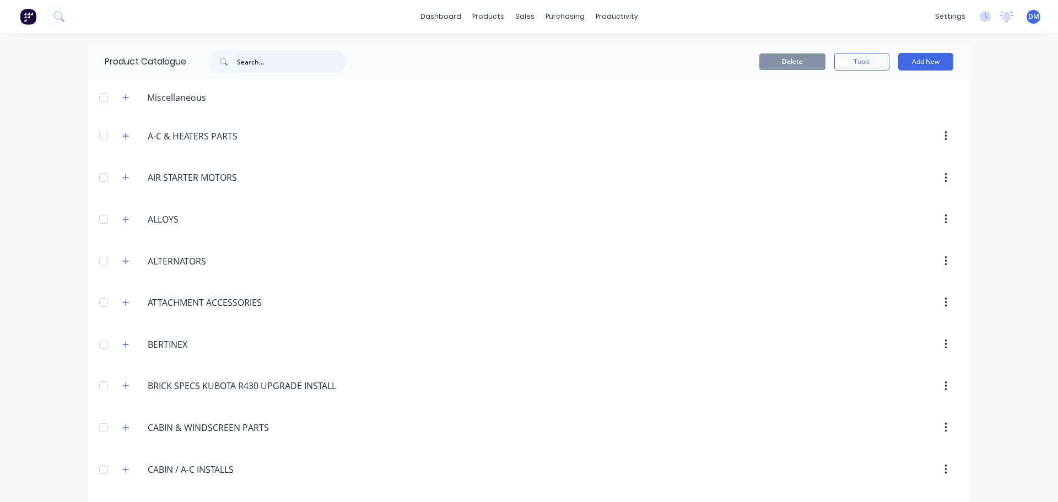
click at [258, 60] on input "text" at bounding box center [291, 62] width 109 height 22
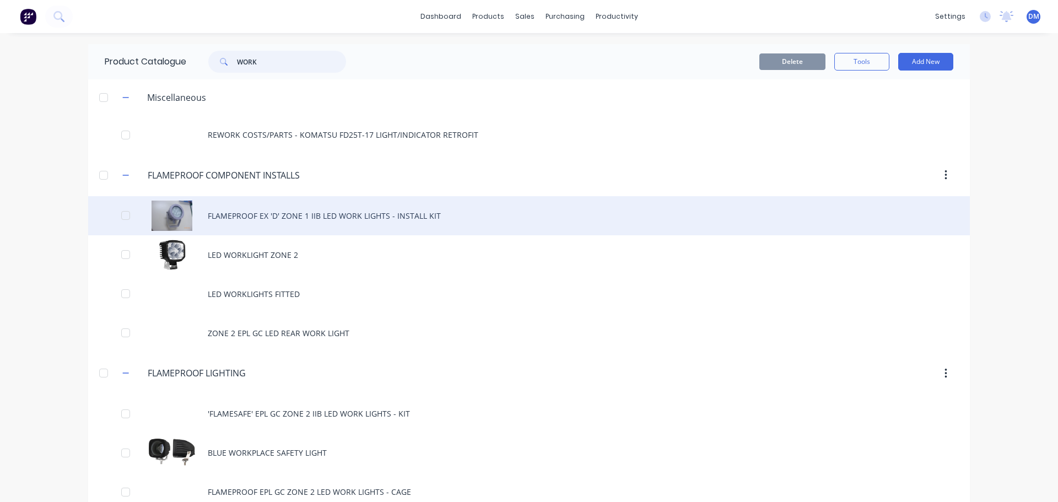
type input "WORK"
click at [271, 217] on div "FLAMEPROOF EX 'D' ZONE 1 IIB LED WORK LIGHTS - INSTALL KIT" at bounding box center [529, 215] width 882 height 39
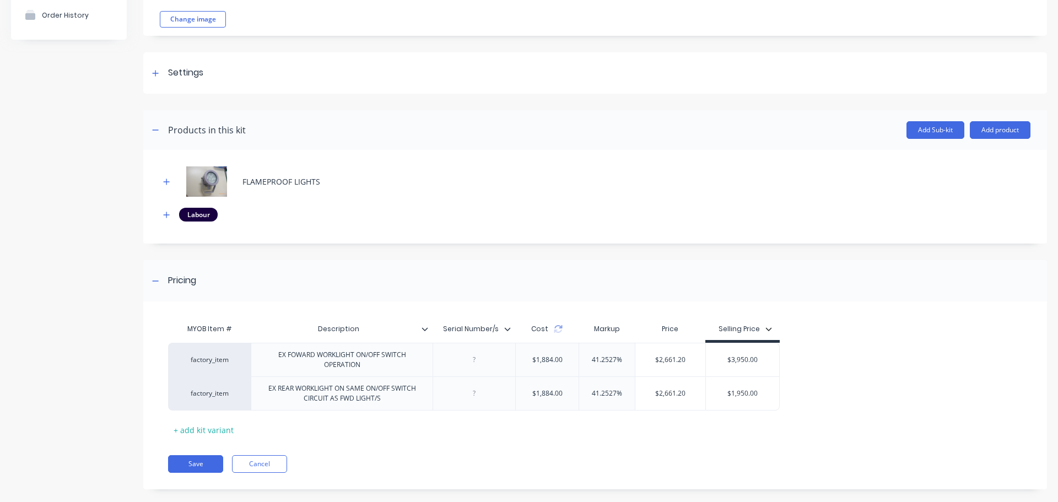
scroll to position [110, 0]
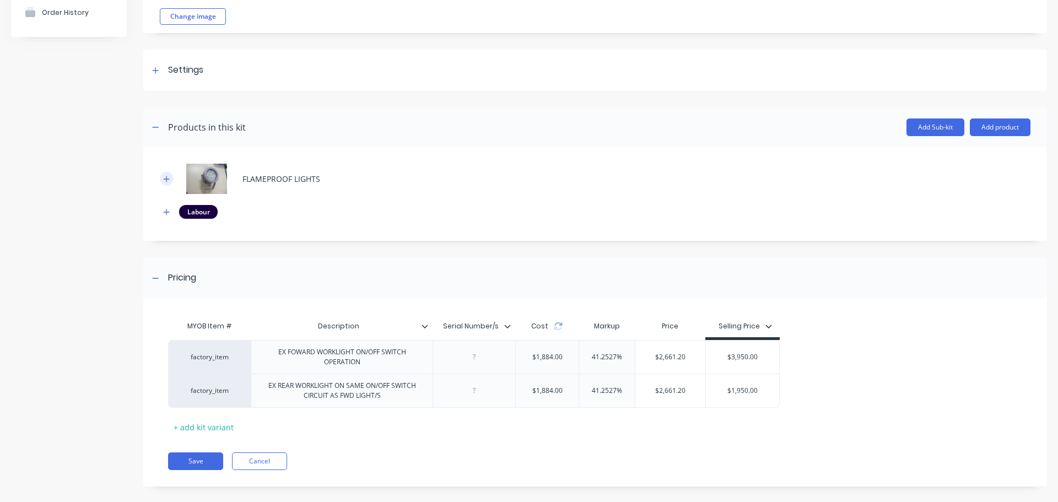
click at [164, 178] on icon "button" at bounding box center [166, 179] width 7 height 8
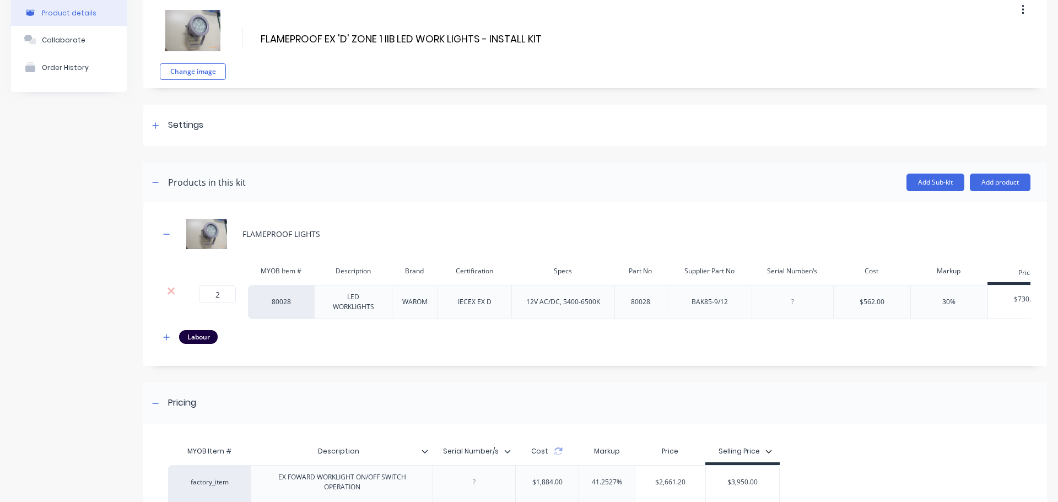
scroll to position [0, 0]
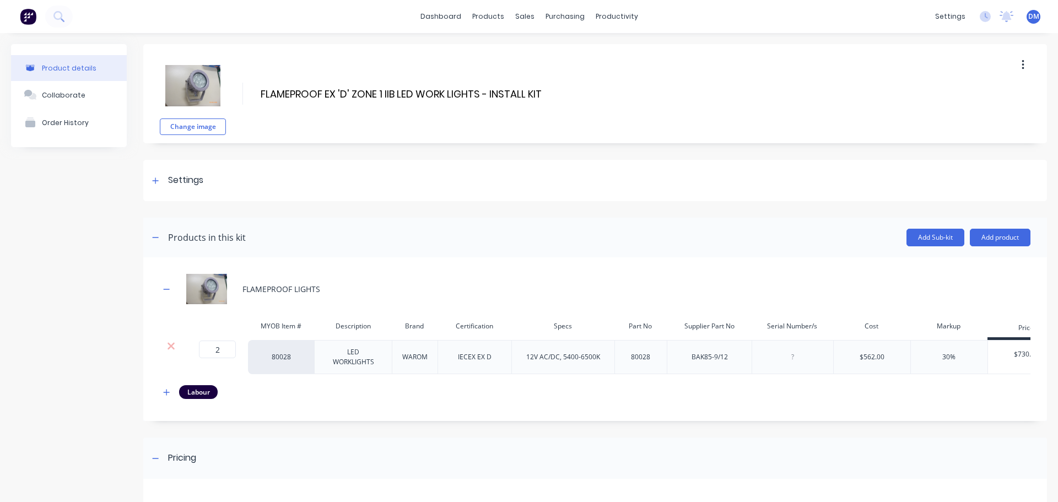
click at [25, 18] on img at bounding box center [28, 16] width 17 height 17
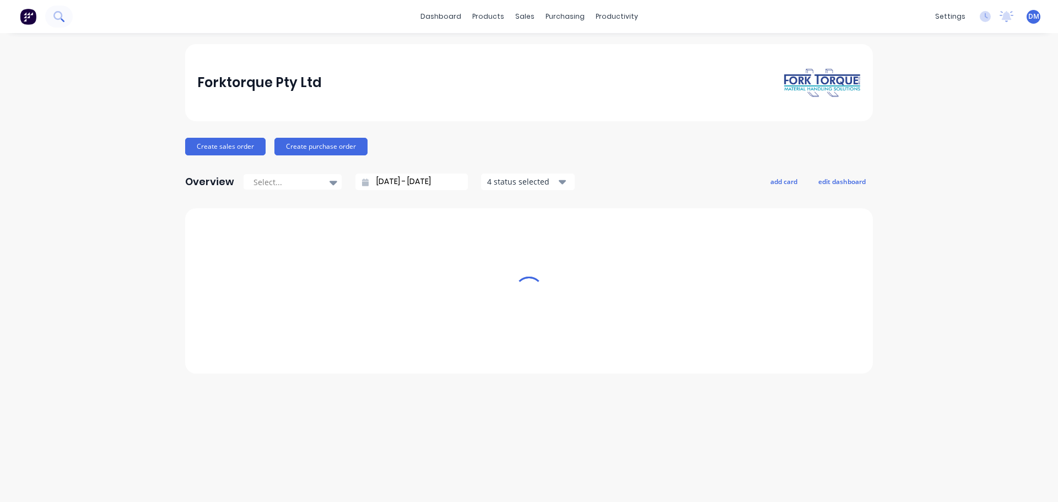
click at [58, 17] on icon at bounding box center [58, 16] width 10 height 10
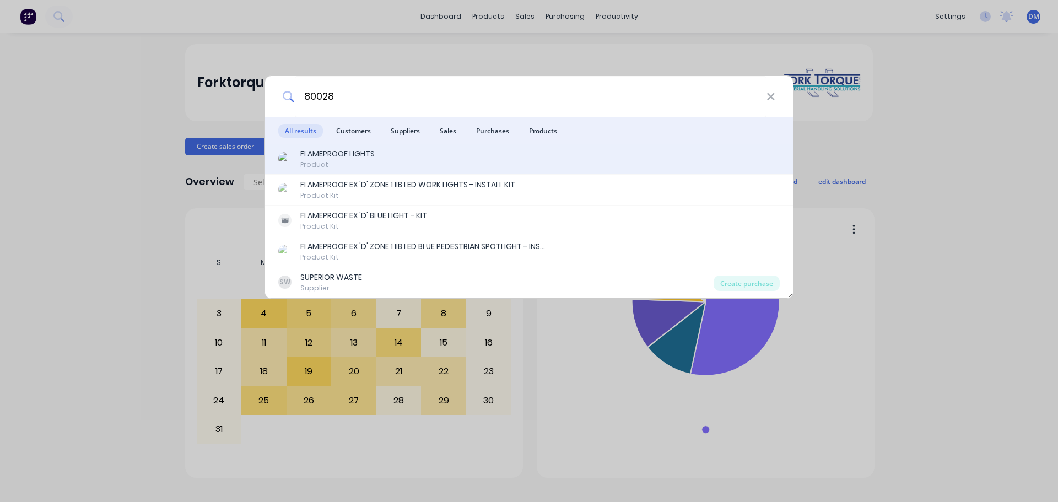
type input "80028"
click at [336, 161] on div "Product" at bounding box center [337, 165] width 74 height 10
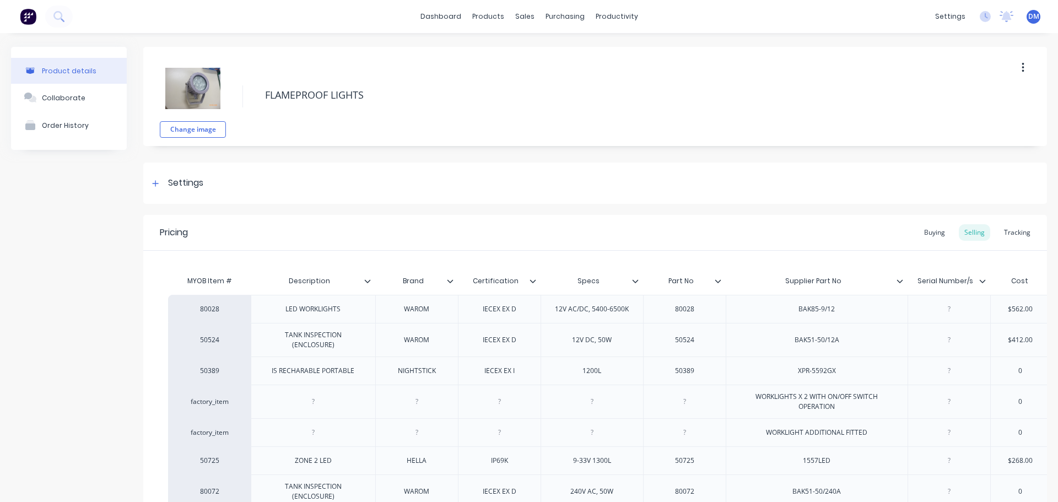
type textarea "x"
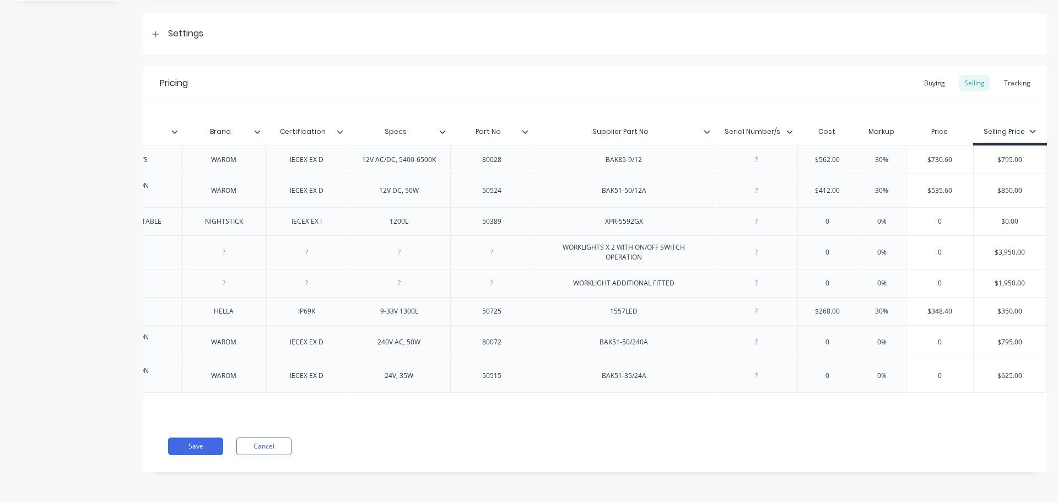
scroll to position [0, 201]
click at [930, 75] on div "Buying" at bounding box center [935, 83] width 32 height 17
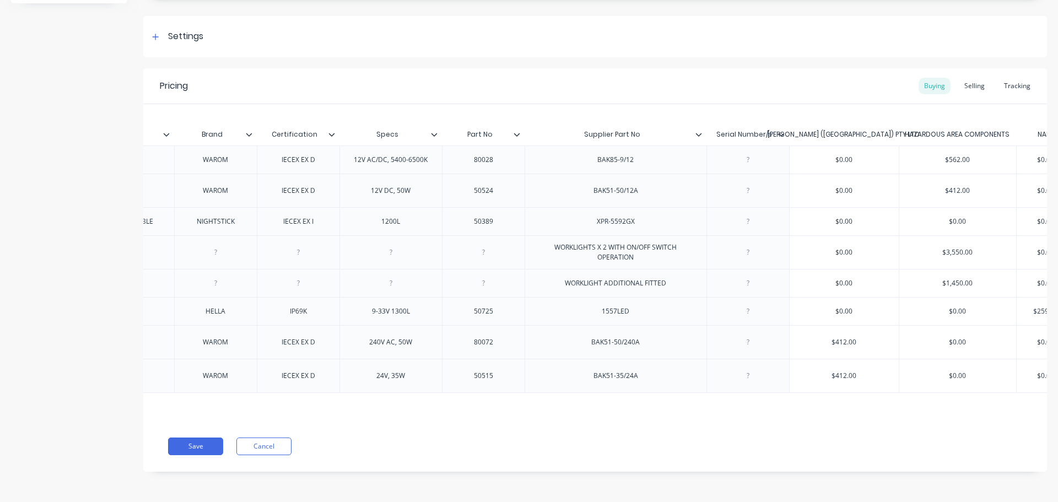
scroll to position [0, 0]
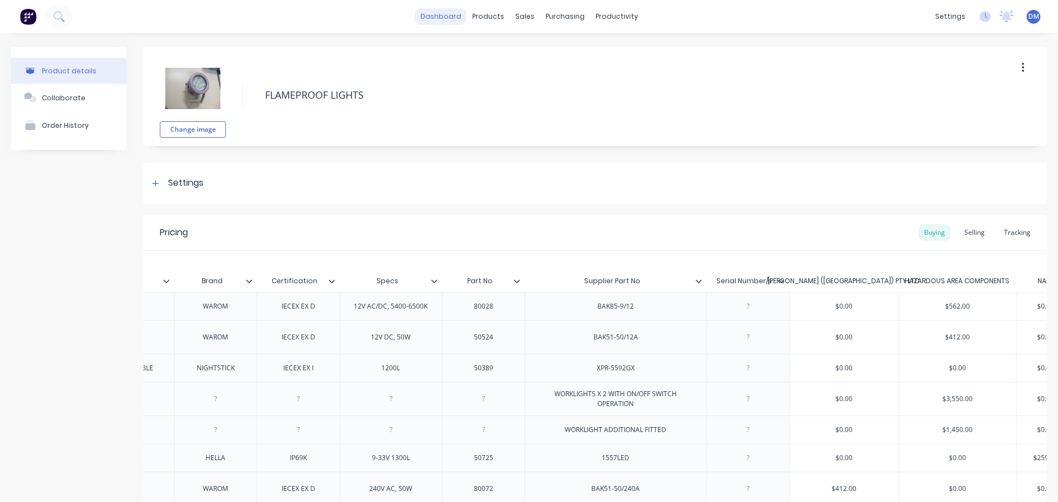
click at [429, 18] on link "dashboard" at bounding box center [441, 16] width 52 height 17
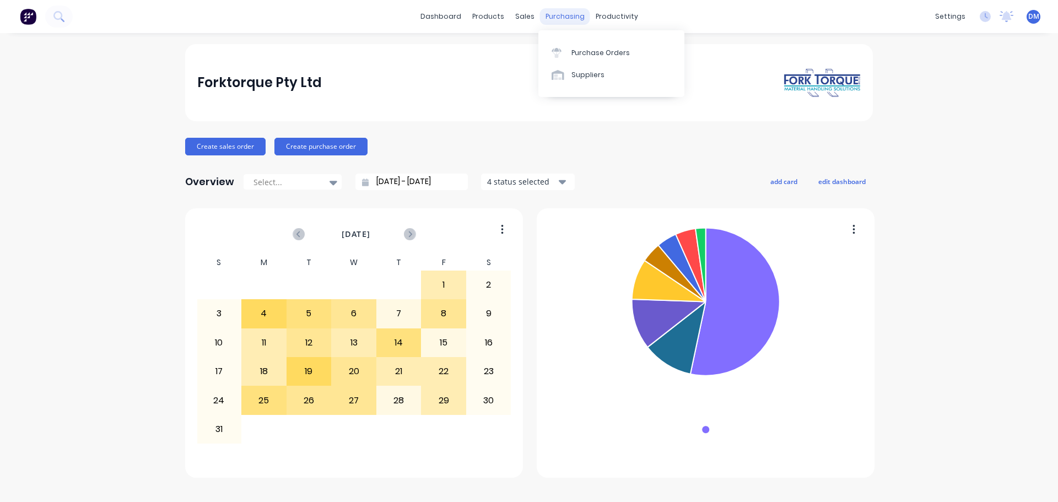
click at [567, 17] on div "purchasing" at bounding box center [565, 16] width 50 height 17
click at [575, 45] on link "Purchase Orders" at bounding box center [611, 52] width 146 height 22
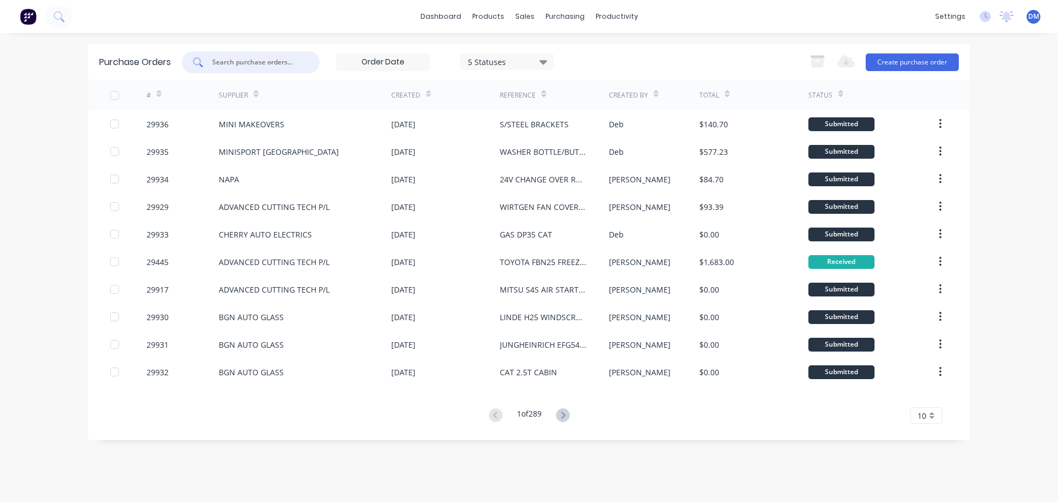
click at [225, 62] on input "text" at bounding box center [256, 62] width 91 height 11
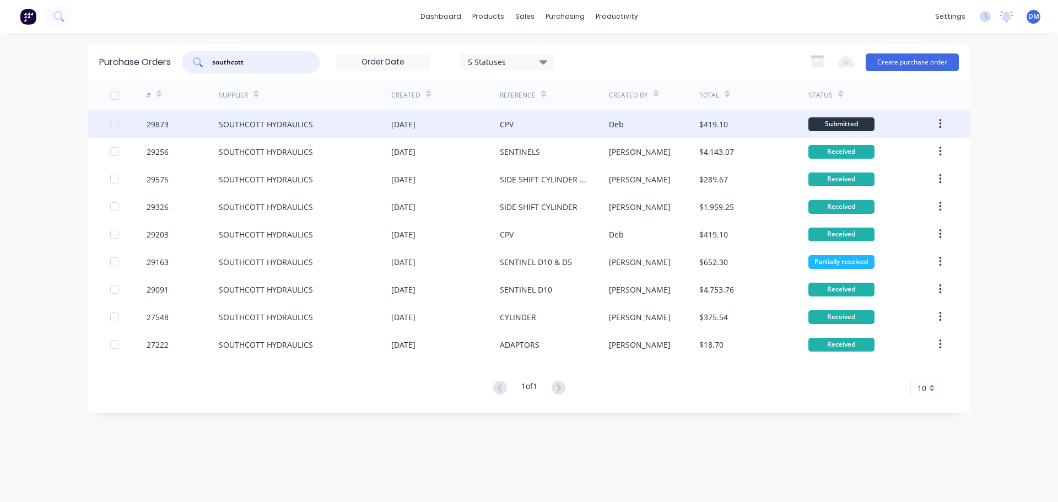
type input "southcott"
click at [305, 121] on div "SOUTHCOTT HYDRAULICS" at bounding box center [266, 124] width 94 height 12
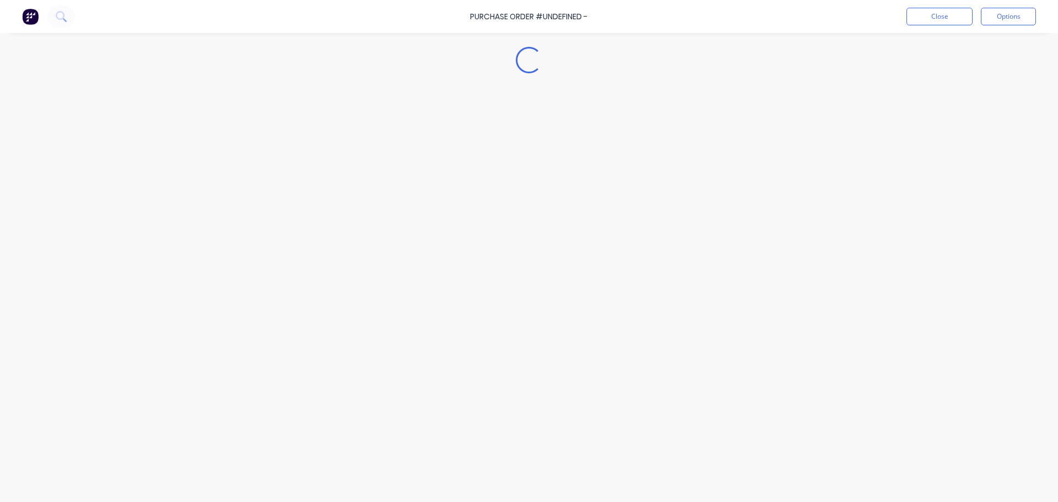
type textarea "x"
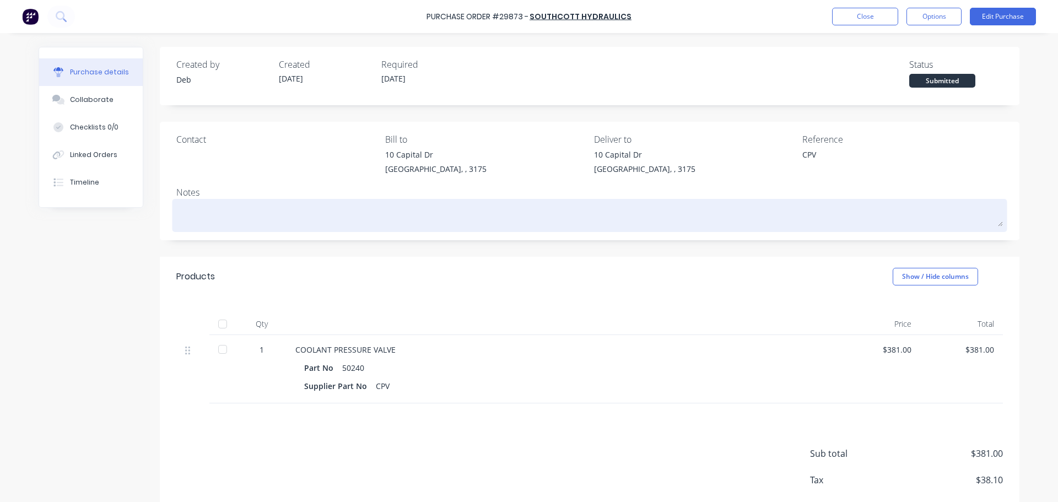
drag, startPoint x: 487, startPoint y: 201, endPoint x: 488, endPoint y: 218, distance: 17.1
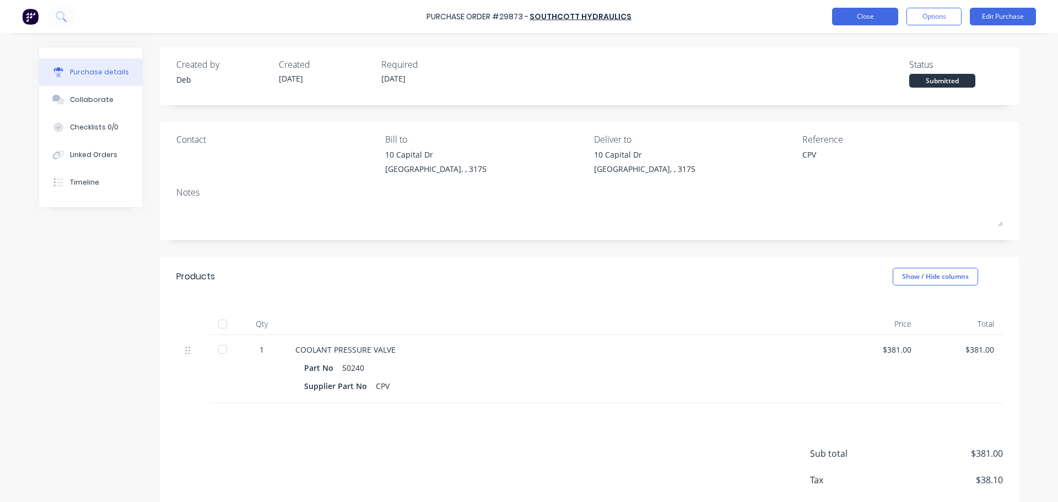
click at [880, 8] on div "Purchase Order #29873 - SOUTHCOTT HYDRAULICS Close Options Edit Purchase" at bounding box center [529, 16] width 1058 height 33
click at [878, 15] on button "Close" at bounding box center [865, 17] width 66 height 18
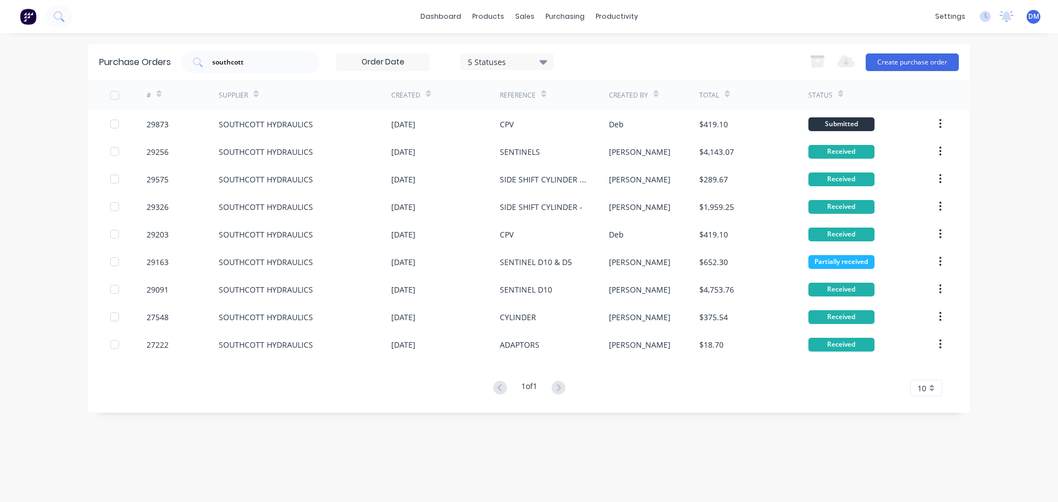
drag, startPoint x: 227, startPoint y: 62, endPoint x: 86, endPoint y: 62, distance: 141.1
click at [86, 62] on div "dashboard products sales purchasing productivity dashboard products Product Cat…" at bounding box center [529, 251] width 1058 height 502
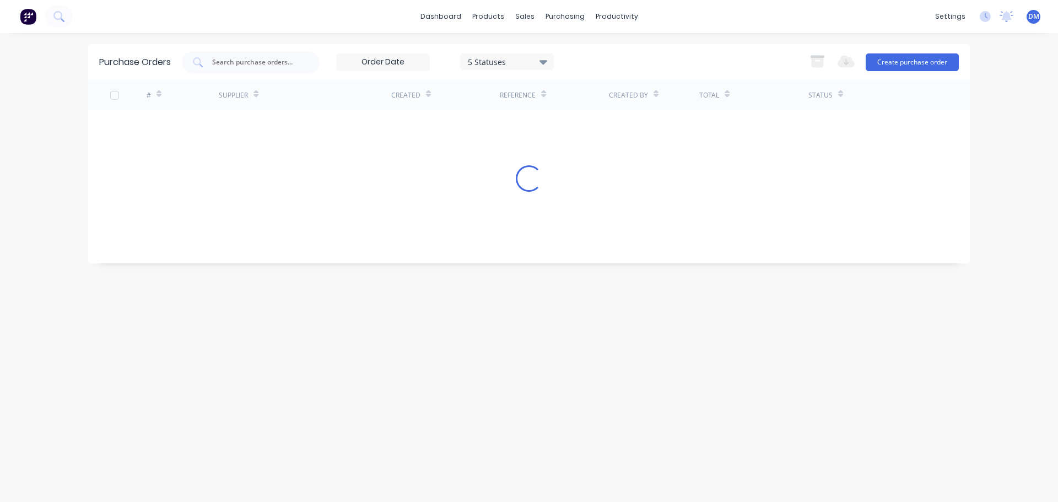
click at [26, 19] on img at bounding box center [28, 16] width 17 height 17
